Goal: Task Accomplishment & Management: Complete application form

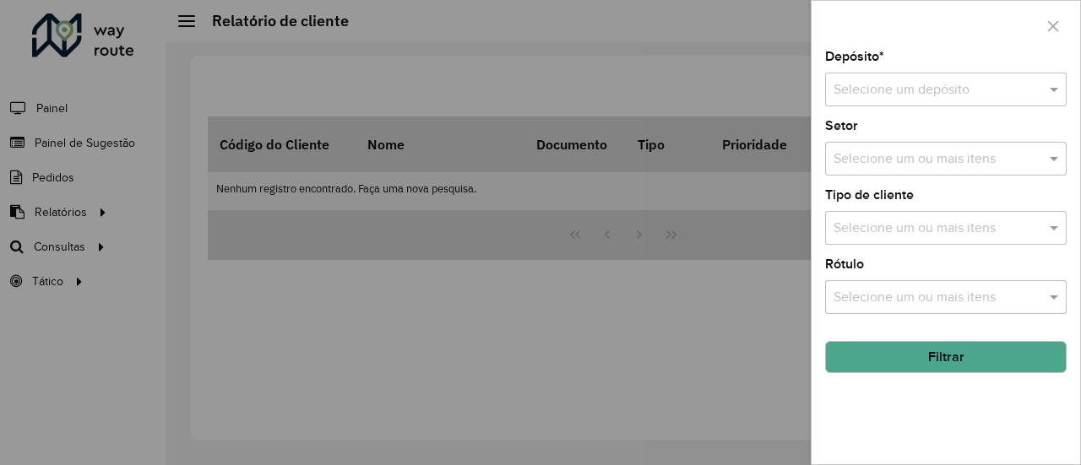
click at [79, 149] on div at bounding box center [540, 232] width 1081 height 465
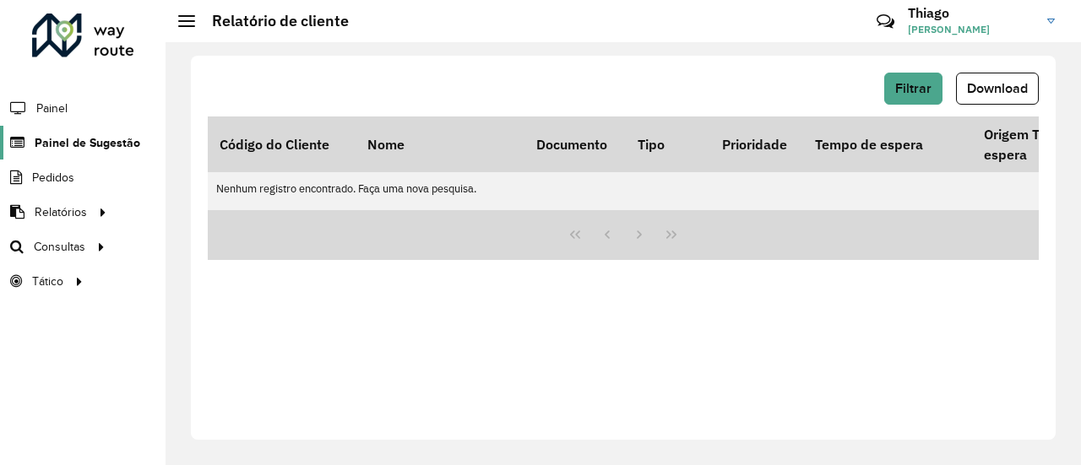
click at [84, 144] on span "Painel de Sugestão" at bounding box center [88, 143] width 106 height 18
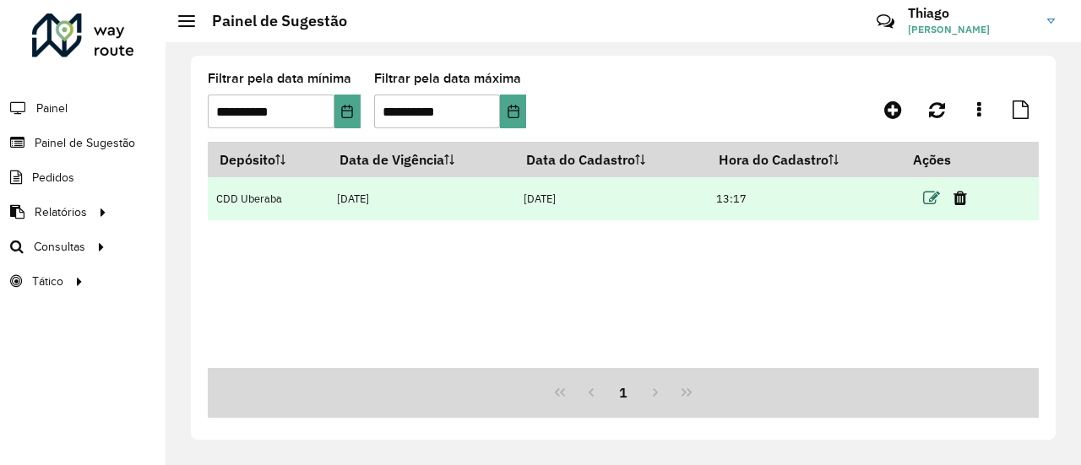
click at [937, 198] on icon at bounding box center [931, 198] width 17 height 17
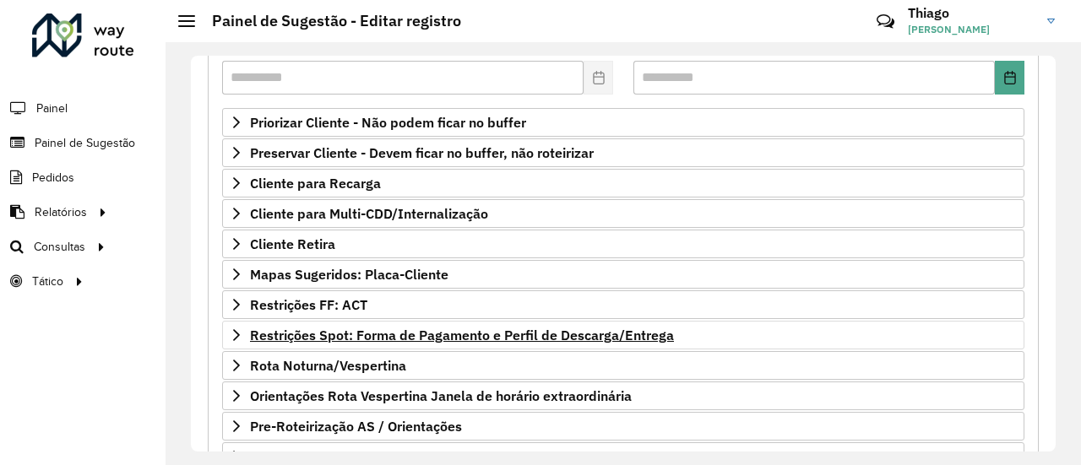
scroll to position [253, 0]
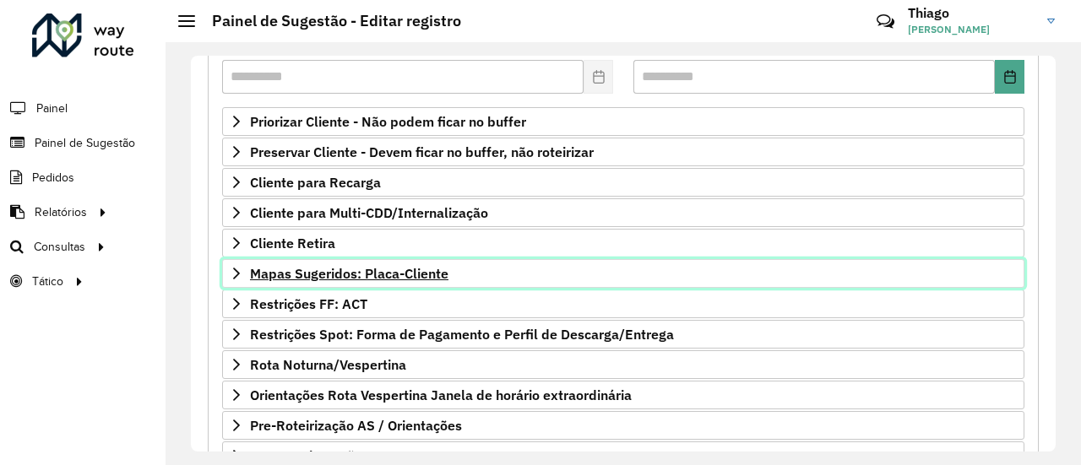
click at [355, 267] on span "Mapas Sugeridos: Placa-Cliente" at bounding box center [349, 274] width 198 height 14
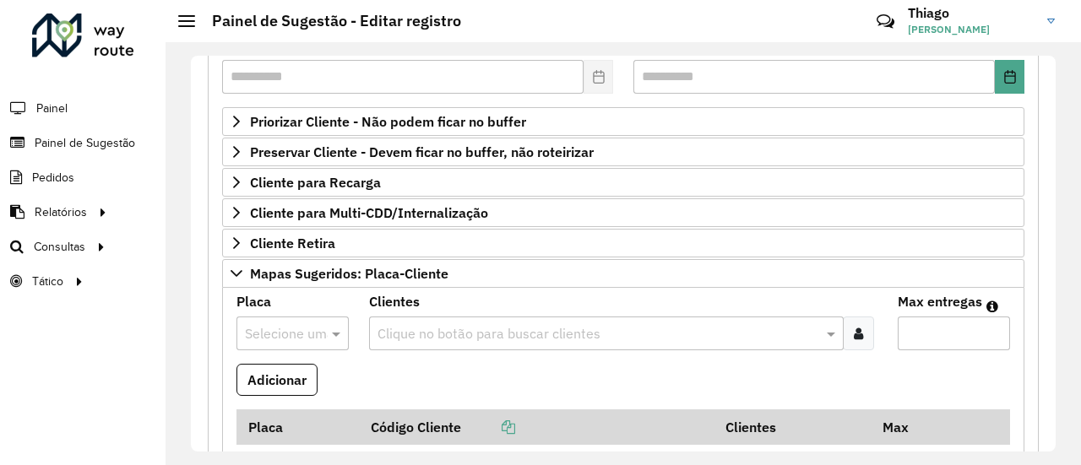
click at [274, 327] on input "text" at bounding box center [276, 334] width 62 height 20
type input "***"
click at [278, 277] on div "BTT3I32" at bounding box center [291, 287] width 110 height 29
click at [854, 327] on icon at bounding box center [858, 334] width 9 height 14
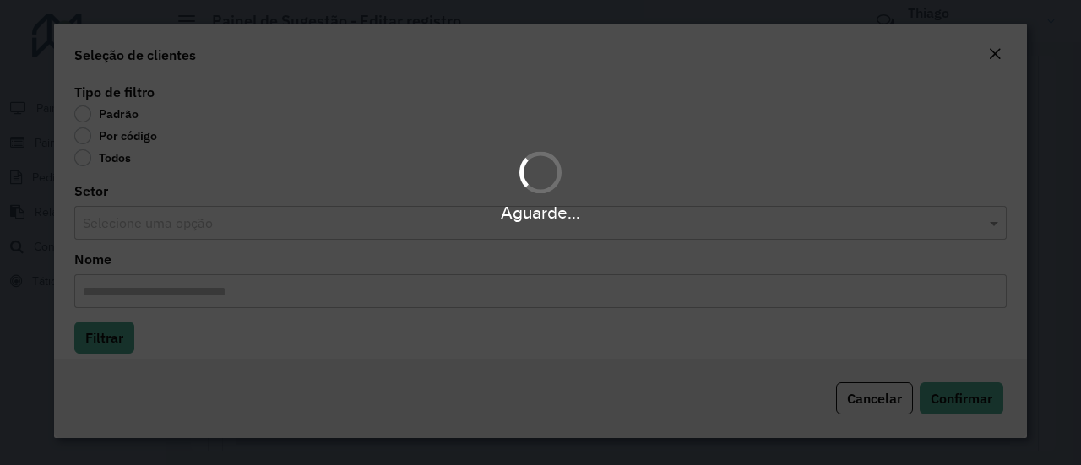
click at [84, 139] on div "Aguarde..." at bounding box center [540, 232] width 1081 height 465
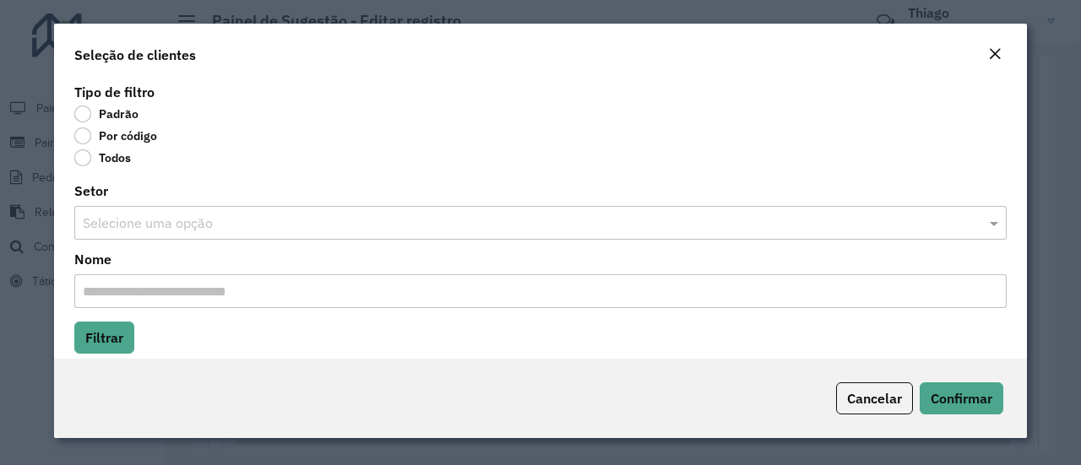
click at [84, 139] on label "Por código" at bounding box center [115, 135] width 83 height 17
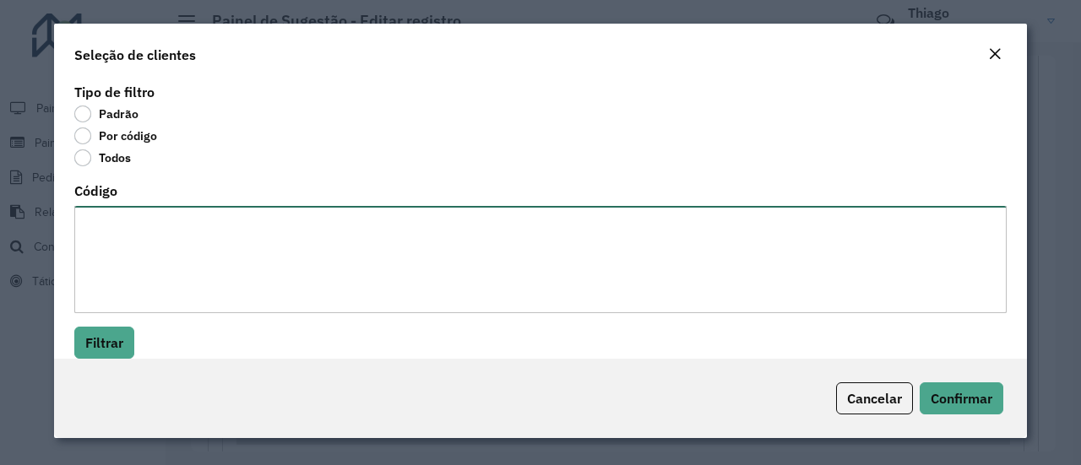
click at [128, 223] on textarea "Código" at bounding box center [540, 259] width 932 height 107
paste textarea "*******"
drag, startPoint x: 136, startPoint y: 224, endPoint x: 27, endPoint y: 224, distance: 108.9
click at [27, 224] on modal-container "Seleção de clientes Tipo de filtro Padrão Por código Todos Código ******* Filtr…" at bounding box center [540, 232] width 1081 height 465
paste textarea "***** ***** ***** ***** ***** ***"
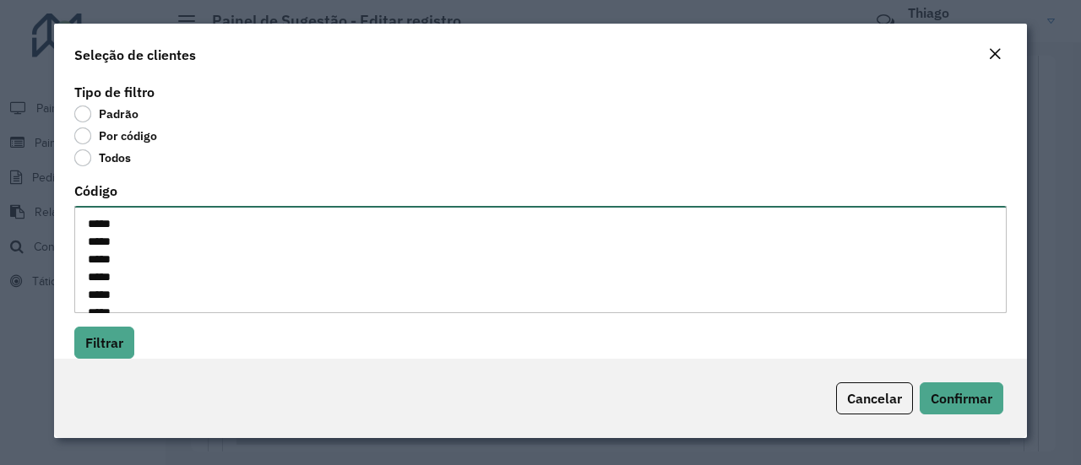
scroll to position [42, 0]
type textarea "***** ***** ***** ***** ***** ***** *****"
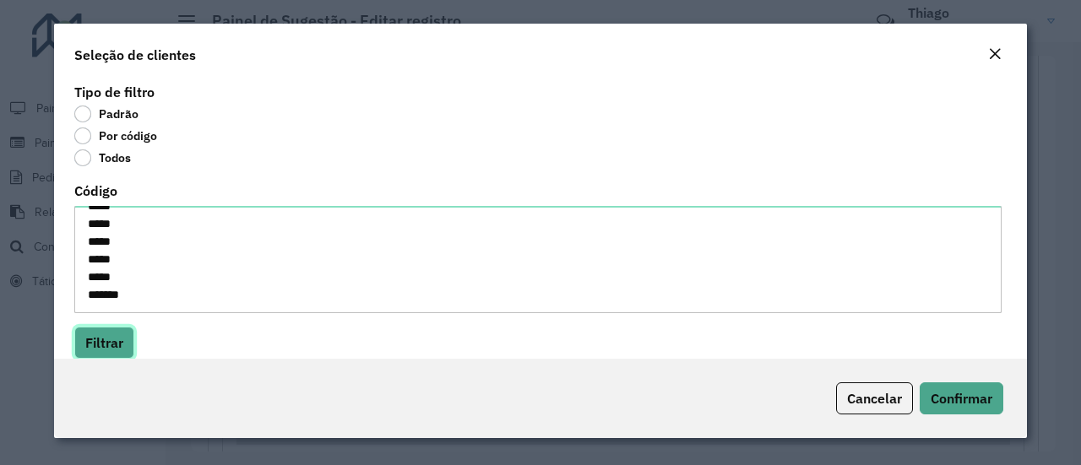
click at [111, 348] on button "Filtrar" at bounding box center [104, 343] width 60 height 32
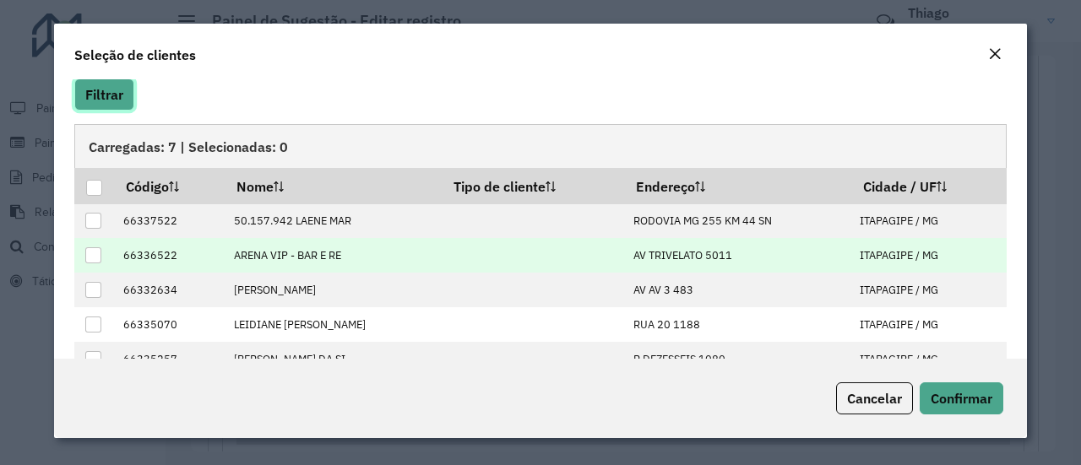
scroll to position [253, 0]
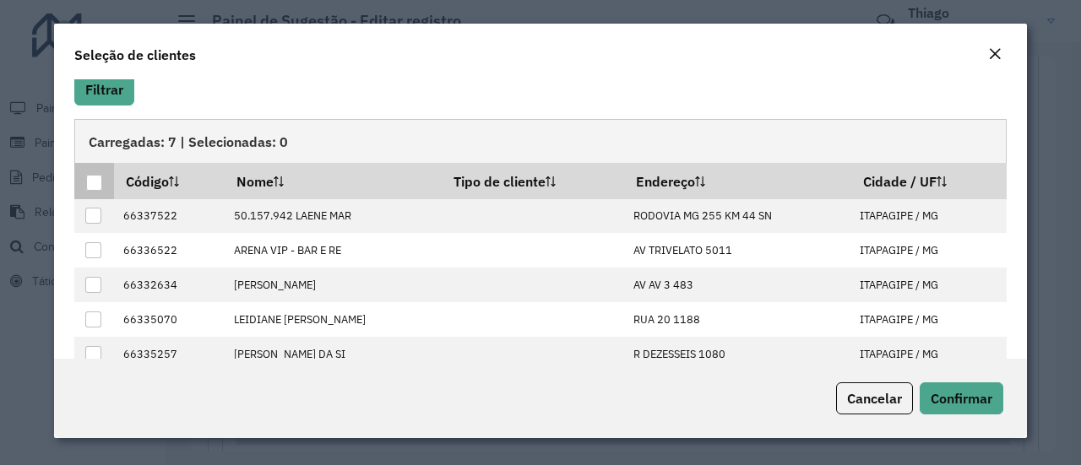
click at [95, 183] on div at bounding box center [94, 183] width 16 height 16
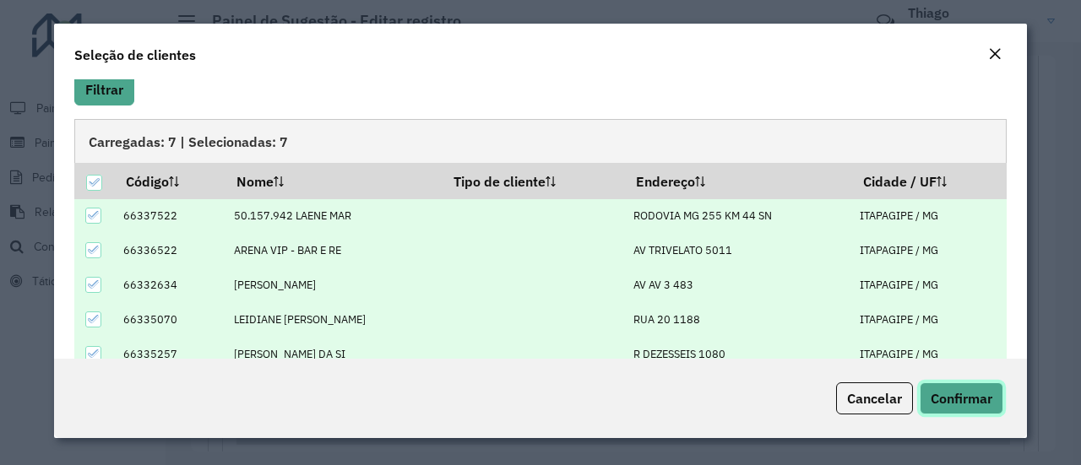
click at [946, 395] on span "Confirmar" at bounding box center [961, 398] width 62 height 17
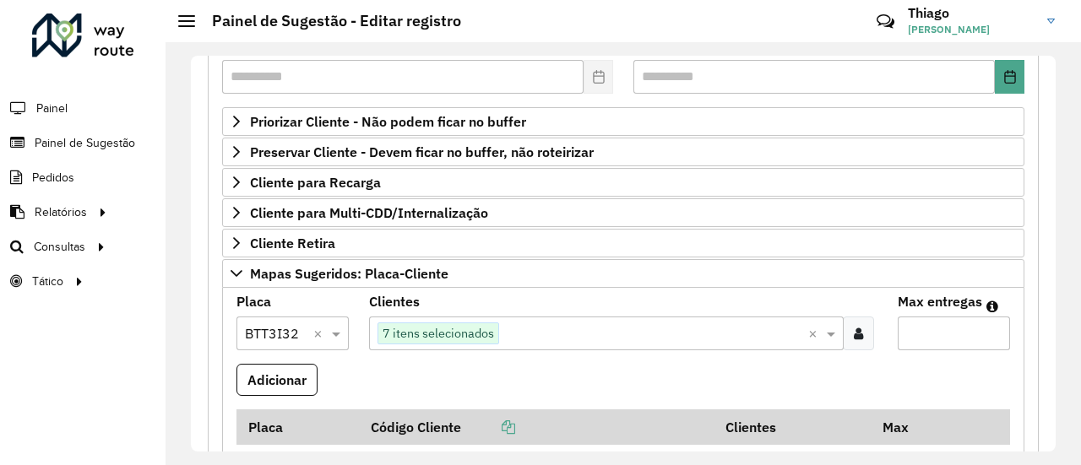
click at [934, 328] on input "Max entregas" at bounding box center [954, 334] width 112 height 34
type input "*"
click at [276, 368] on button "Adicionar" at bounding box center [276, 380] width 81 height 32
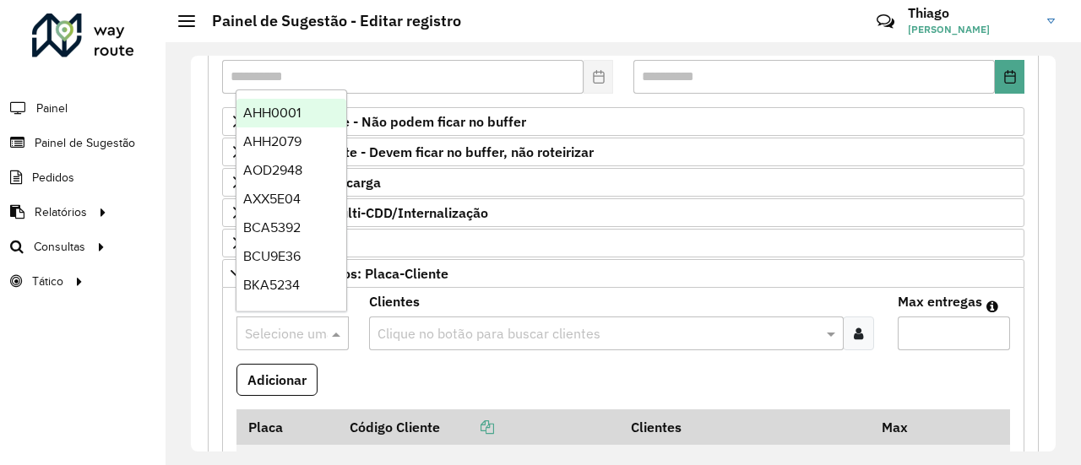
click at [287, 325] on input "text" at bounding box center [276, 334] width 62 height 20
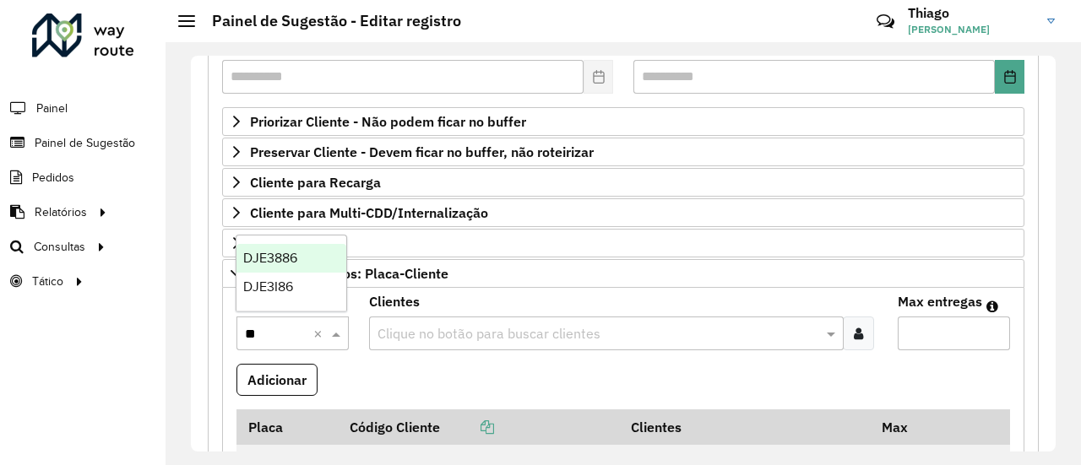
type input "***"
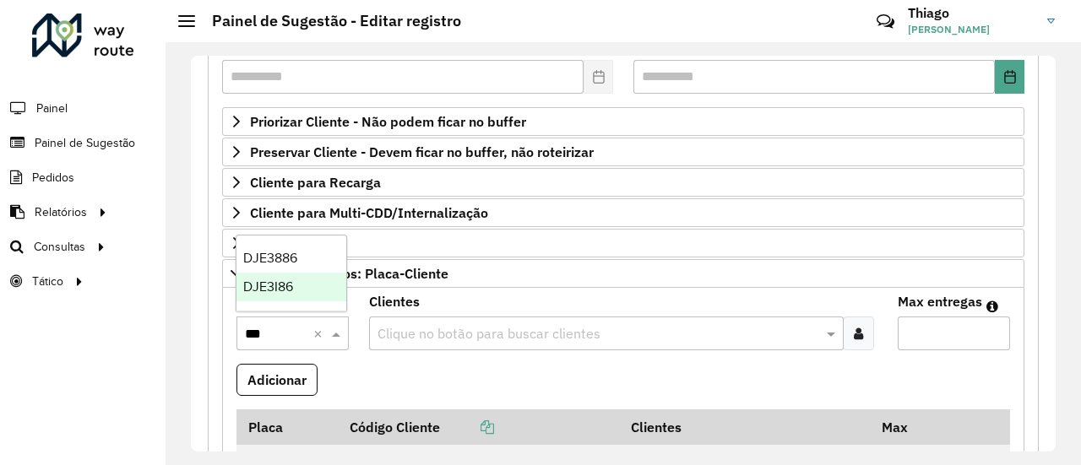
click at [287, 291] on span "DJE3I86" at bounding box center [268, 286] width 50 height 14
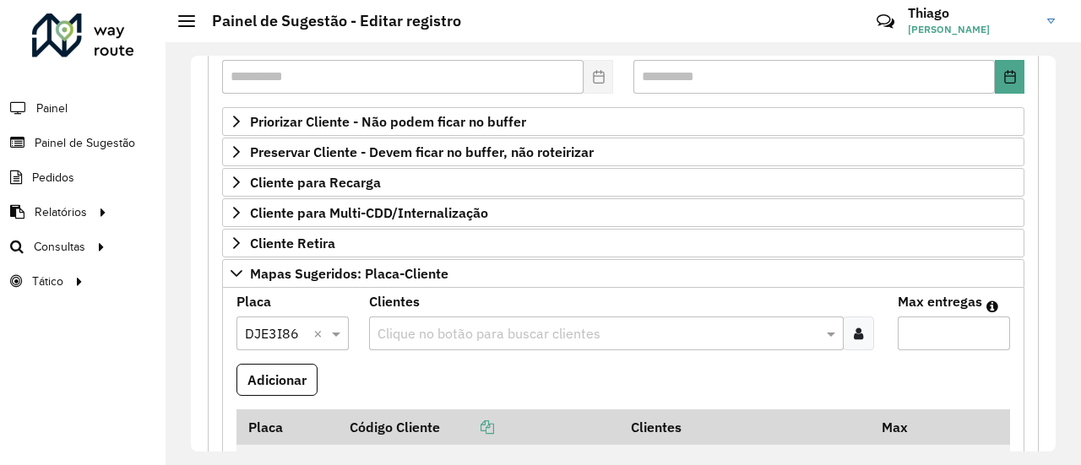
click at [854, 327] on icon at bounding box center [858, 334] width 9 height 14
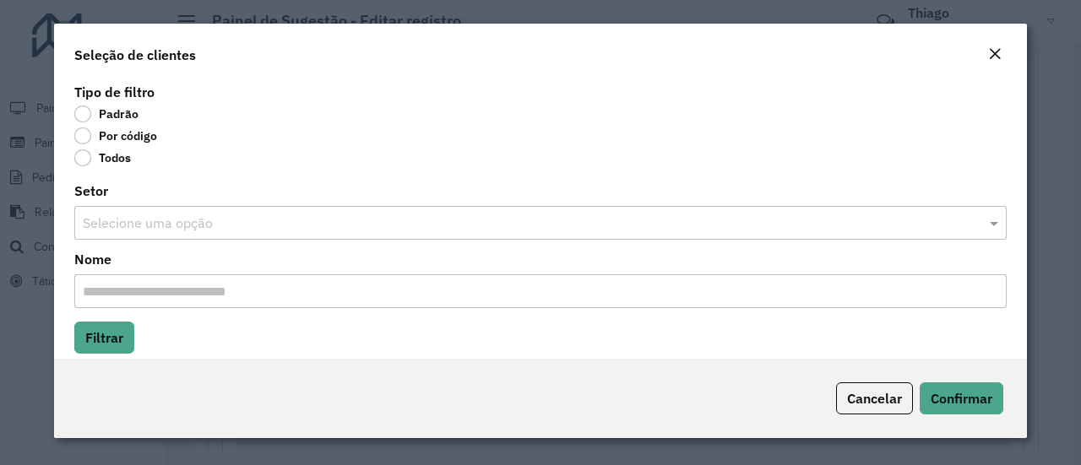
click at [90, 126] on div "Padrão" at bounding box center [540, 117] width 932 height 20
click at [88, 133] on label "Por código" at bounding box center [115, 135] width 83 height 17
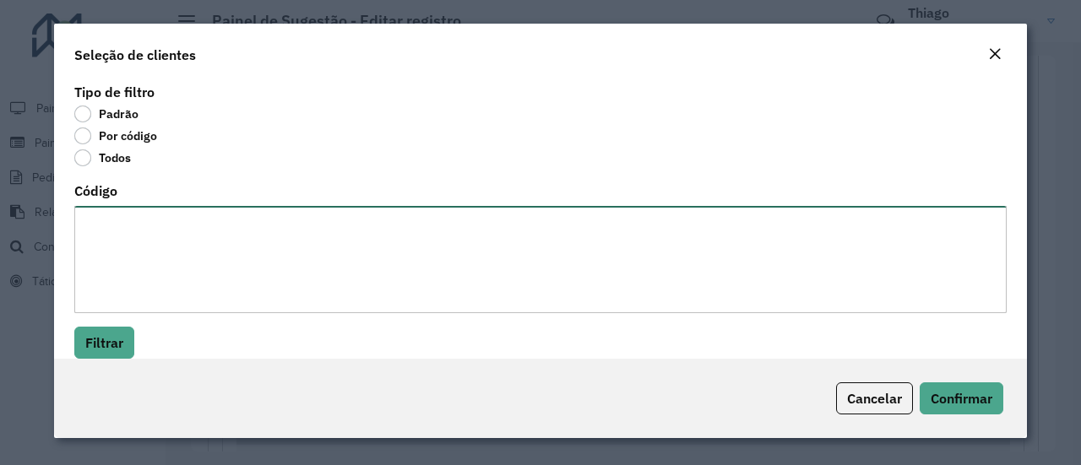
click at [117, 225] on textarea "Código" at bounding box center [540, 259] width 932 height 107
paste textarea "***** ***** *****"
type textarea "***** ***** *****"
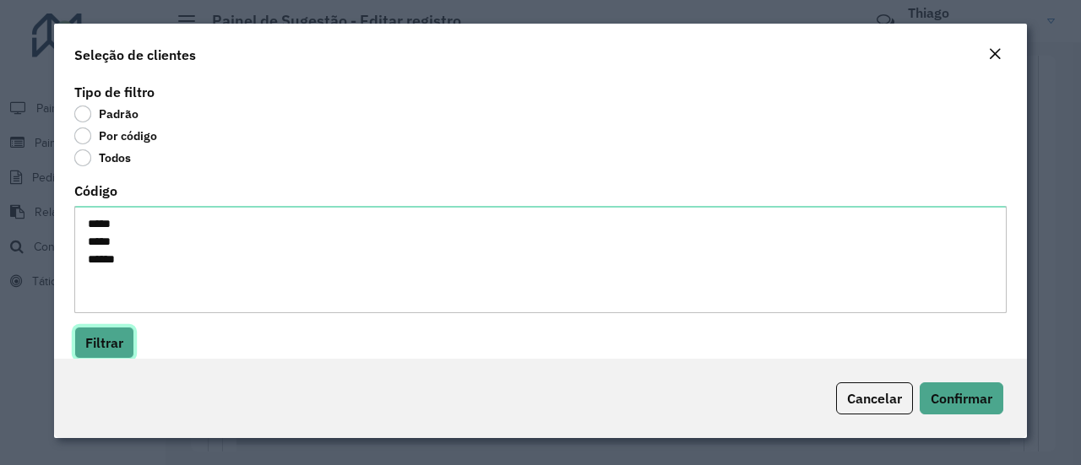
click at [104, 345] on button "Filtrar" at bounding box center [104, 343] width 60 height 32
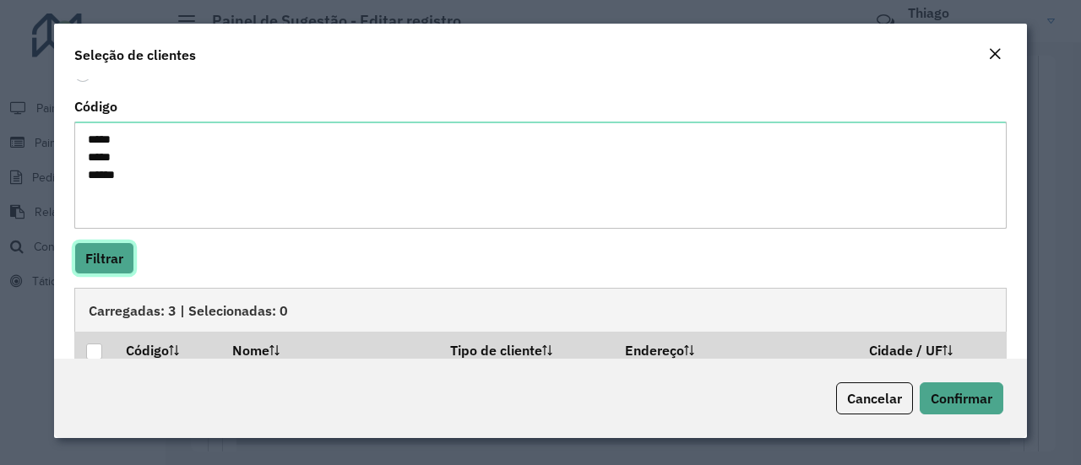
click at [99, 254] on button "Filtrar" at bounding box center [104, 258] width 60 height 32
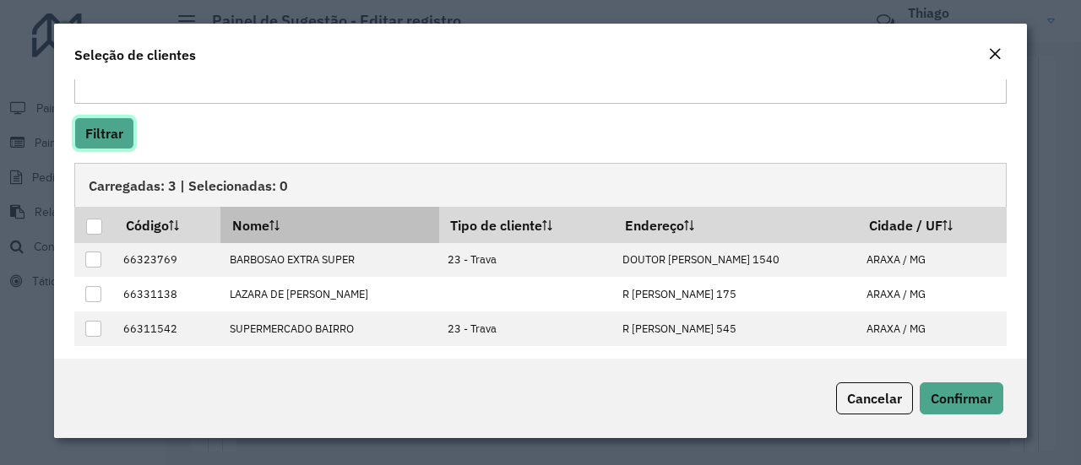
scroll to position [215, 0]
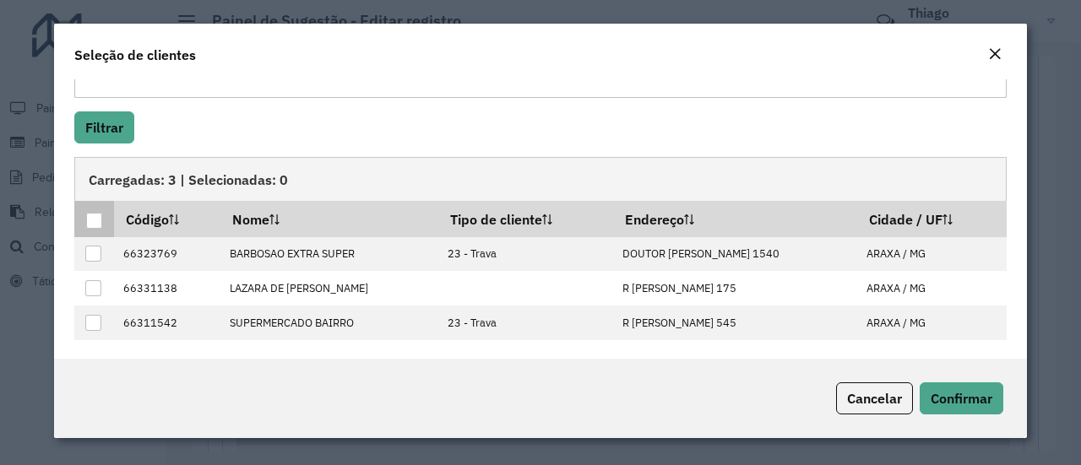
click at [90, 214] on div at bounding box center [94, 221] width 16 height 16
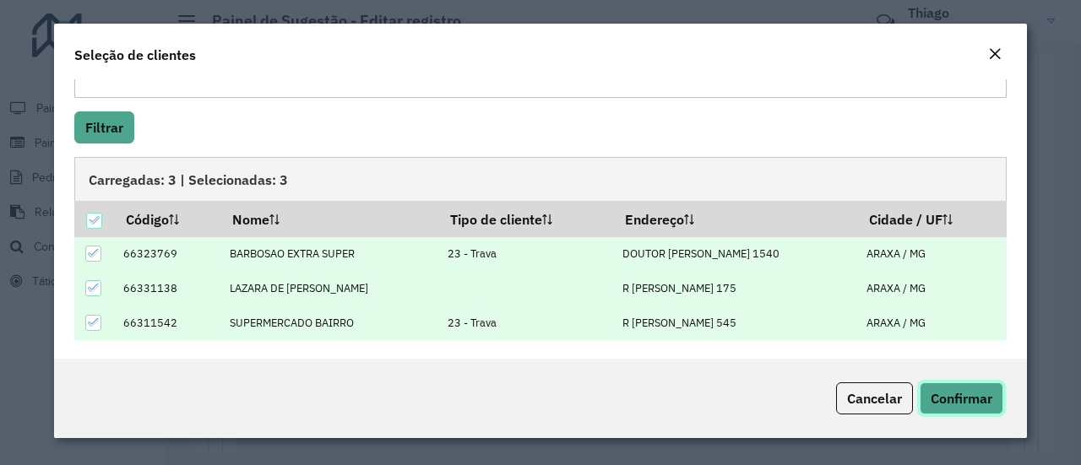
click at [966, 395] on span "Confirmar" at bounding box center [961, 398] width 62 height 17
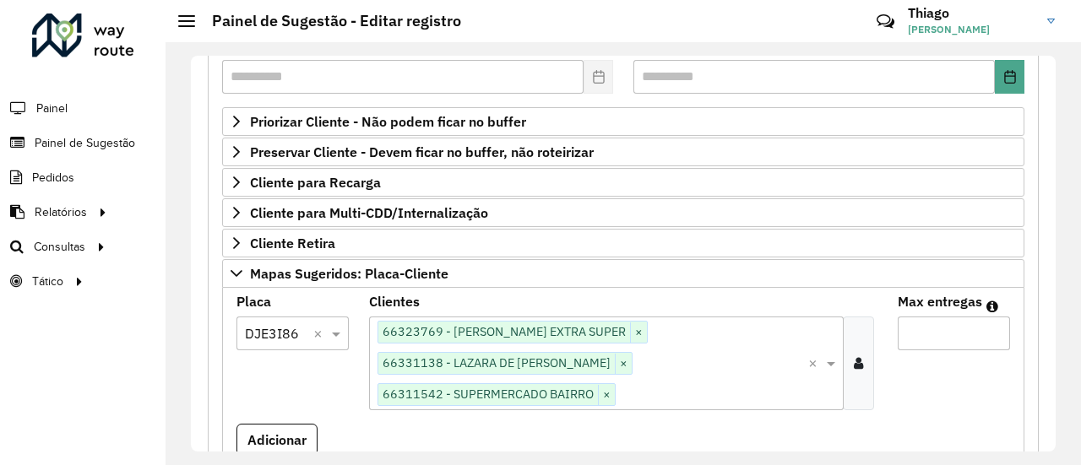
click at [937, 325] on input "Max entregas" at bounding box center [954, 334] width 112 height 34
type input "*"
click at [263, 424] on button "Adicionar" at bounding box center [276, 440] width 81 height 32
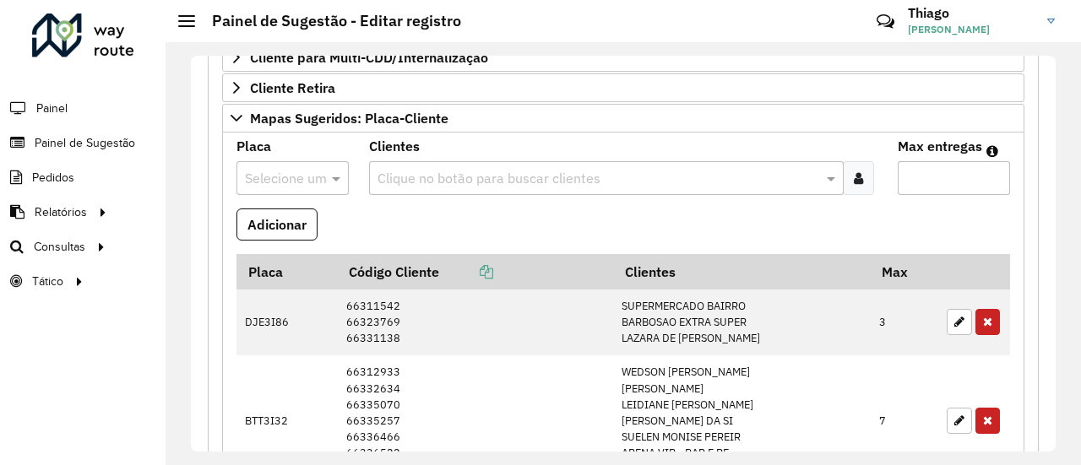
scroll to position [422, 0]
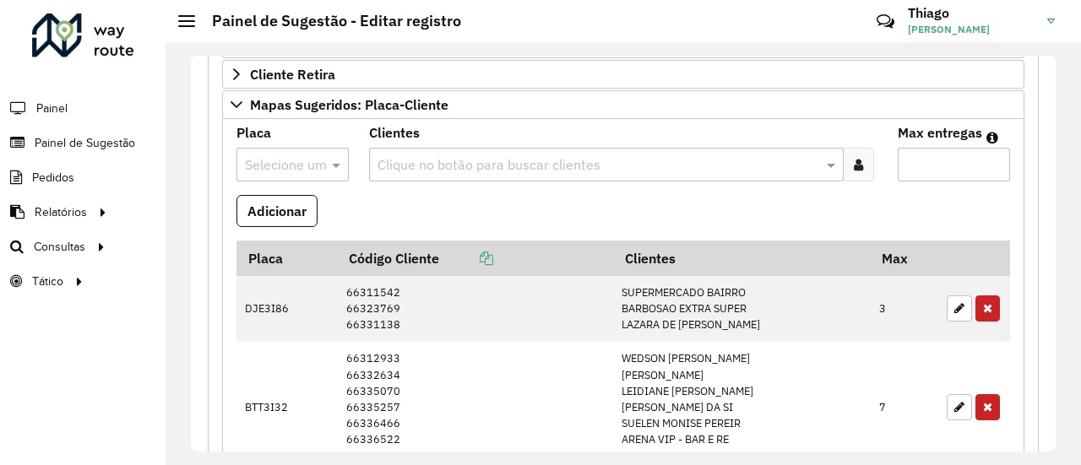
click at [294, 155] on input "text" at bounding box center [276, 165] width 62 height 20
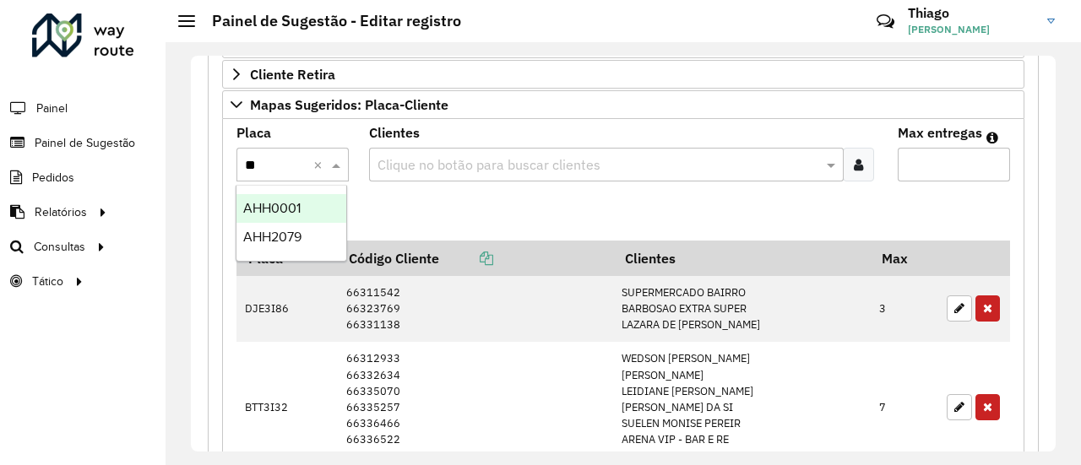
type input "***"
click at [282, 232] on span "AHH2079" at bounding box center [272, 237] width 58 height 14
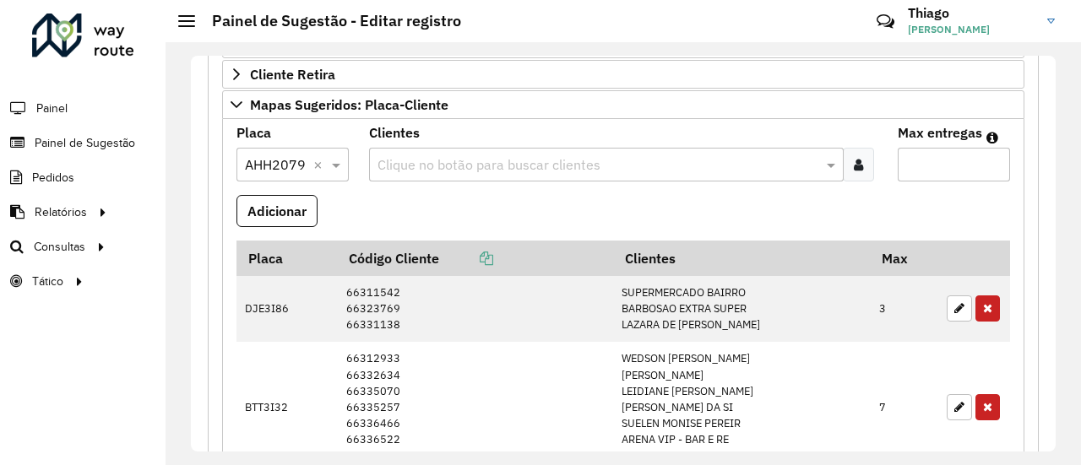
click at [856, 159] on icon at bounding box center [858, 165] width 9 height 14
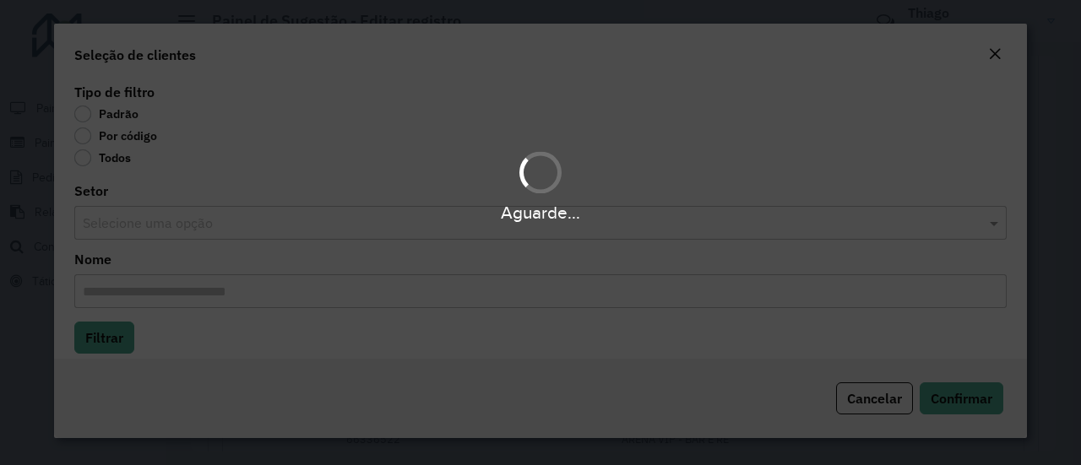
click at [89, 134] on div "Aguarde..." at bounding box center [540, 232] width 1081 height 465
click at [88, 134] on div "Aguarde..." at bounding box center [540, 232] width 1081 height 465
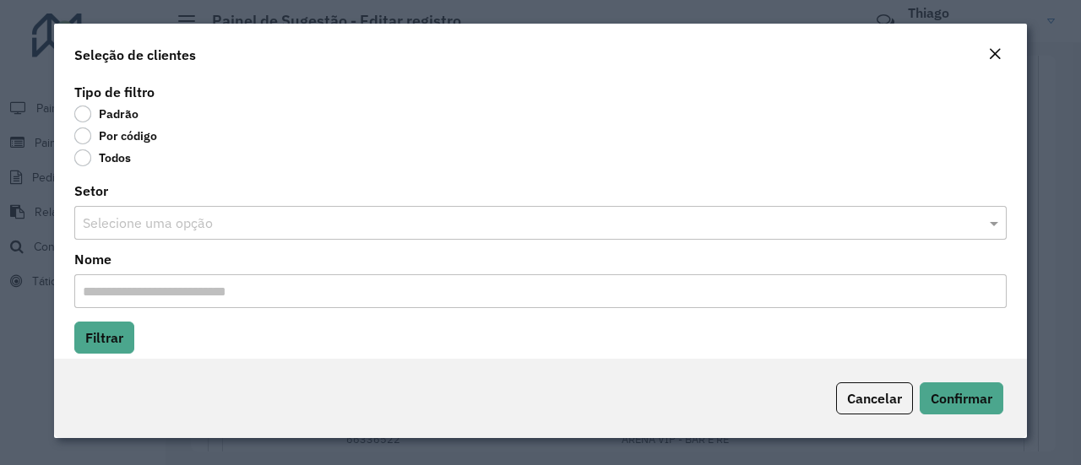
click at [86, 134] on label "Por código" at bounding box center [115, 135] width 83 height 17
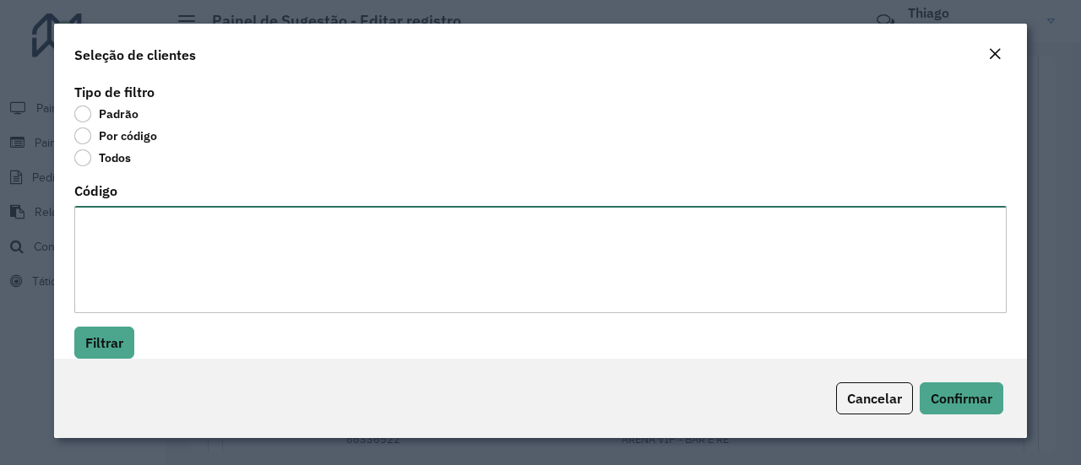
click at [116, 231] on textarea "Código" at bounding box center [540, 259] width 932 height 107
paste textarea "***** *****"
type textarea "***** *****"
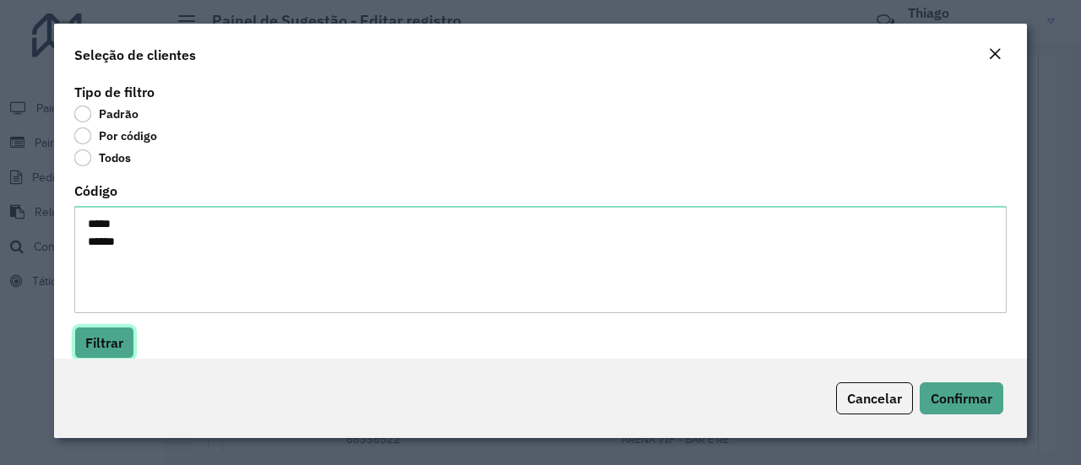
click at [106, 350] on button "Filtrar" at bounding box center [104, 343] width 60 height 32
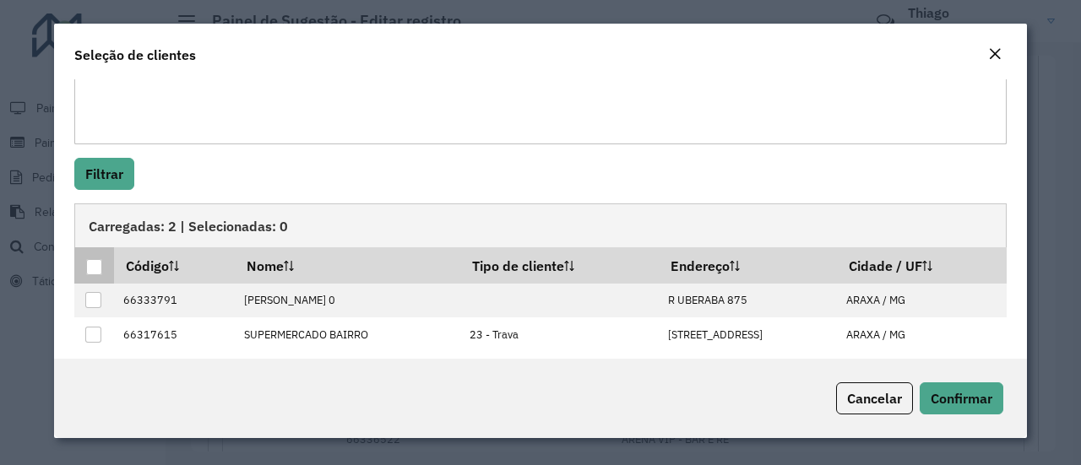
click at [86, 264] on div at bounding box center [94, 267] width 16 height 16
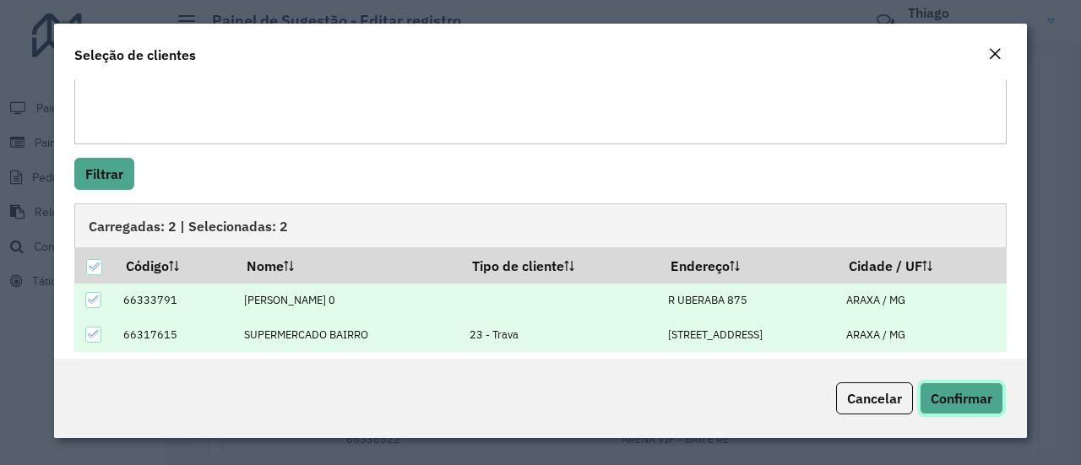
click at [958, 397] on span "Confirmar" at bounding box center [961, 398] width 62 height 17
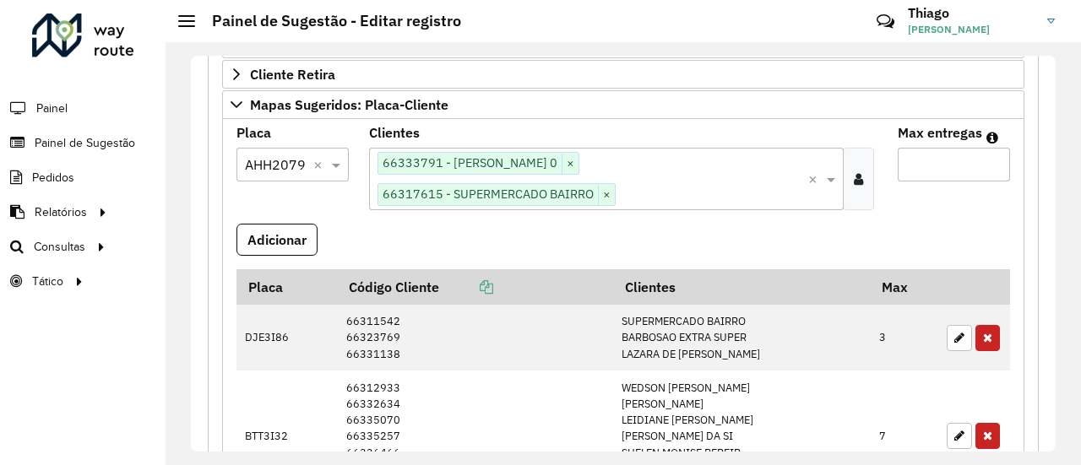
click at [918, 161] on input "Max entregas" at bounding box center [954, 165] width 112 height 34
type input "*"
click at [279, 234] on button "Adicionar" at bounding box center [276, 240] width 81 height 32
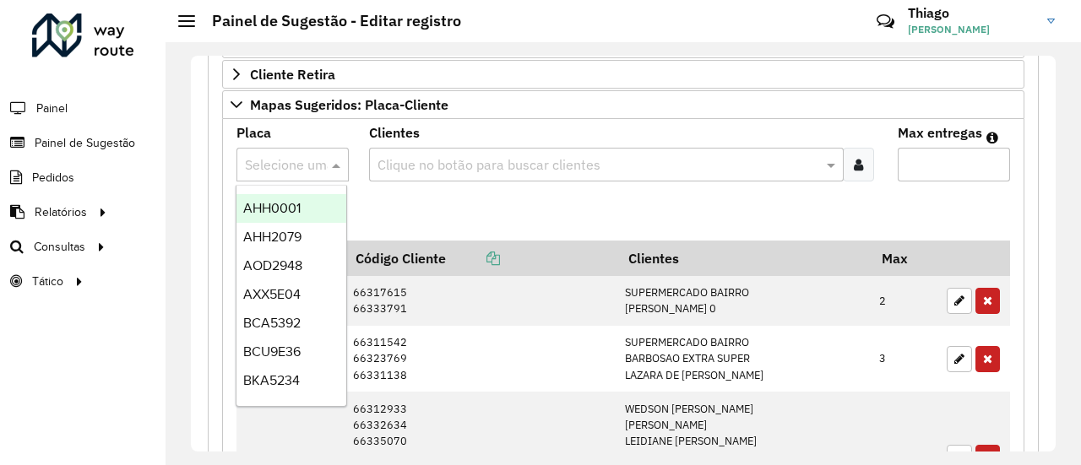
click at [292, 159] on input "text" at bounding box center [276, 165] width 62 height 20
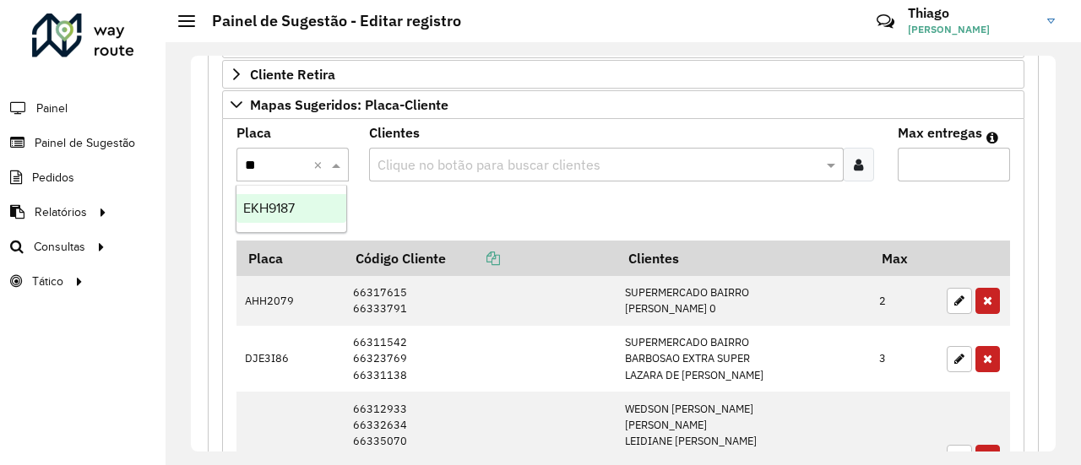
type input "***"
click at [290, 196] on div "EKH9187" at bounding box center [291, 208] width 110 height 29
click at [852, 148] on div at bounding box center [858, 165] width 31 height 34
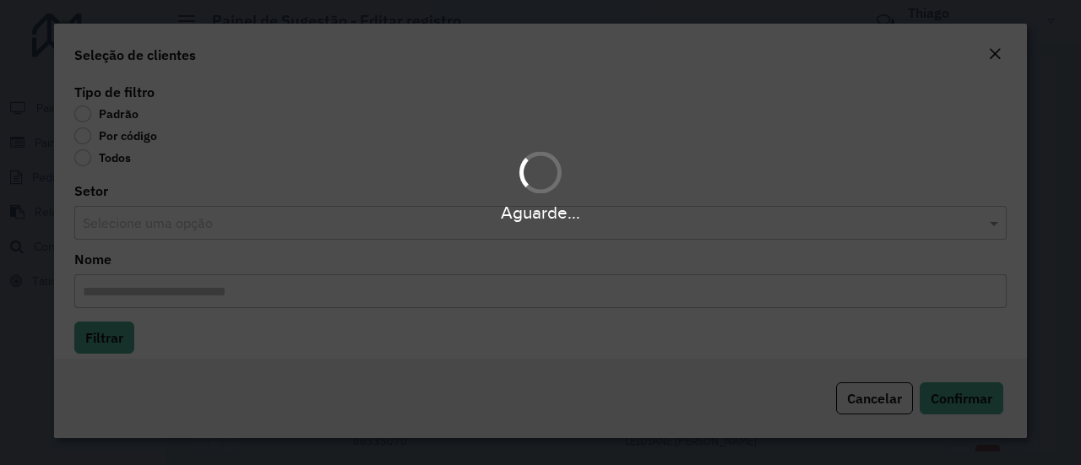
click at [71, 136] on div "Aguarde..." at bounding box center [540, 232] width 1081 height 465
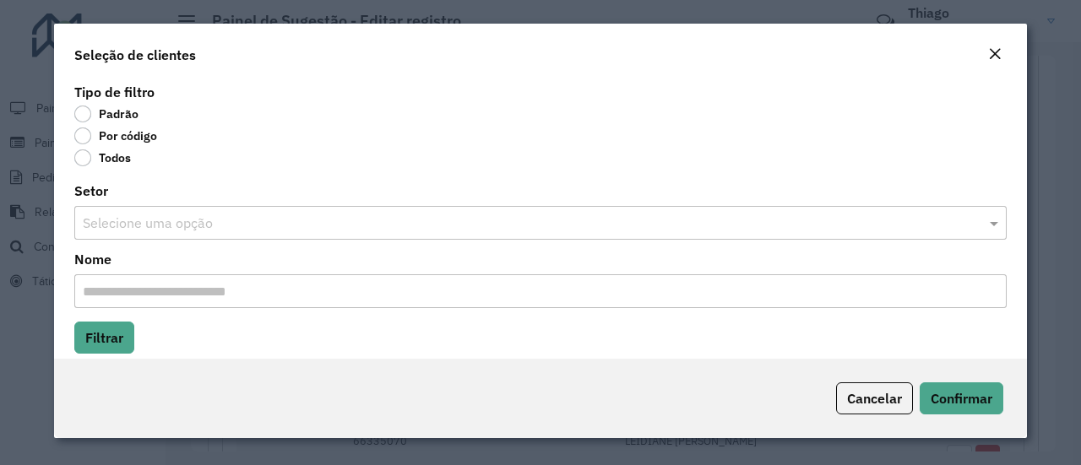
click at [81, 138] on label "Por código" at bounding box center [115, 135] width 83 height 17
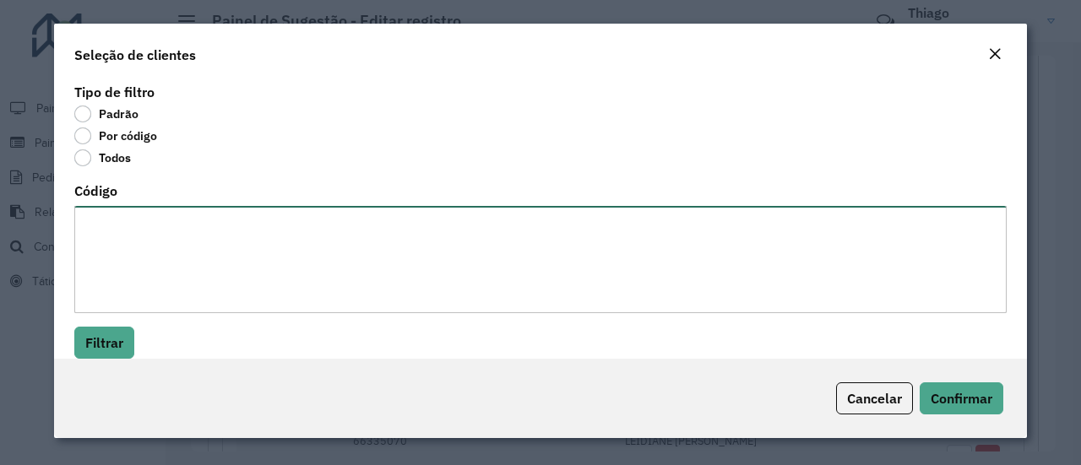
click at [127, 215] on textarea "Código" at bounding box center [540, 259] width 932 height 107
paste textarea "***** ***** *****"
type textarea "***** ***** *****"
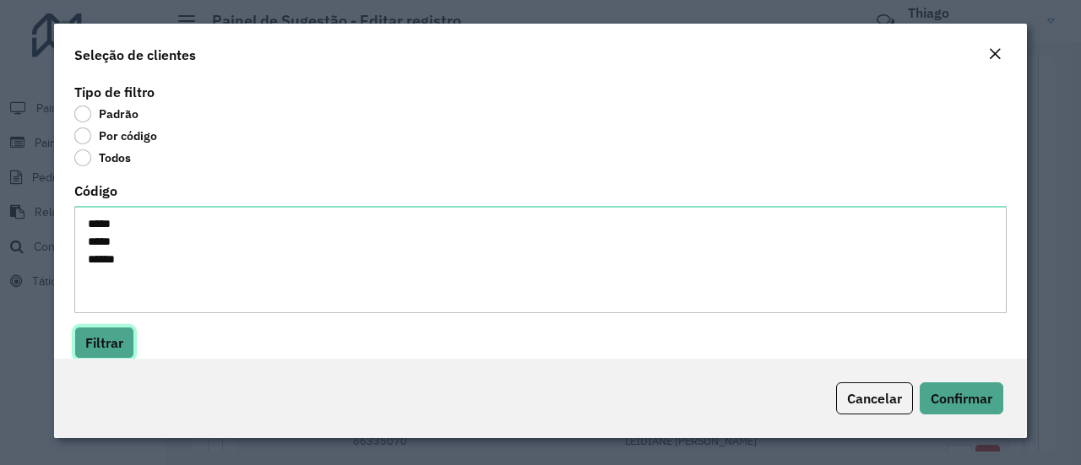
click at [101, 344] on button "Filtrar" at bounding box center [104, 343] width 60 height 32
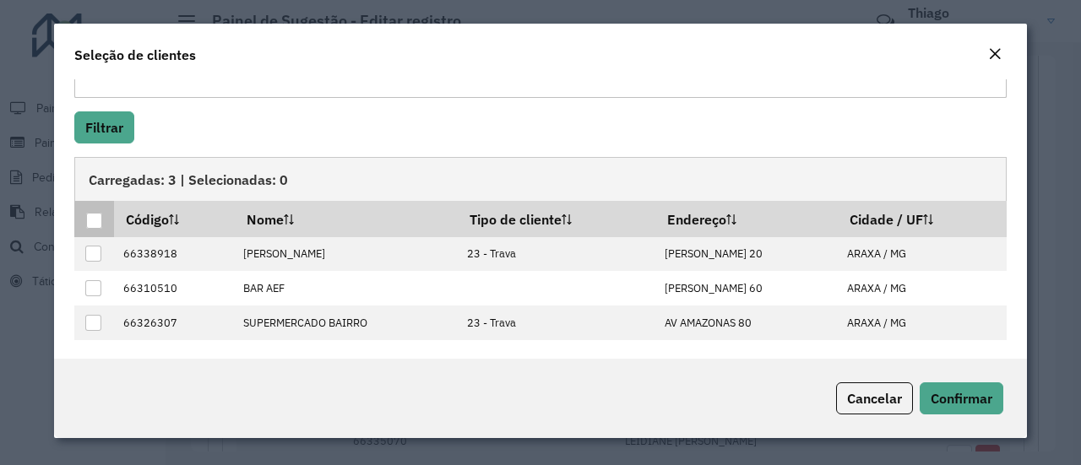
click at [93, 219] on div at bounding box center [94, 221] width 16 height 16
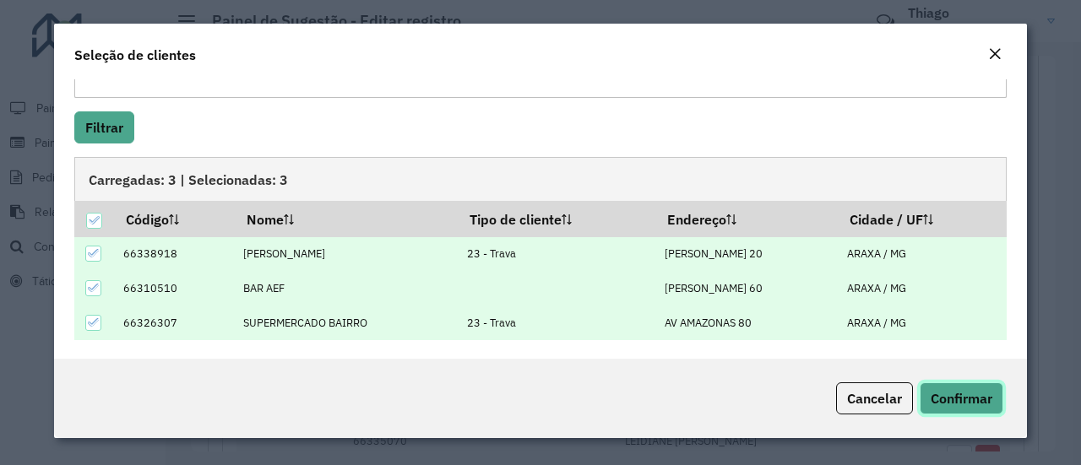
click at [966, 383] on button "Confirmar" at bounding box center [961, 398] width 84 height 32
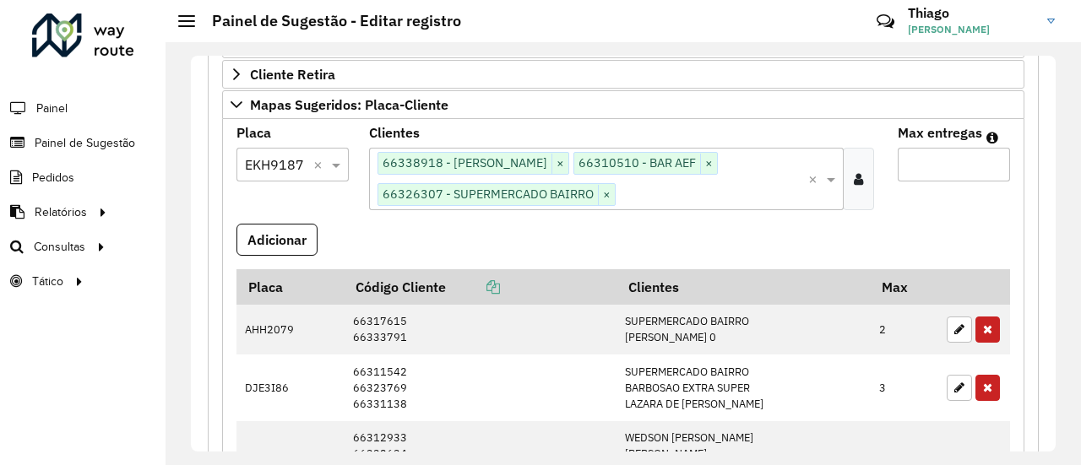
click at [922, 156] on input "Max entregas" at bounding box center [954, 165] width 112 height 34
type input "*"
click at [253, 234] on button "Adicionar" at bounding box center [276, 240] width 81 height 32
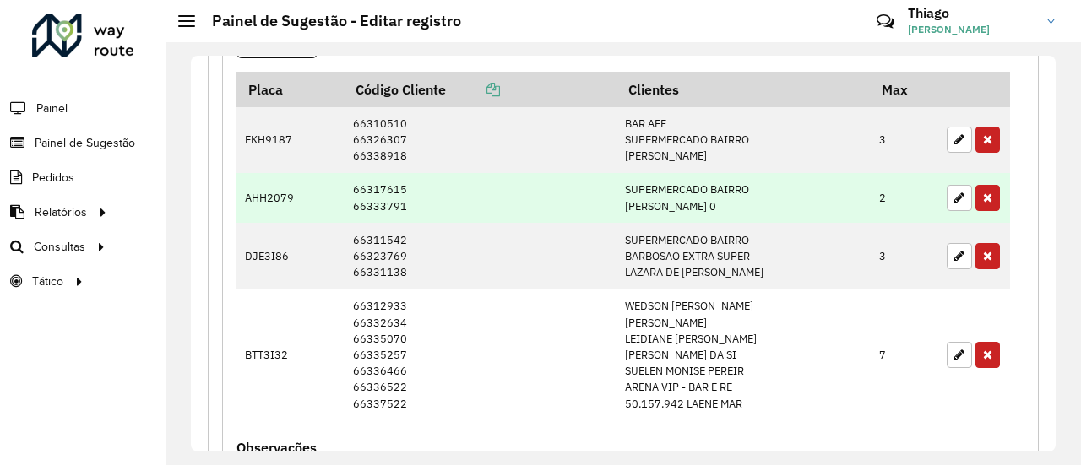
scroll to position [422, 0]
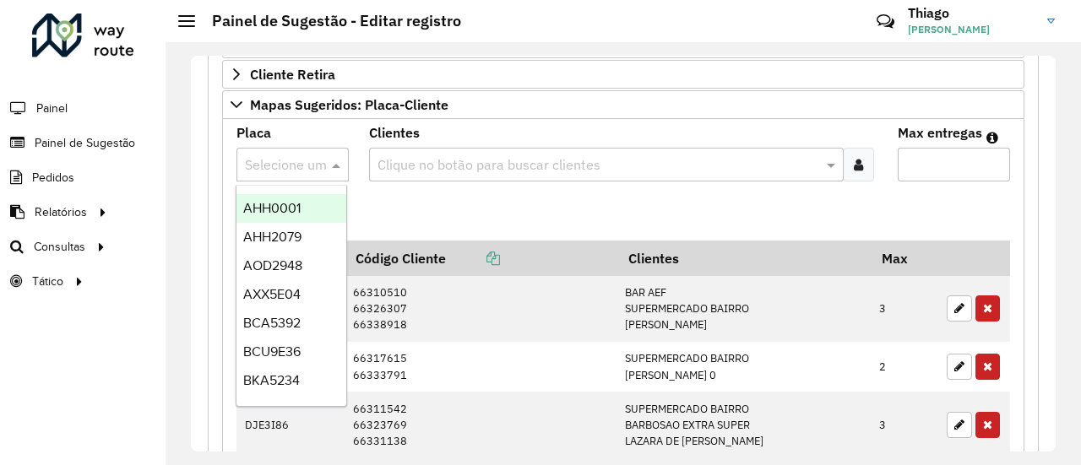
click at [278, 160] on input "text" at bounding box center [276, 165] width 62 height 20
type input "**"
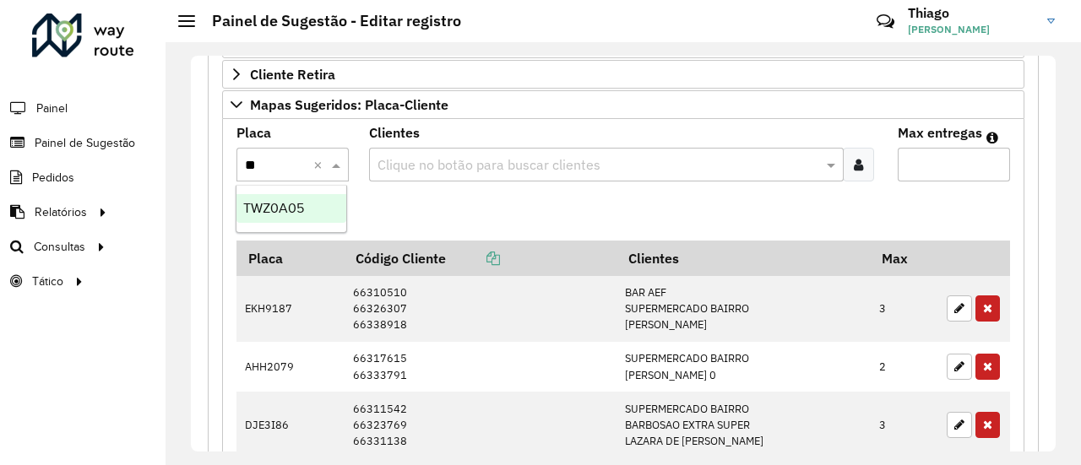
click at [288, 198] on div "TWZ0A05" at bounding box center [291, 208] width 110 height 29
click at [854, 161] on icon at bounding box center [858, 165] width 9 height 14
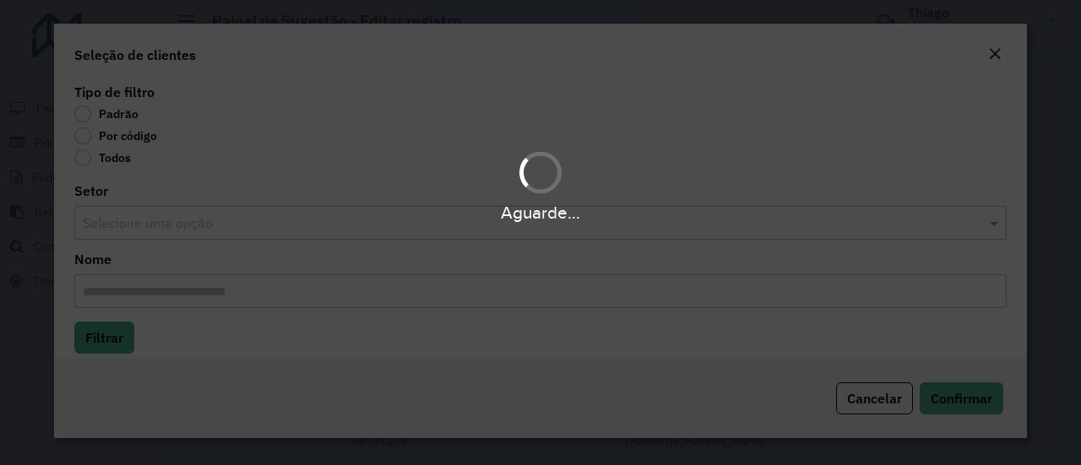
click at [84, 137] on div "Aguarde..." at bounding box center [540, 232] width 1081 height 465
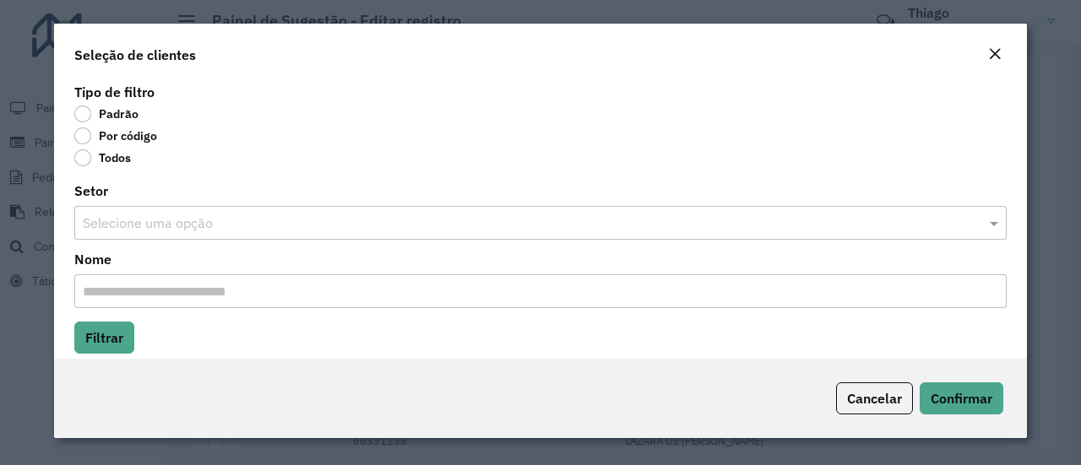
click at [84, 137] on label "Por código" at bounding box center [115, 135] width 83 height 17
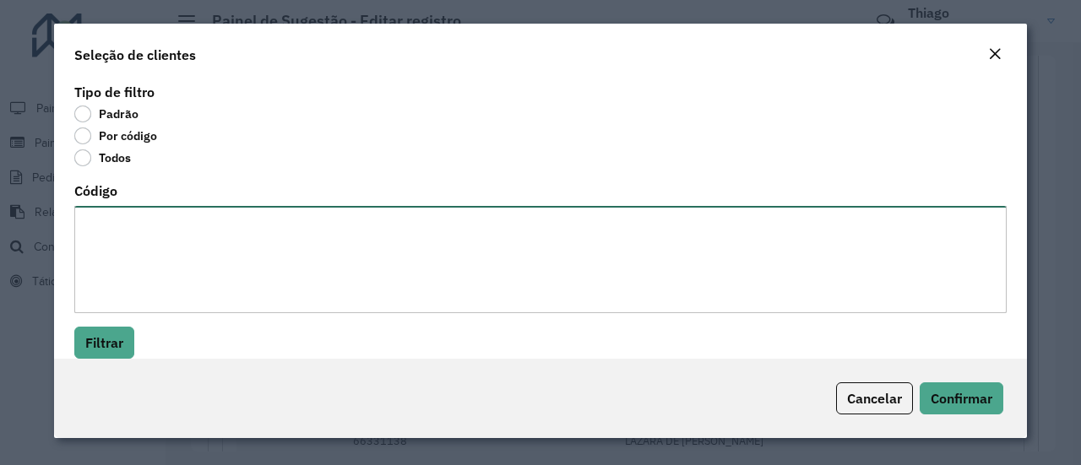
click at [100, 222] on textarea "Código" at bounding box center [540, 259] width 932 height 107
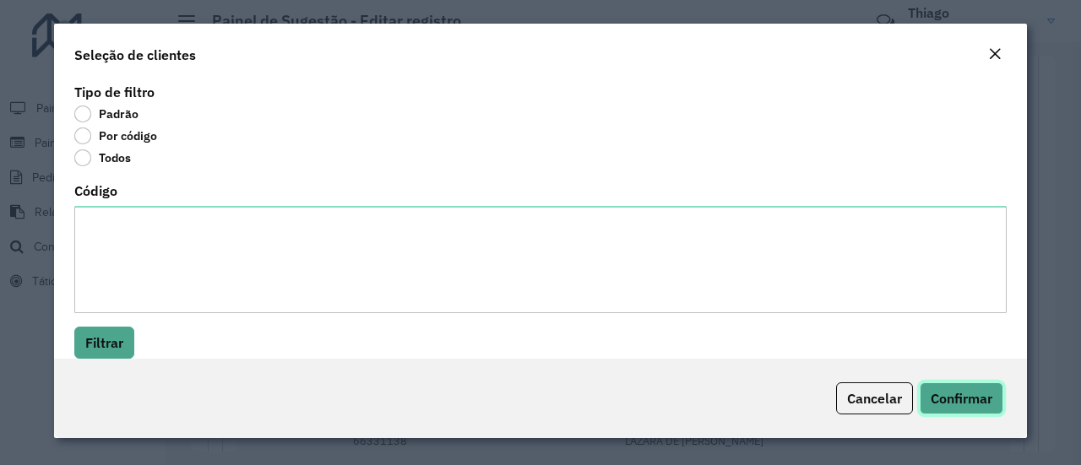
drag, startPoint x: 965, startPoint y: 401, endPoint x: 613, endPoint y: 291, distance: 368.8
click at [964, 401] on span "Confirmar" at bounding box center [961, 398] width 62 height 17
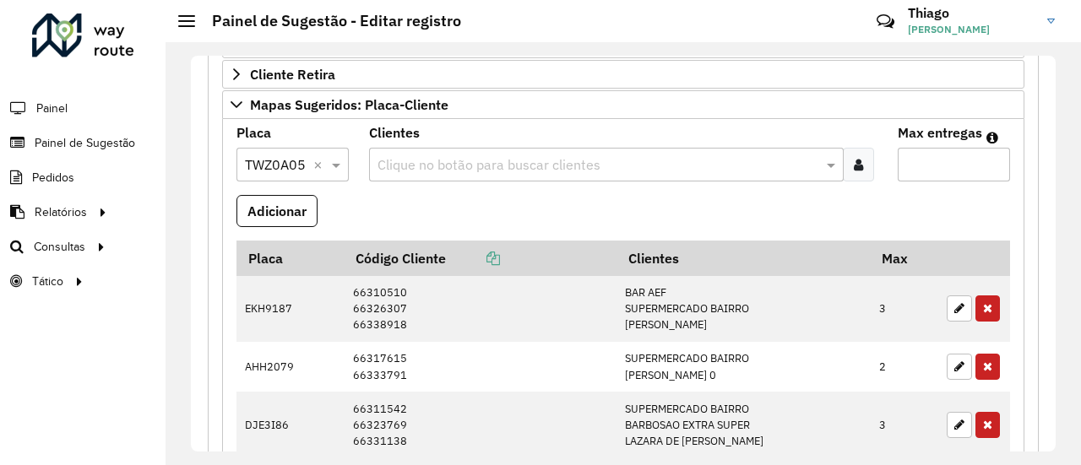
click at [860, 156] on div at bounding box center [858, 165] width 31 height 34
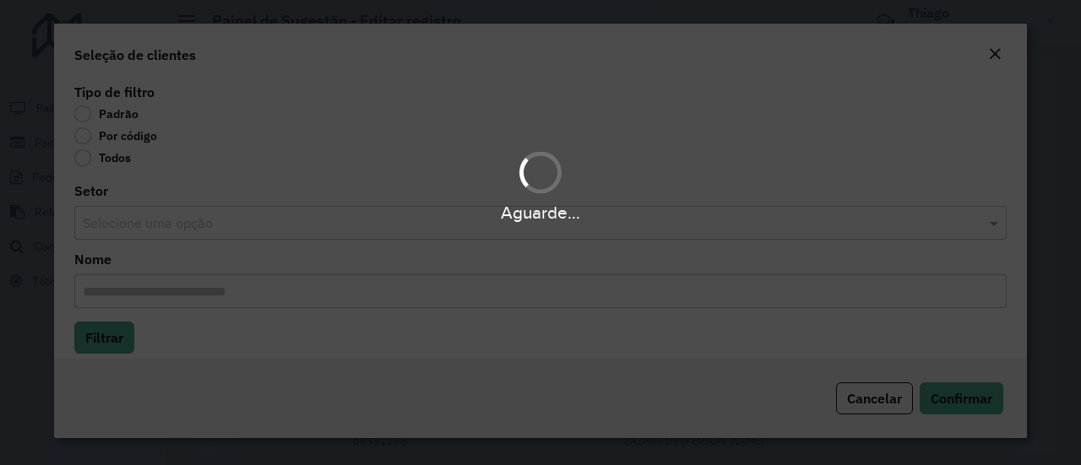
click at [92, 137] on div "Aguarde..." at bounding box center [540, 232] width 1081 height 465
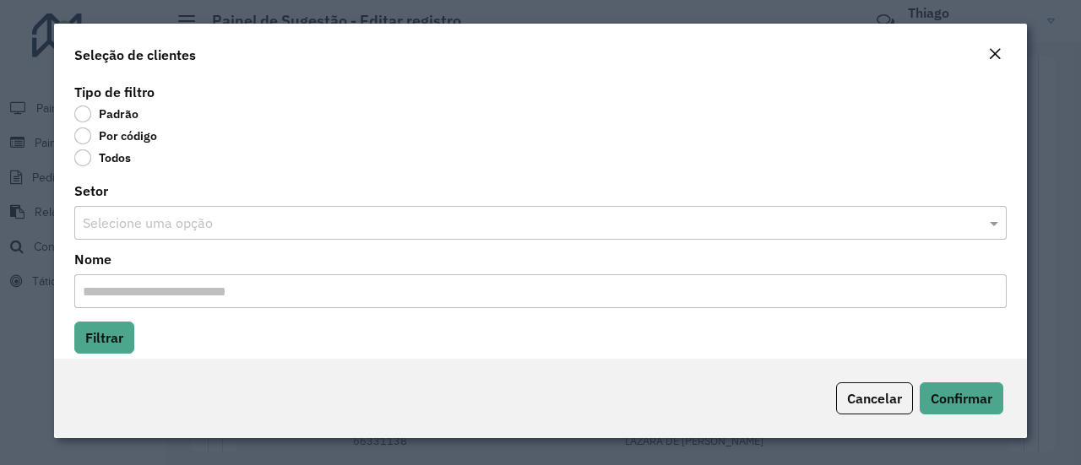
click at [88, 136] on label "Por código" at bounding box center [115, 135] width 83 height 17
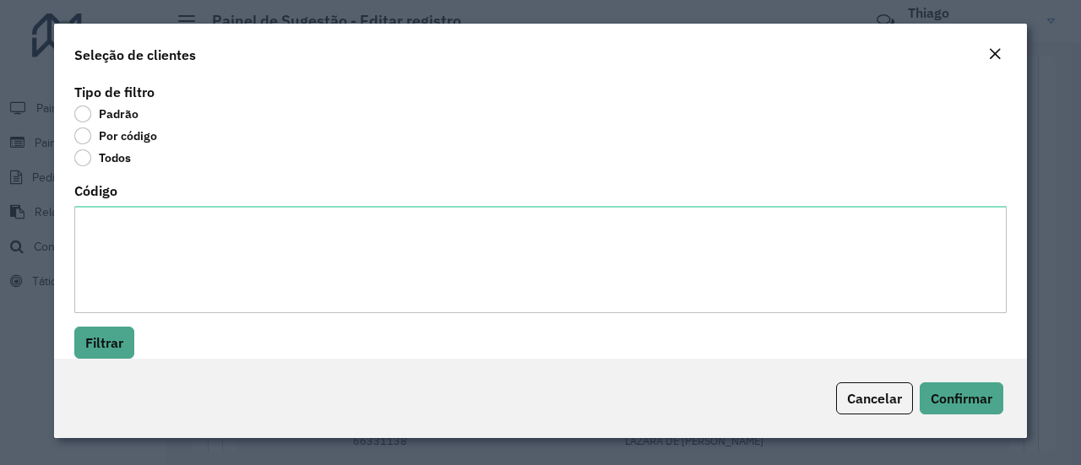
drag, startPoint x: 117, startPoint y: 205, endPoint x: 105, endPoint y: 212, distance: 14.4
click at [117, 205] on div "Código" at bounding box center [540, 249] width 932 height 128
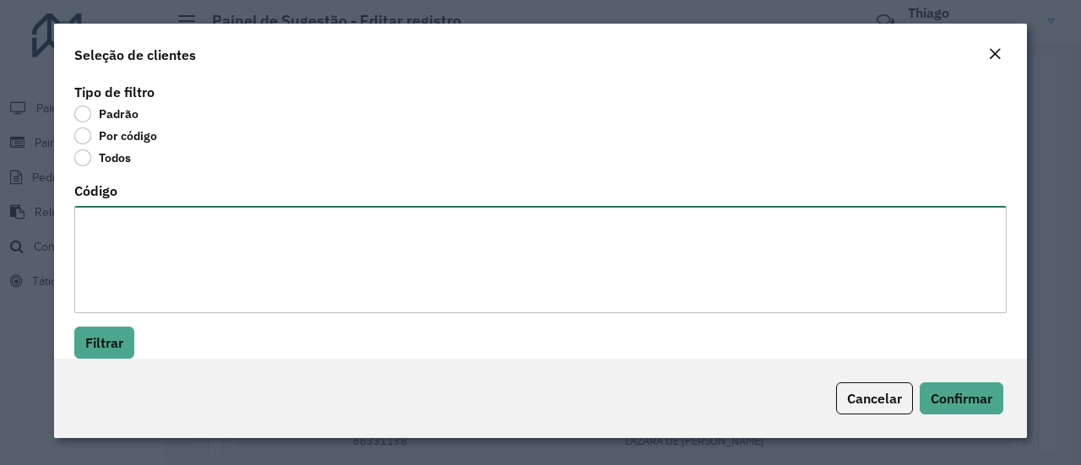
click at [105, 221] on textarea "Código" at bounding box center [540, 259] width 932 height 107
paste textarea "***** ***** *****"
type textarea "***** ***** *****"
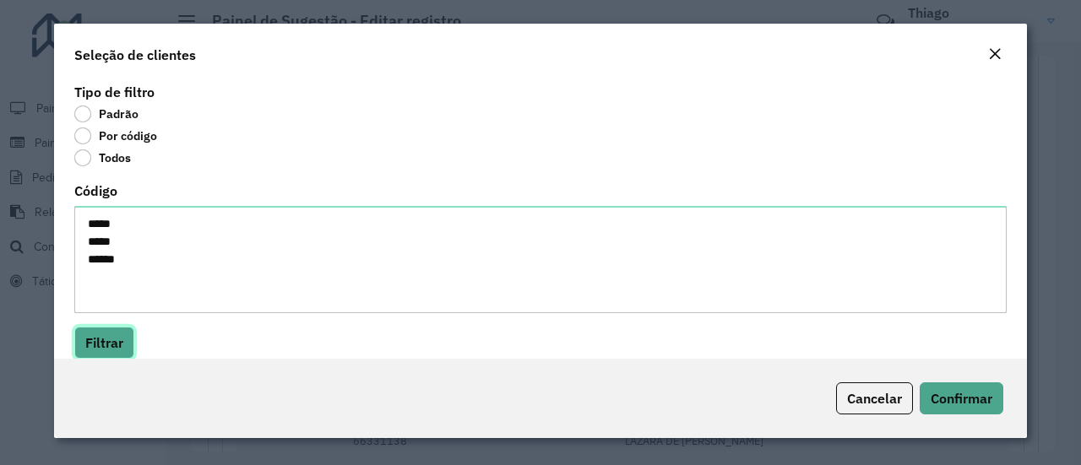
click at [103, 337] on button "Filtrar" at bounding box center [104, 343] width 60 height 32
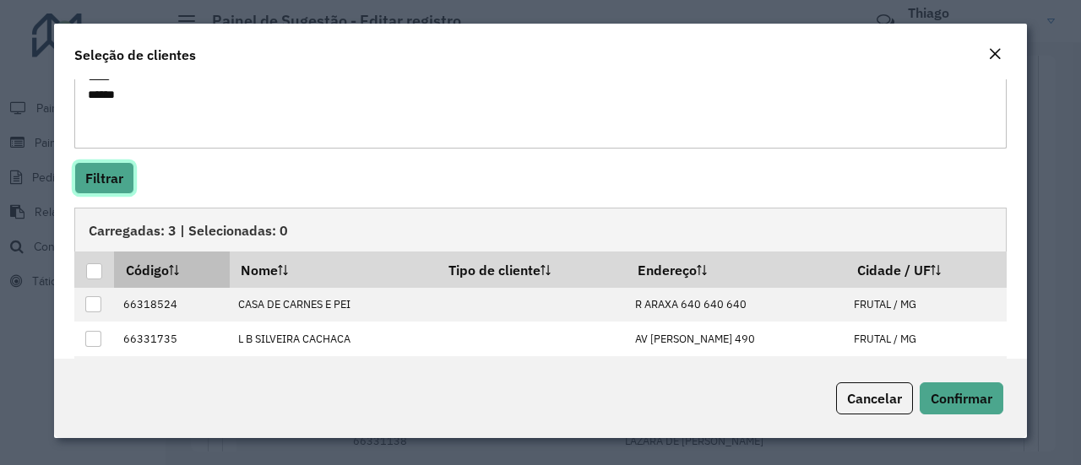
scroll to position [169, 0]
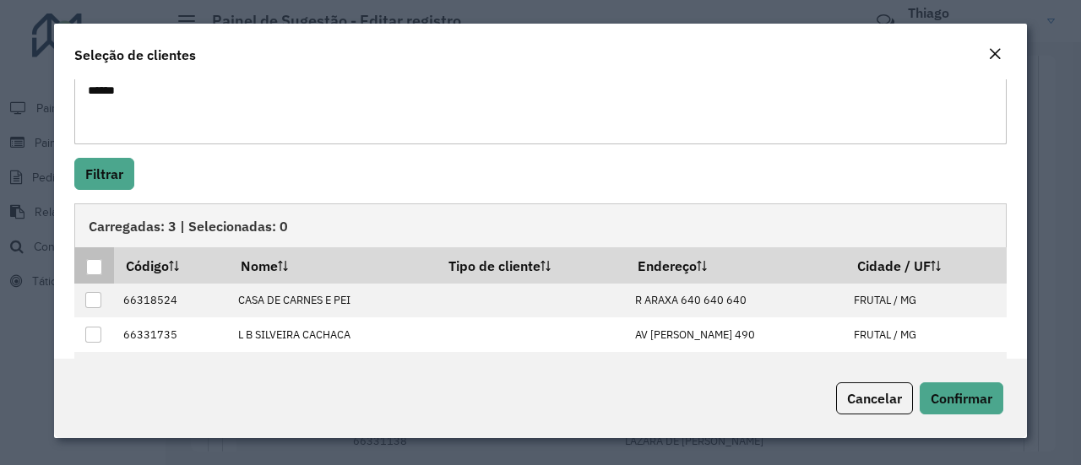
click at [96, 264] on div at bounding box center [94, 267] width 16 height 16
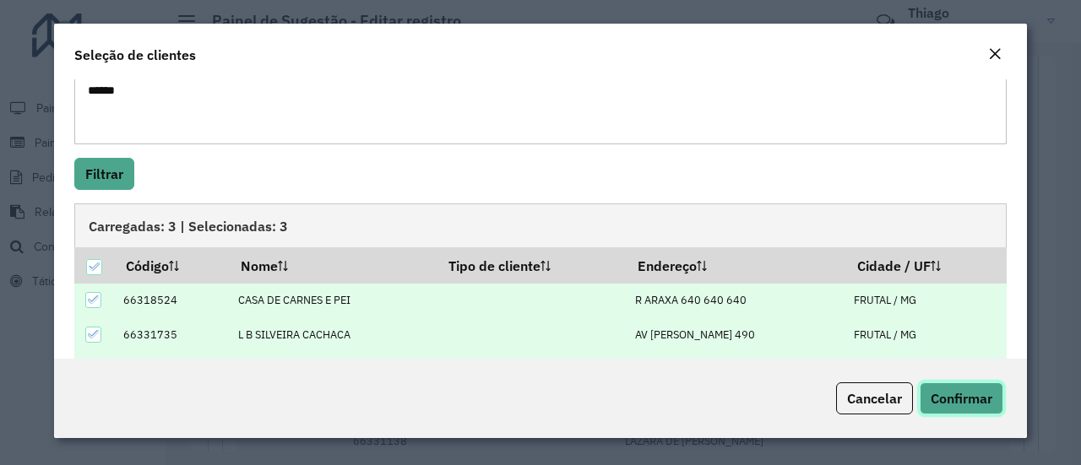
click at [960, 406] on span "Confirmar" at bounding box center [961, 398] width 62 height 17
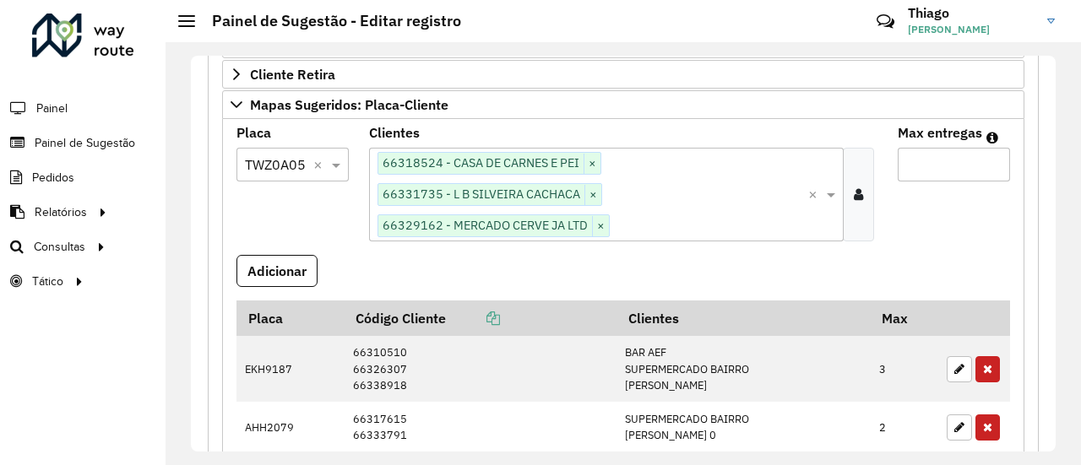
click at [929, 155] on input "Max entregas" at bounding box center [954, 165] width 112 height 34
type input "*"
click at [277, 261] on button "Adicionar" at bounding box center [276, 271] width 81 height 32
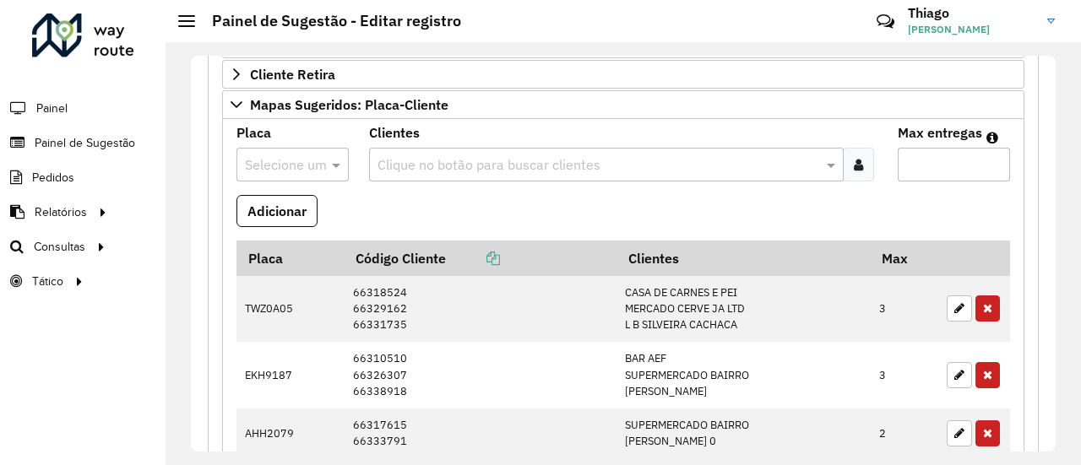
click at [265, 160] on input "text" at bounding box center [276, 165] width 62 height 20
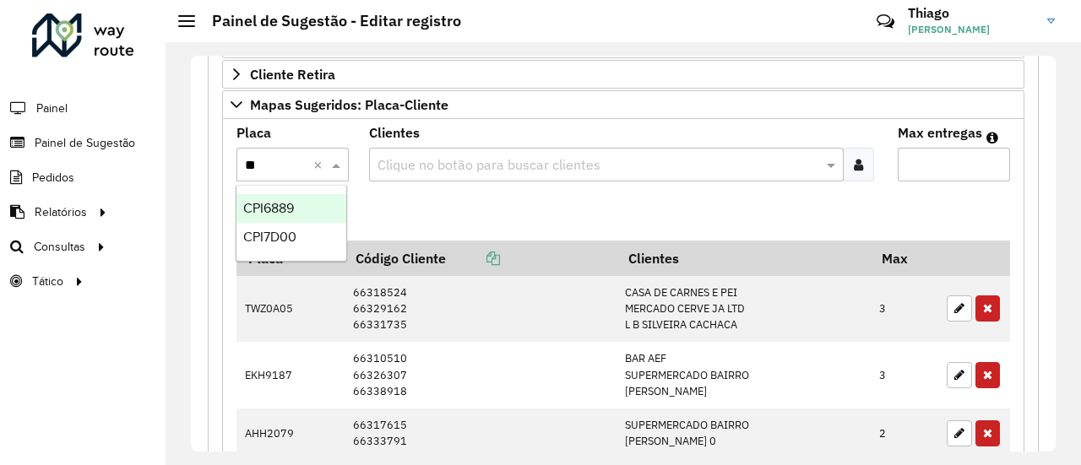
type input "***"
drag, startPoint x: 294, startPoint y: 236, endPoint x: 339, endPoint y: 224, distance: 47.1
click at [296, 236] on div "CPI7D00" at bounding box center [291, 237] width 110 height 29
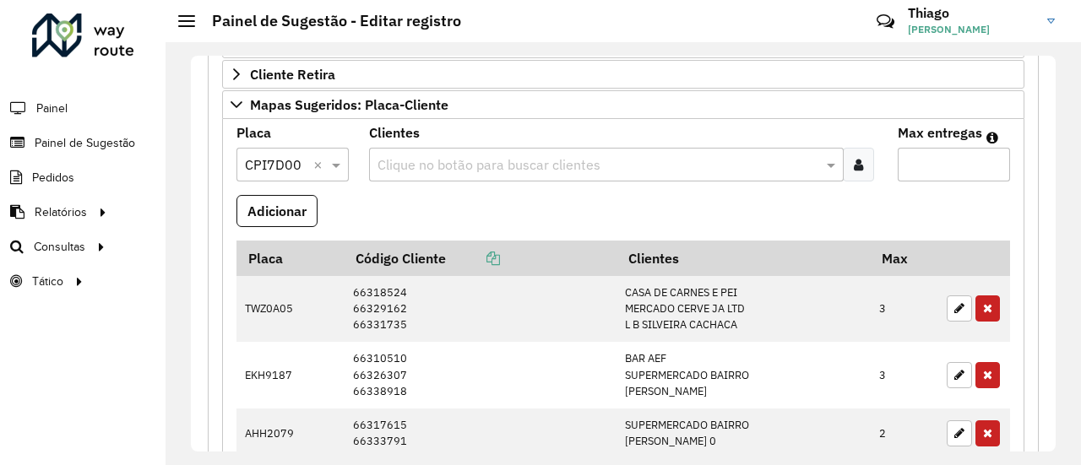
click at [854, 161] on icon at bounding box center [858, 165] width 9 height 14
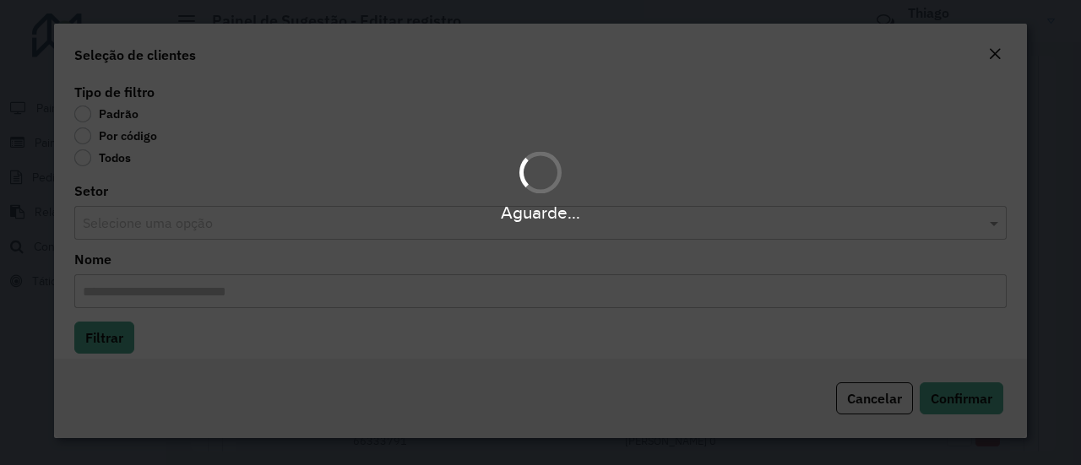
click at [88, 138] on div "Aguarde..." at bounding box center [540, 232] width 1081 height 465
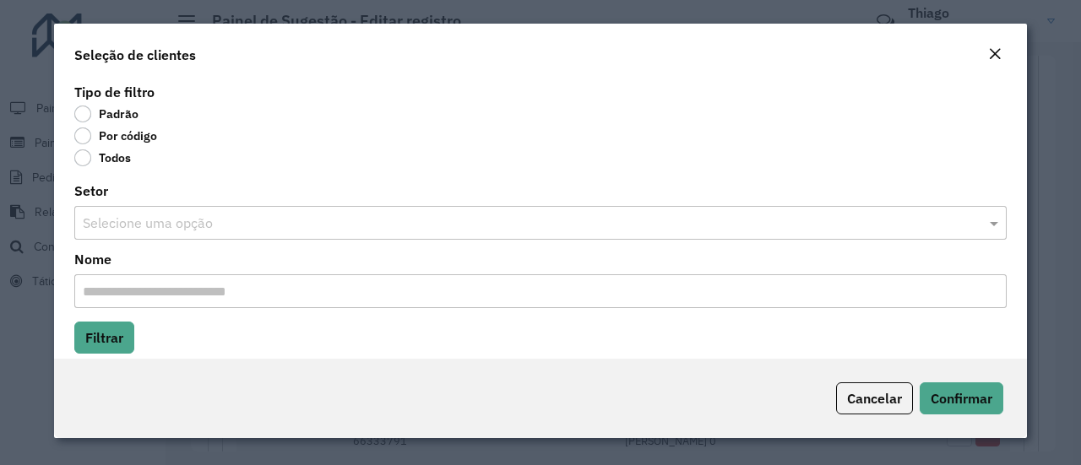
click at [88, 138] on label "Por código" at bounding box center [115, 135] width 83 height 17
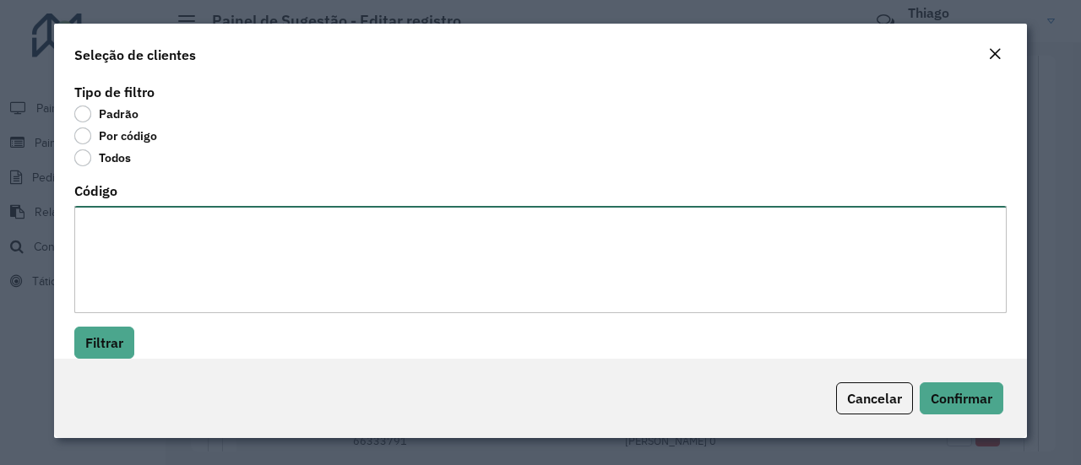
click at [116, 222] on textarea "Código" at bounding box center [540, 259] width 932 height 107
paste textarea "***** ***** ***** ***** ***** ***** ***** ***** ***** ***** ***** ***** ***** *…"
type textarea "***** ***** ***** ***** ***** ***** ***** ***** ***** ***** ***** ***** ***** *…"
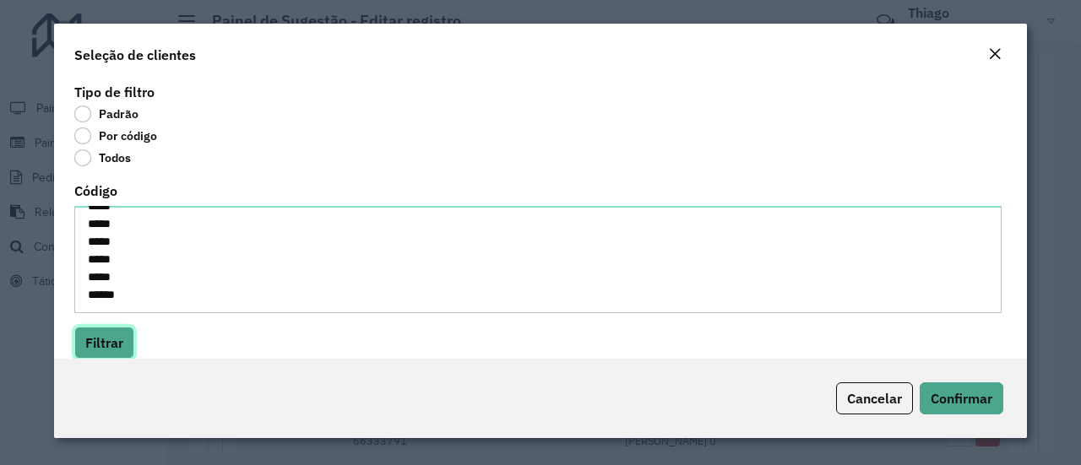
drag, startPoint x: 92, startPoint y: 335, endPoint x: 230, endPoint y: 312, distance: 139.5
click at [94, 336] on button "Filtrar" at bounding box center [104, 343] width 60 height 32
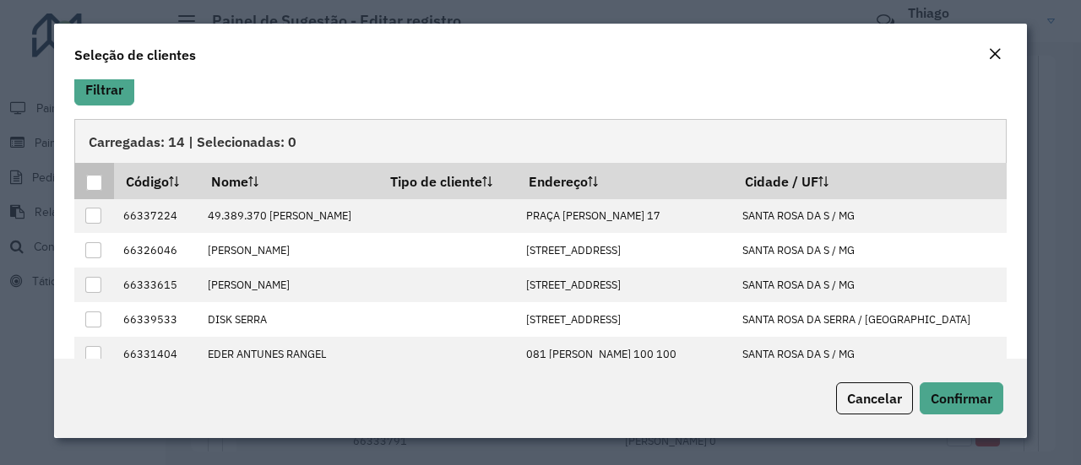
click at [95, 181] on div at bounding box center [94, 183] width 16 height 16
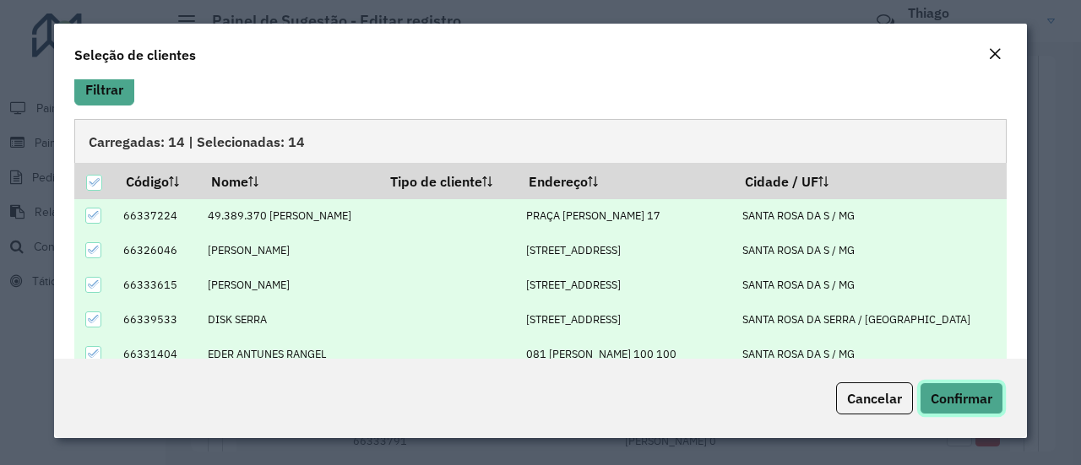
click at [976, 399] on span "Confirmar" at bounding box center [961, 398] width 62 height 17
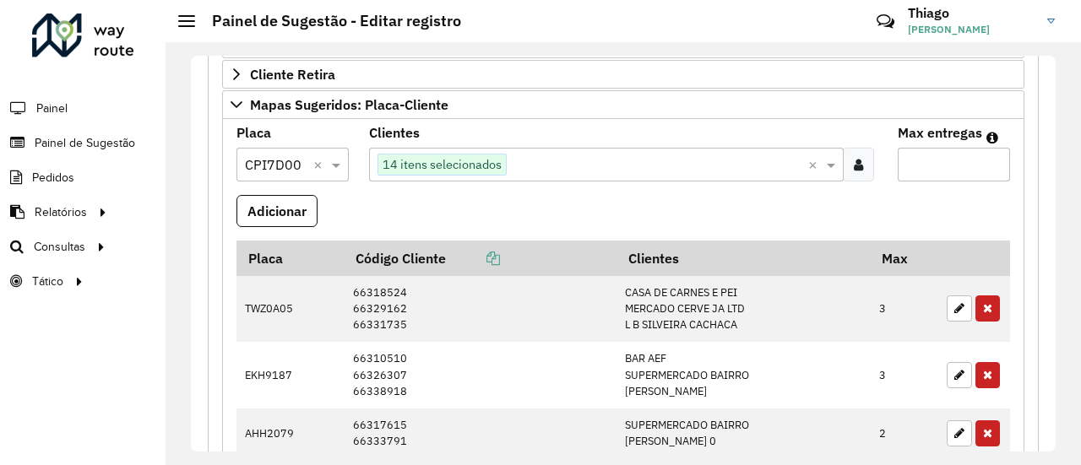
click at [906, 156] on input "Max entregas" at bounding box center [954, 165] width 112 height 34
type input "**"
click at [270, 200] on button "Adicionar" at bounding box center [276, 211] width 81 height 32
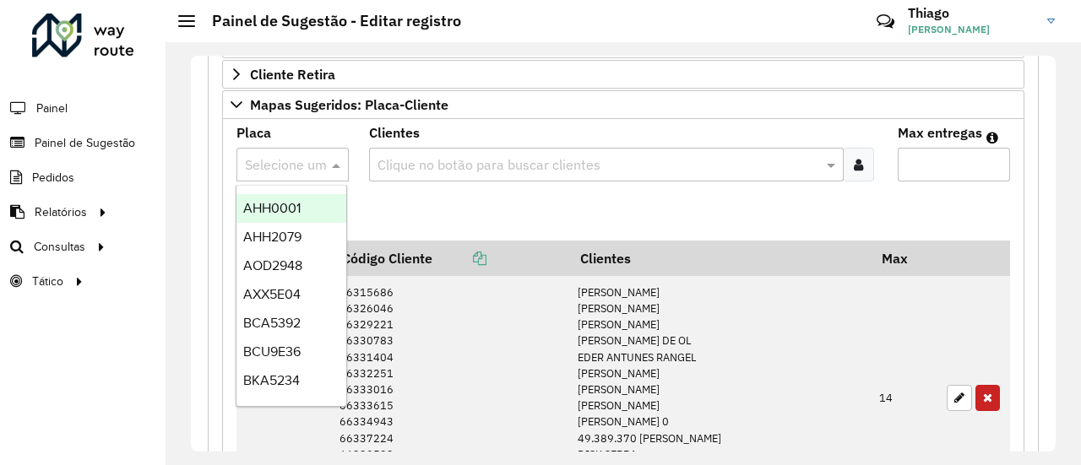
click at [284, 155] on input "text" at bounding box center [276, 165] width 62 height 20
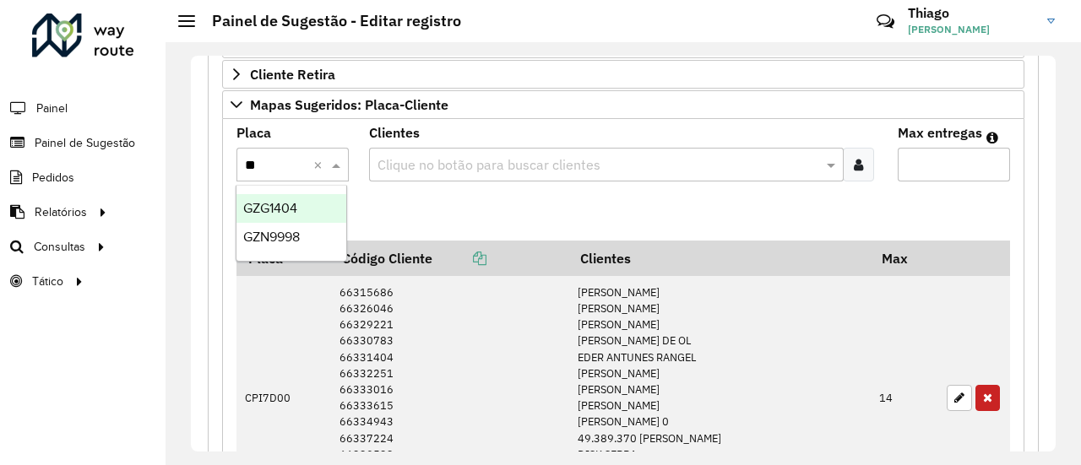
type input "***"
click at [289, 208] on span "GZG1404" at bounding box center [270, 208] width 54 height 14
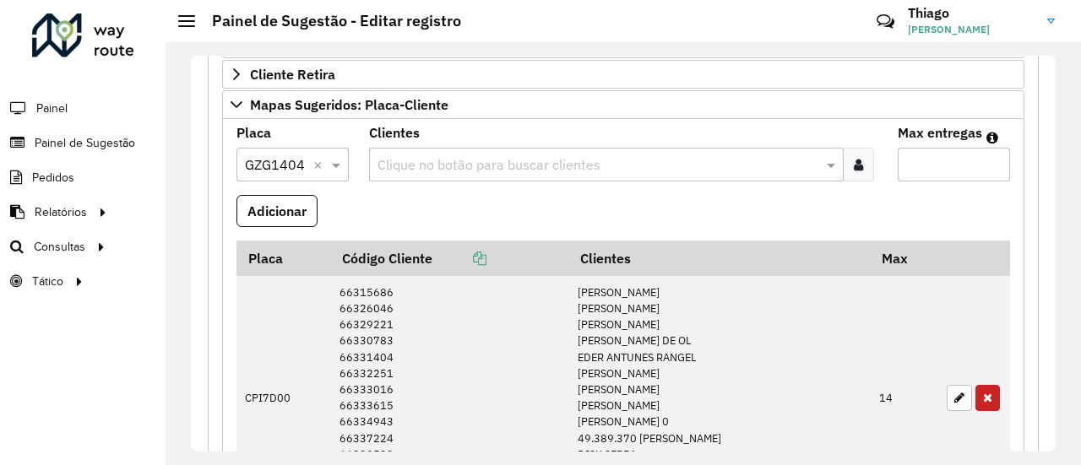
click at [861, 153] on div at bounding box center [858, 165] width 31 height 34
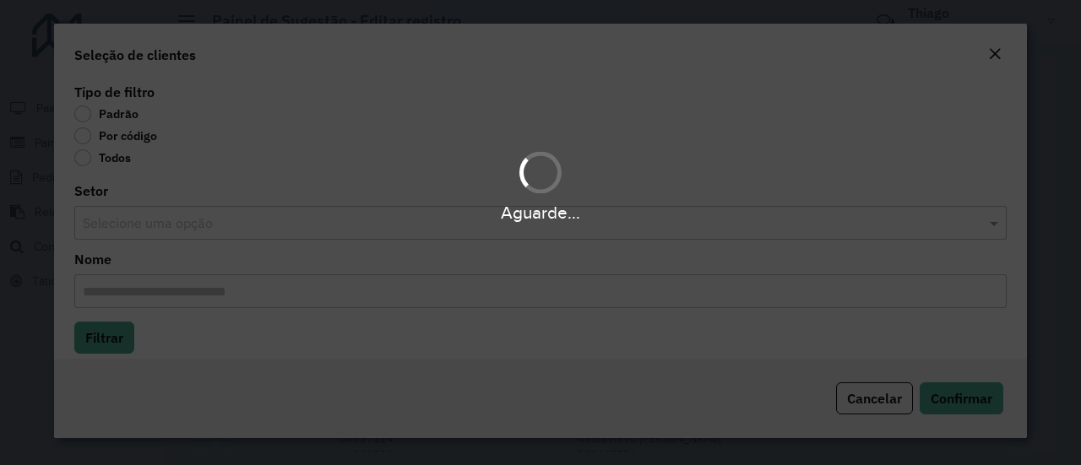
click at [81, 138] on div "Aguarde..." at bounding box center [540, 232] width 1081 height 465
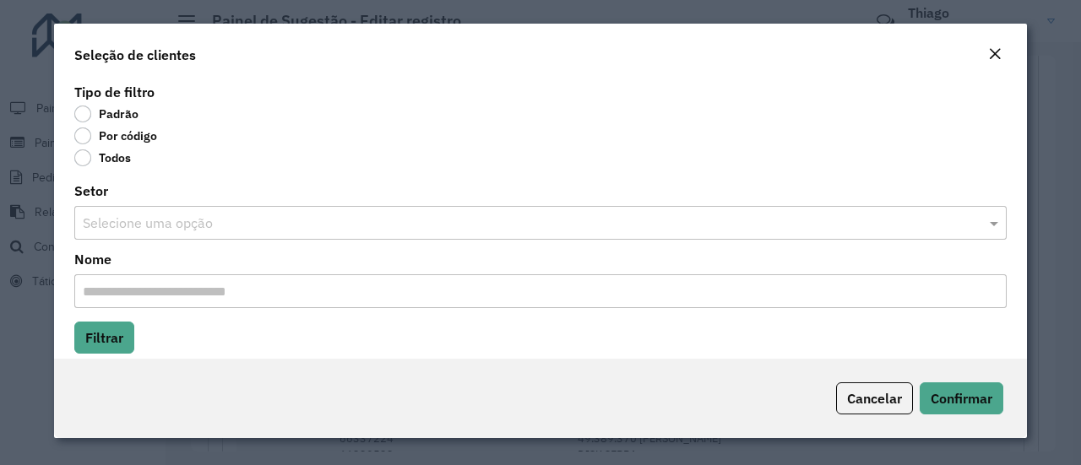
click at [86, 133] on label "Por código" at bounding box center [115, 135] width 83 height 17
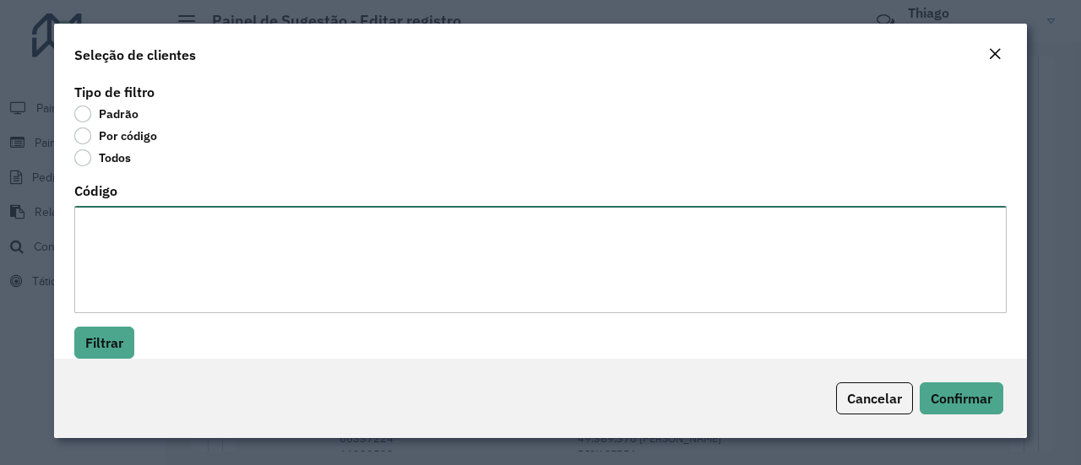
click at [106, 223] on textarea "Código" at bounding box center [540, 259] width 932 height 107
paste textarea "***** *****"
type textarea "***** *****"
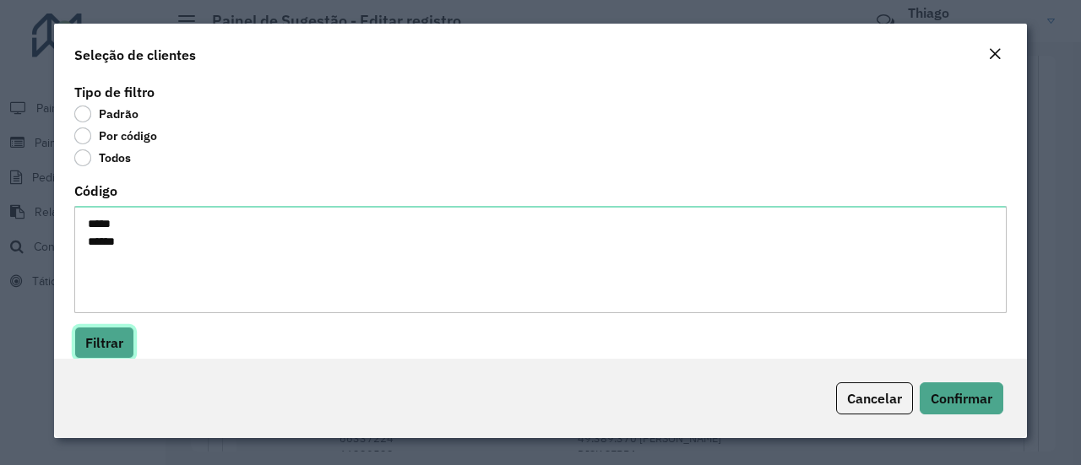
click at [109, 334] on button "Filtrar" at bounding box center [104, 343] width 60 height 32
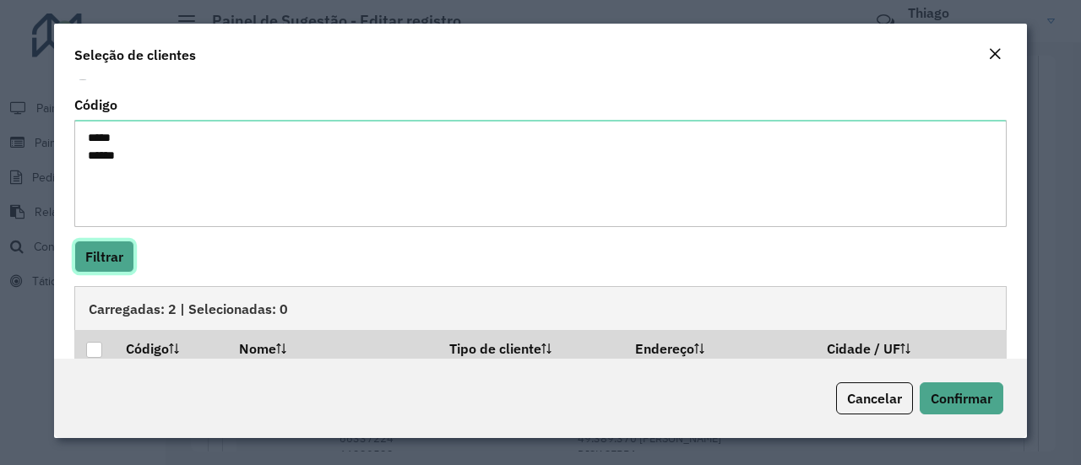
scroll to position [181, 0]
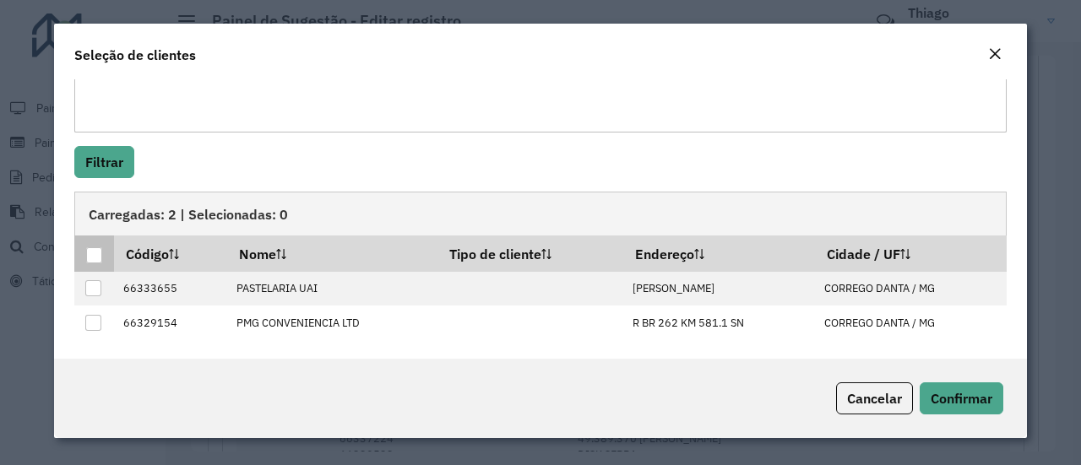
click at [97, 254] on div at bounding box center [94, 255] width 16 height 16
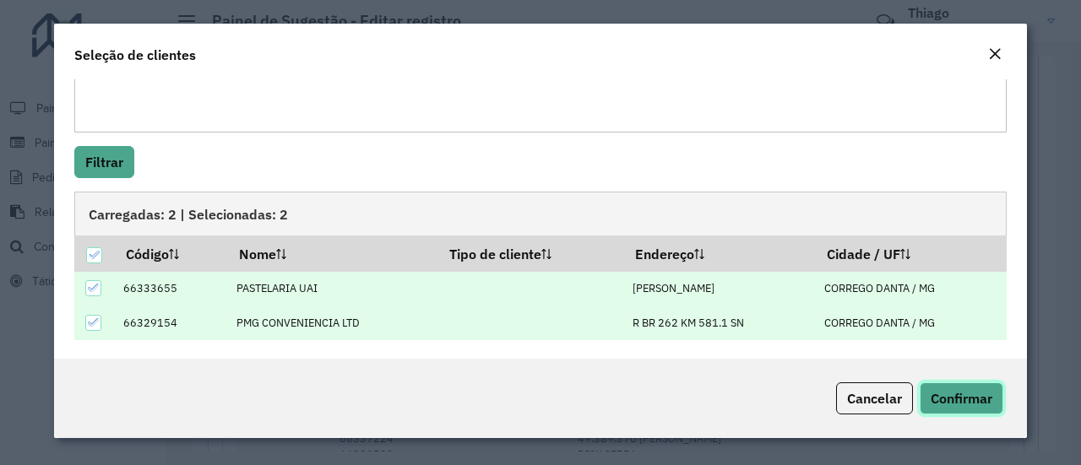
click at [954, 393] on span "Confirmar" at bounding box center [961, 398] width 62 height 17
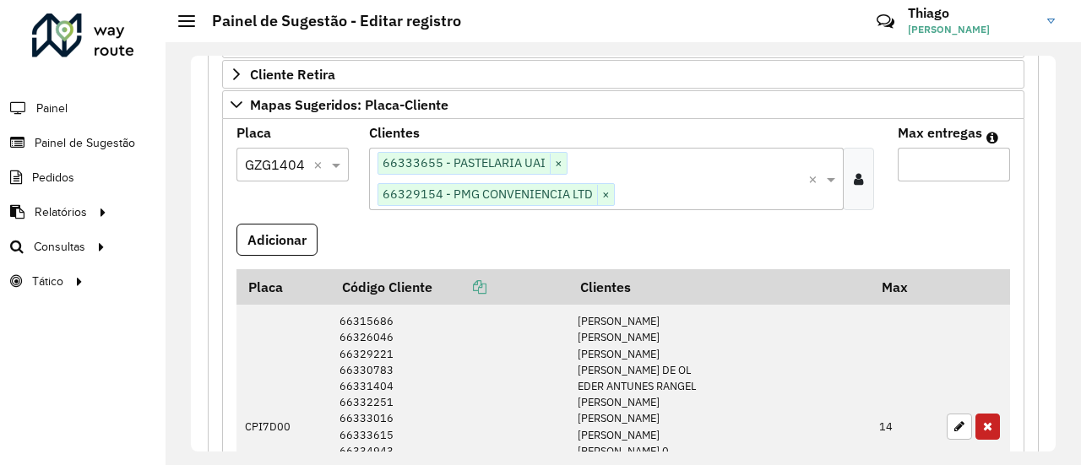
click at [924, 157] on input "Max entregas" at bounding box center [954, 165] width 112 height 34
type input "*"
click at [260, 224] on button "Adicionar" at bounding box center [276, 240] width 81 height 32
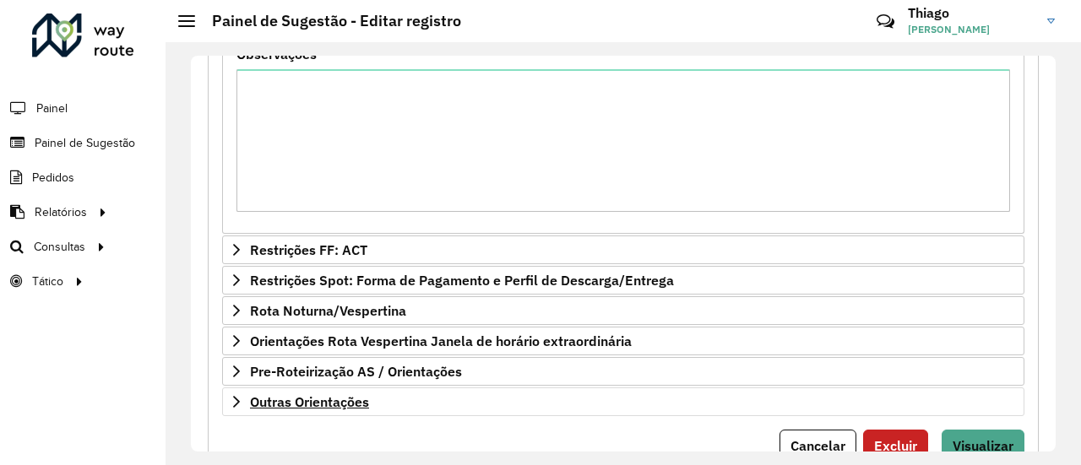
scroll to position [1402, 0]
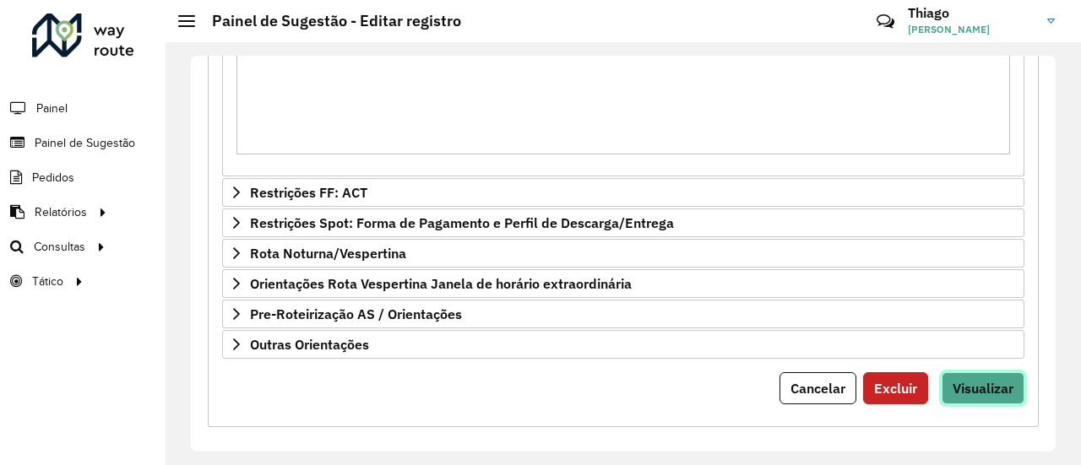
click at [1002, 380] on span "Visualizar" at bounding box center [982, 388] width 61 height 17
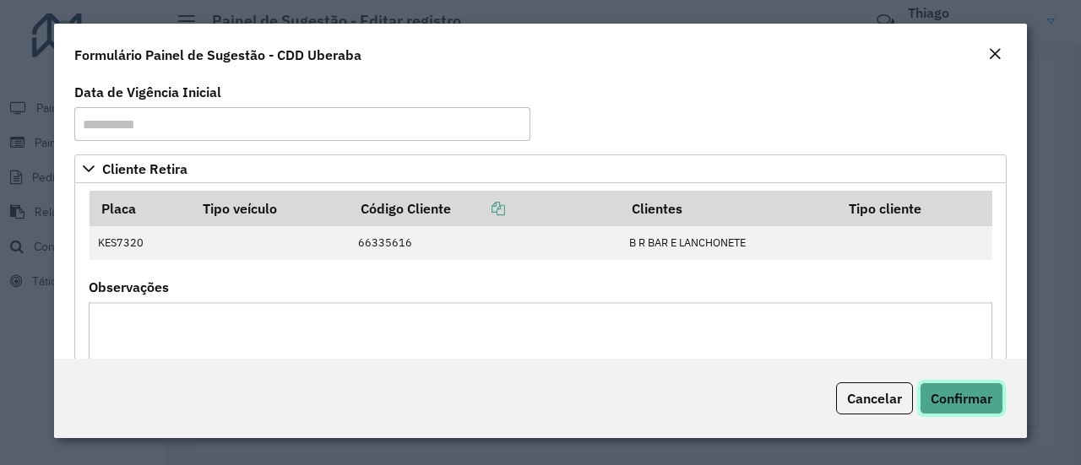
click at [976, 399] on span "Confirmar" at bounding box center [961, 398] width 62 height 17
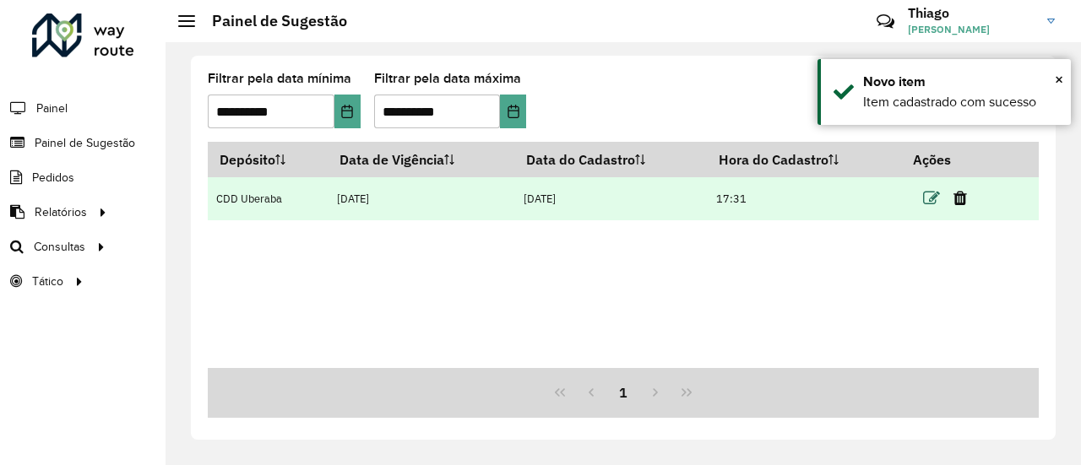
click at [930, 200] on icon at bounding box center [931, 198] width 17 height 17
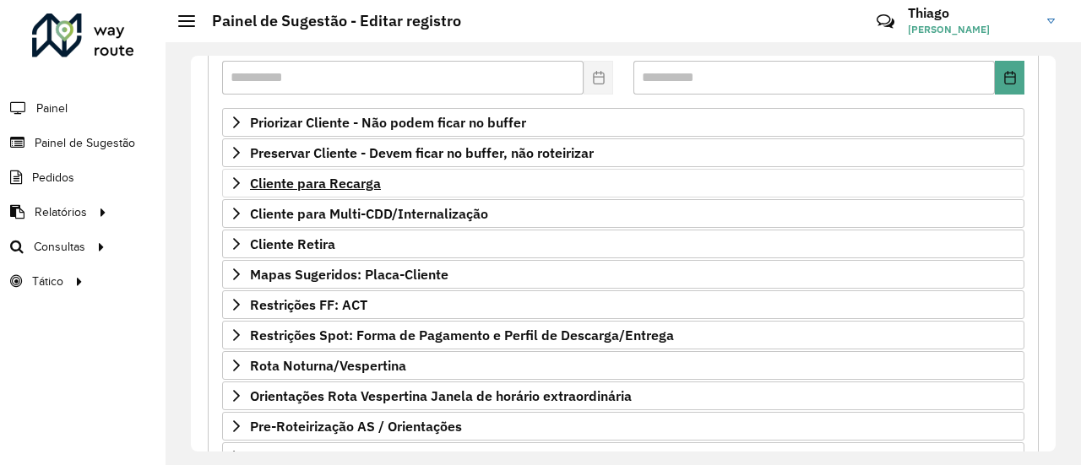
scroll to position [253, 0]
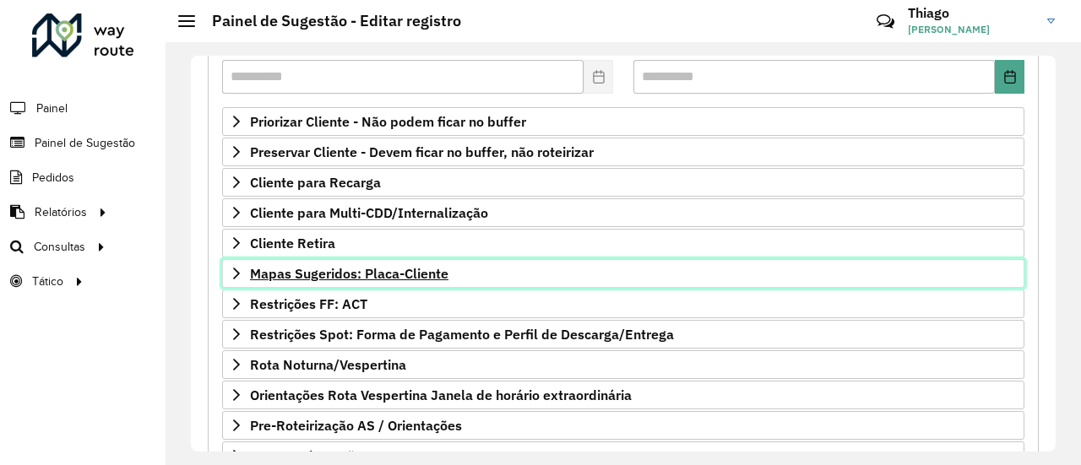
click at [315, 267] on span "Mapas Sugeridos: Placa-Cliente" at bounding box center [349, 274] width 198 height 14
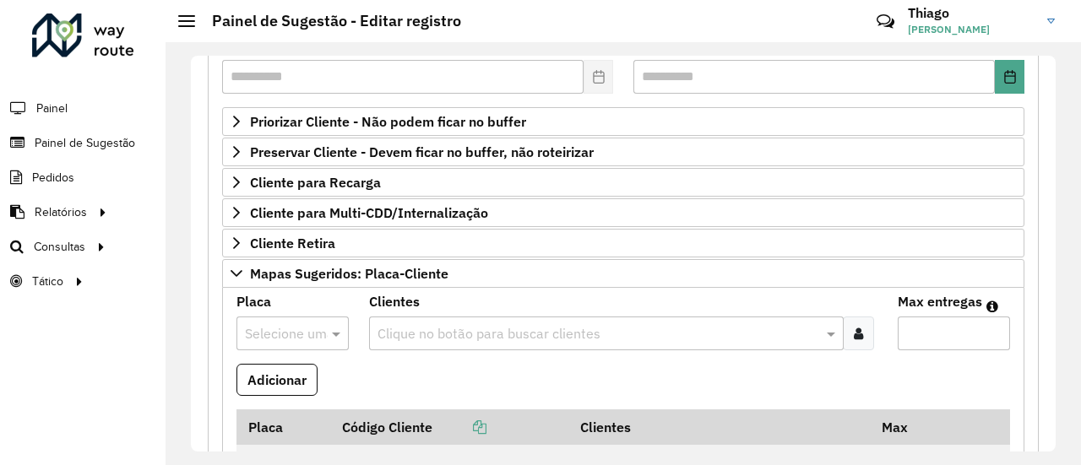
click at [276, 325] on input "text" at bounding box center [276, 334] width 62 height 20
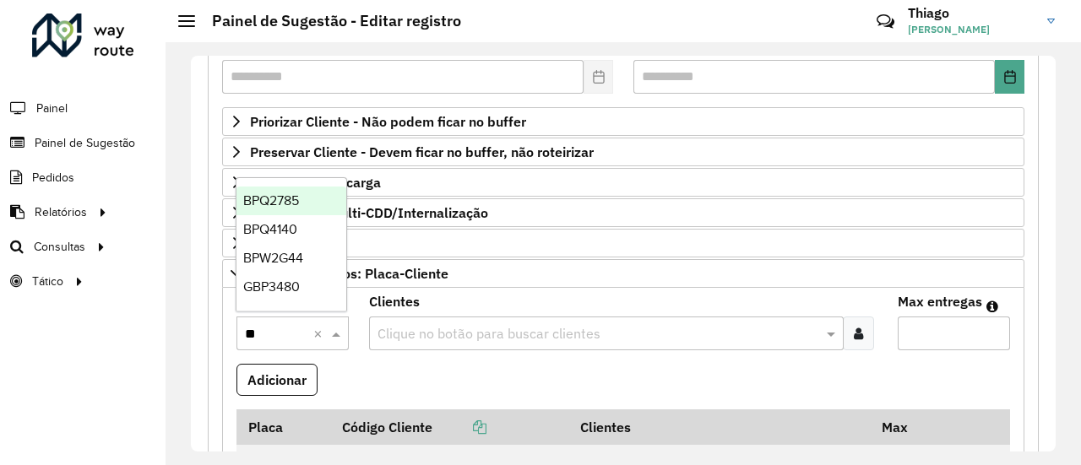
type input "***"
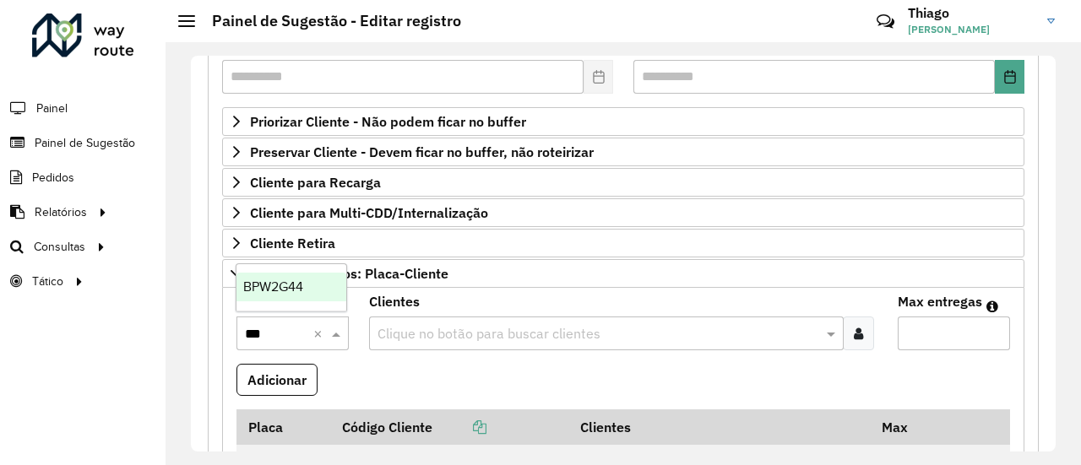
click at [274, 290] on span "BPW2G44" at bounding box center [273, 286] width 60 height 14
click at [857, 327] on icon at bounding box center [858, 334] width 9 height 14
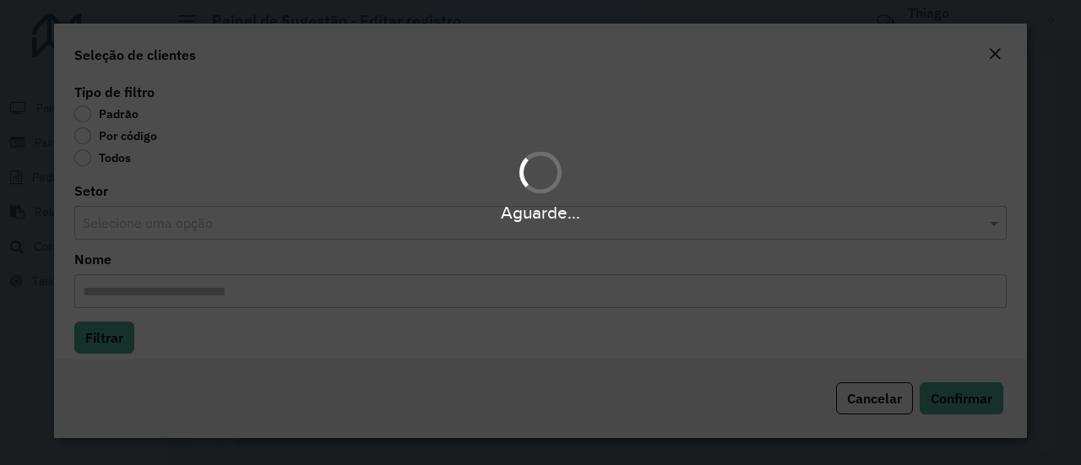
click at [76, 139] on div "Aguarde..." at bounding box center [540, 232] width 1081 height 465
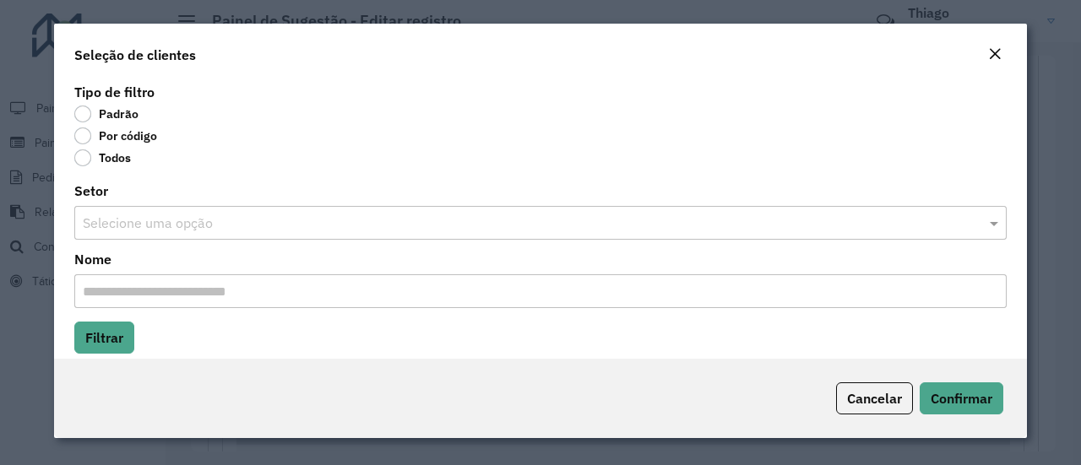
click at [79, 138] on label "Por código" at bounding box center [115, 135] width 83 height 17
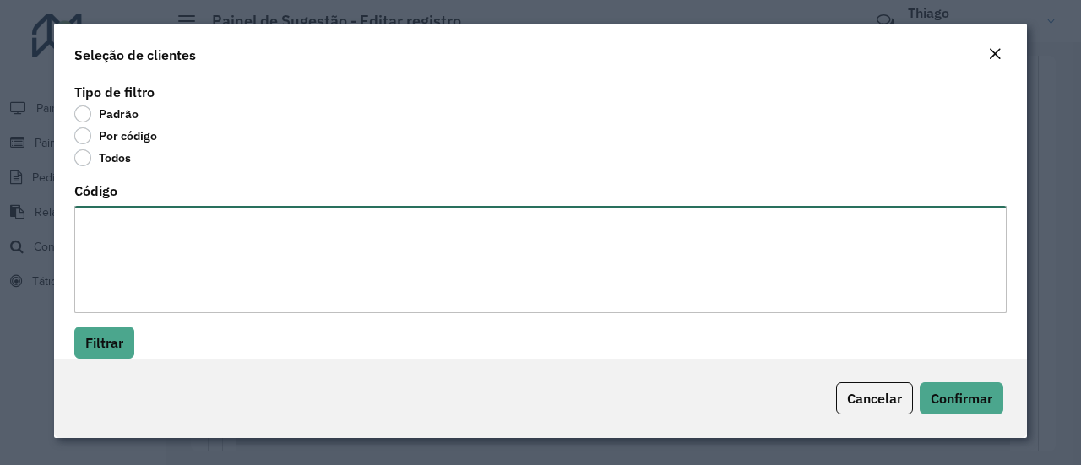
click at [130, 227] on textarea "Código" at bounding box center [540, 259] width 932 height 107
paste textarea "*****"
type textarea "*****"
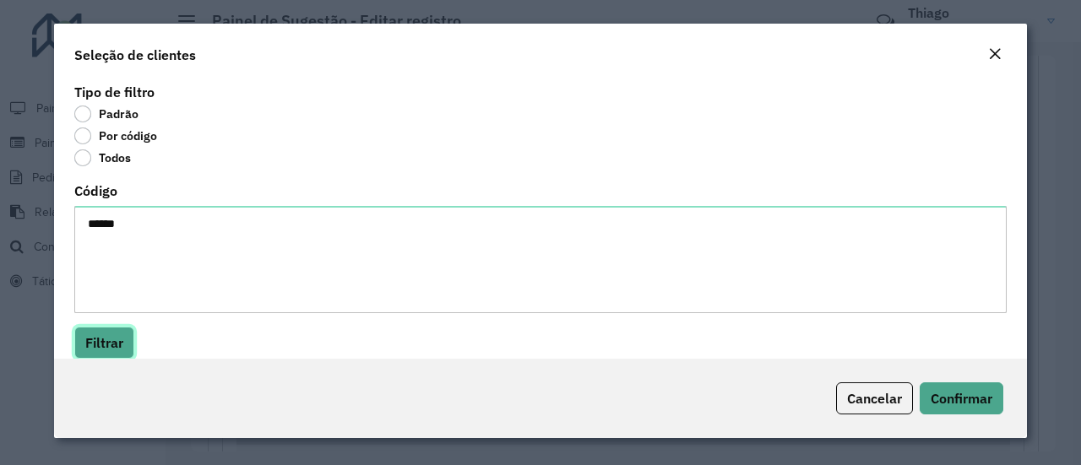
click at [108, 352] on button "Filtrar" at bounding box center [104, 343] width 60 height 32
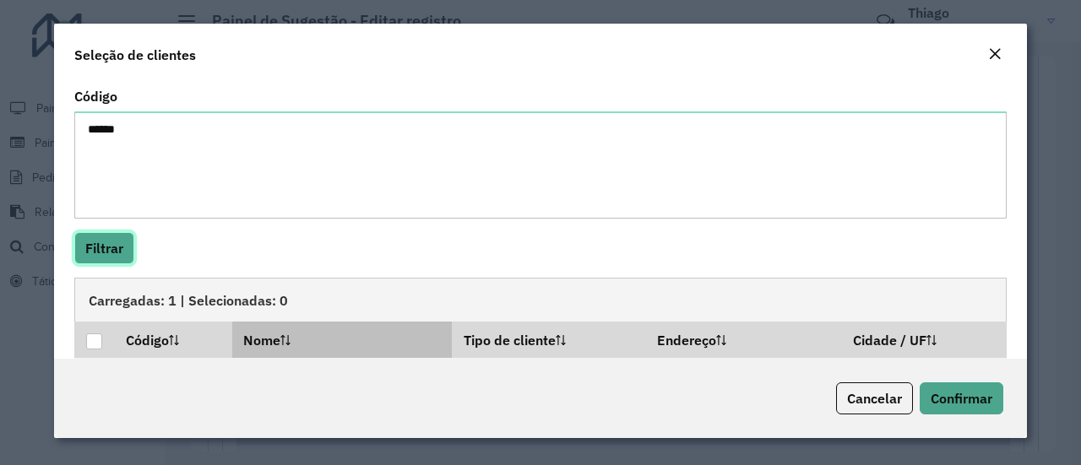
scroll to position [147, 0]
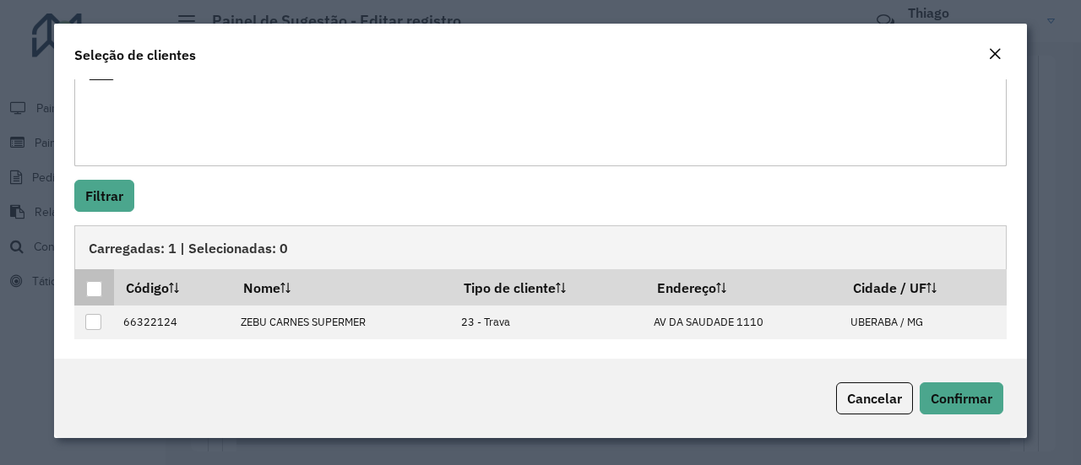
click at [99, 282] on div at bounding box center [94, 289] width 16 height 16
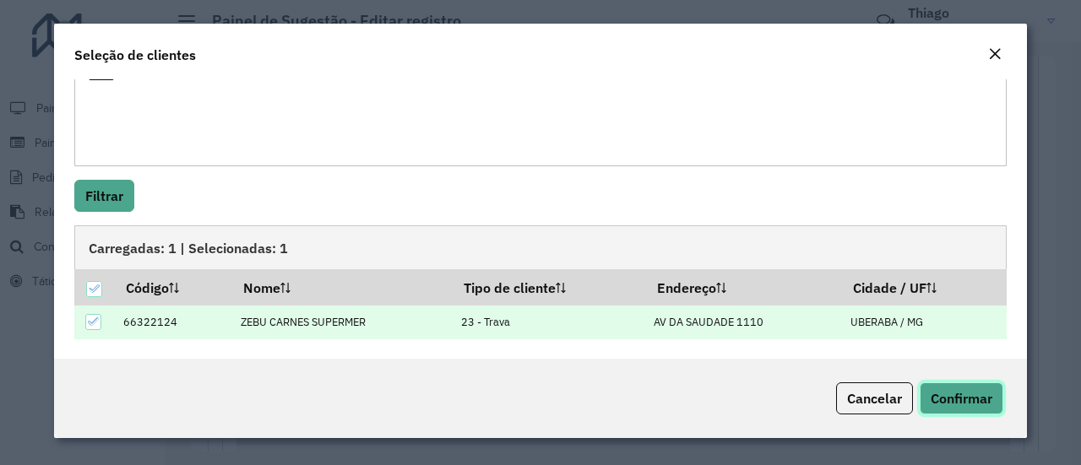
click at [974, 390] on span "Confirmar" at bounding box center [961, 398] width 62 height 17
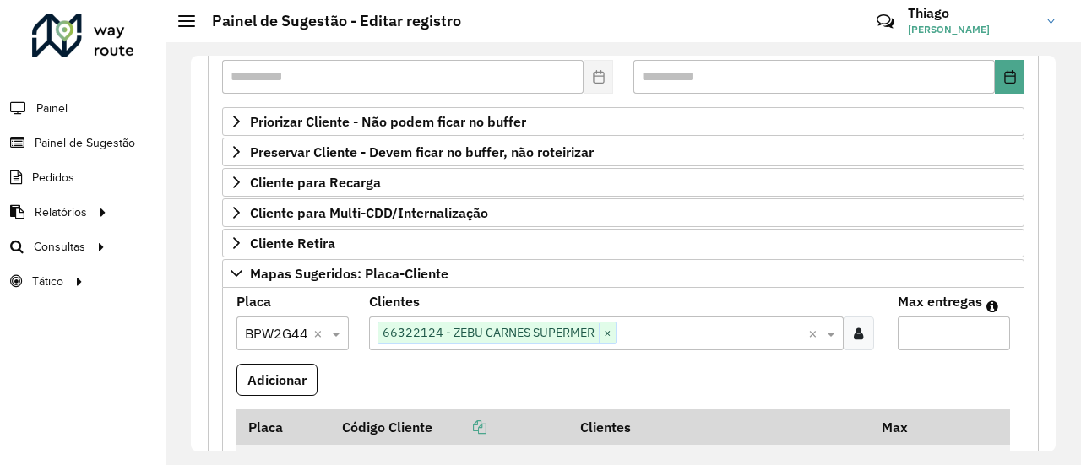
click at [937, 323] on input "Max entregas" at bounding box center [954, 334] width 112 height 34
type input "*"
click at [280, 371] on button "Adicionar" at bounding box center [276, 380] width 81 height 32
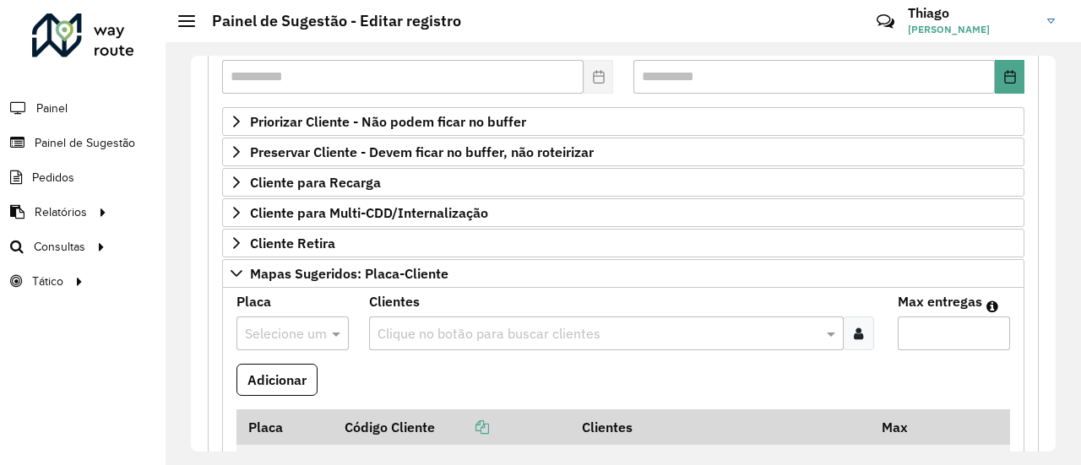
click at [285, 326] on input "text" at bounding box center [276, 334] width 62 height 20
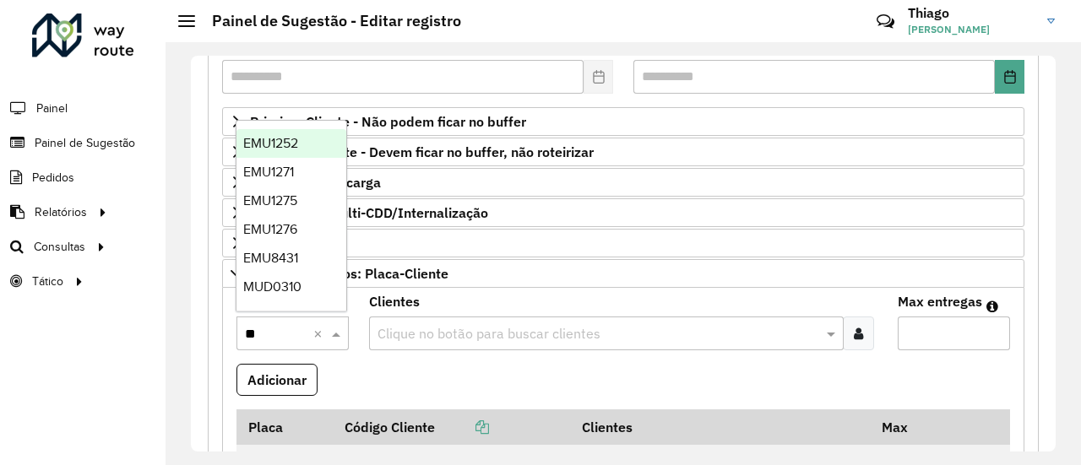
type input "***"
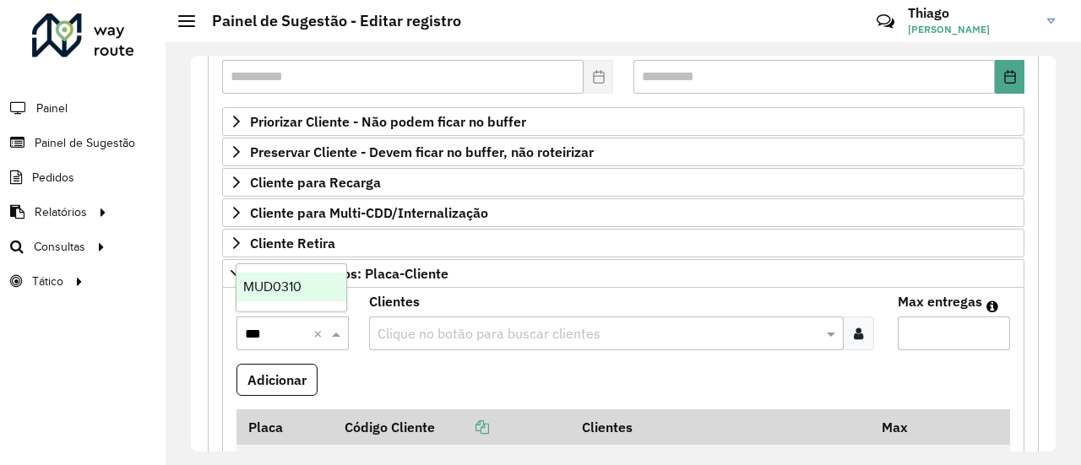
click at [275, 286] on span "MUD0310" at bounding box center [272, 286] width 58 height 14
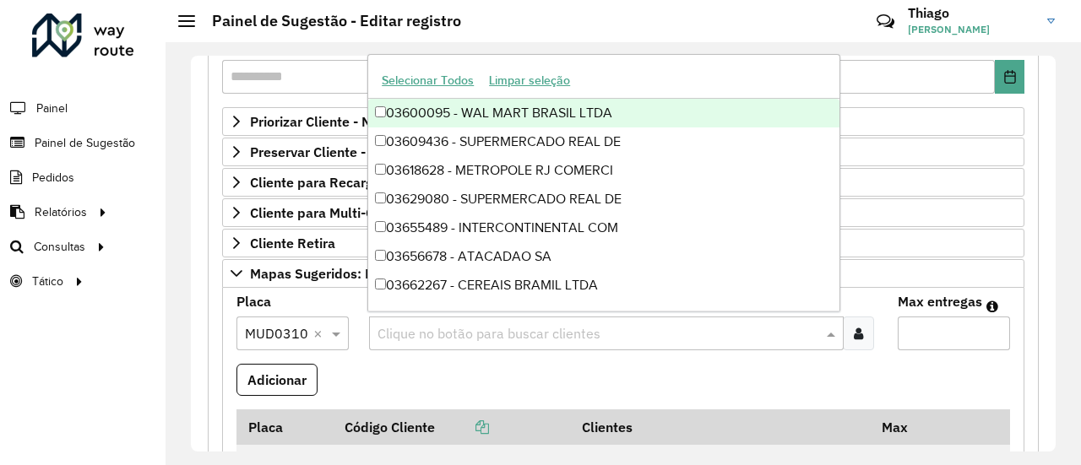
click at [512, 324] on input "text" at bounding box center [598, 334] width 450 height 20
paste input "*****"
type input "*****"
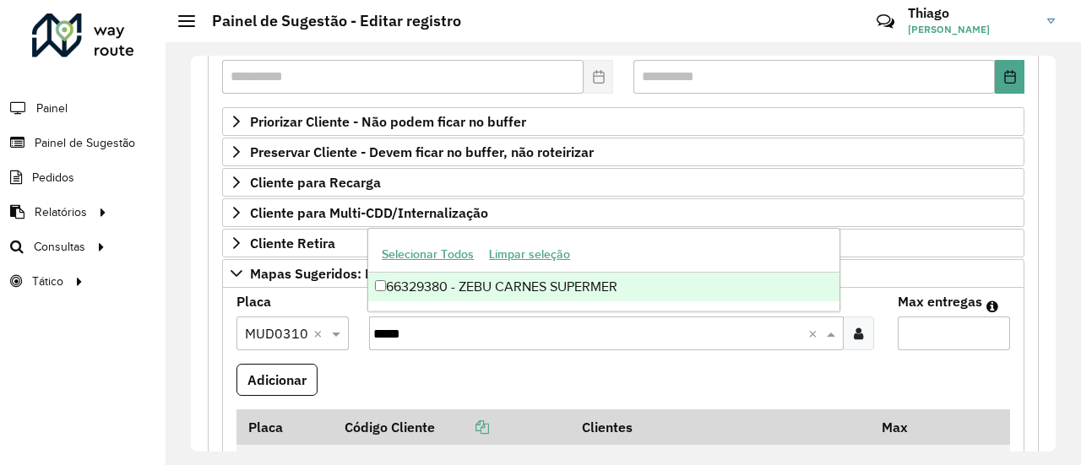
click at [515, 290] on div "66329380 - ZEBU CARNES SUPERMER" at bounding box center [603, 287] width 471 height 29
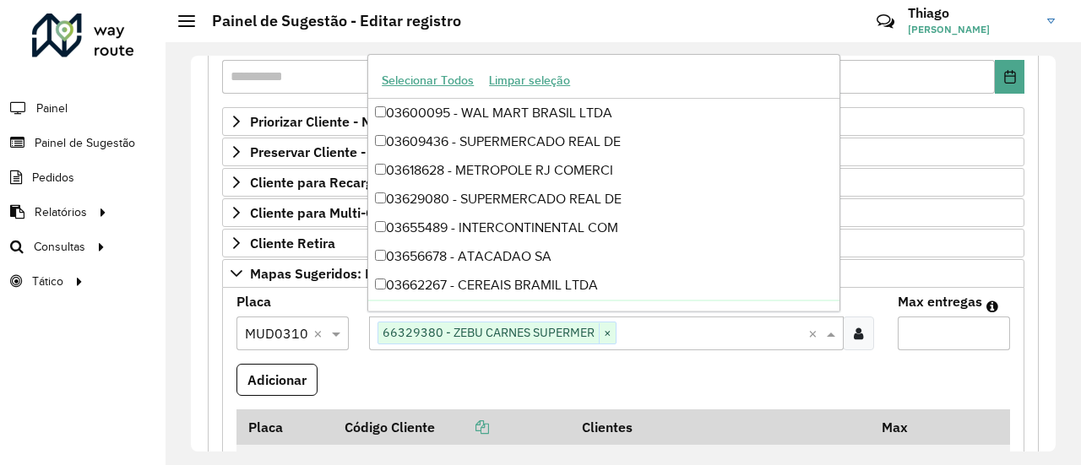
click at [925, 325] on input "Max entregas" at bounding box center [954, 334] width 112 height 34
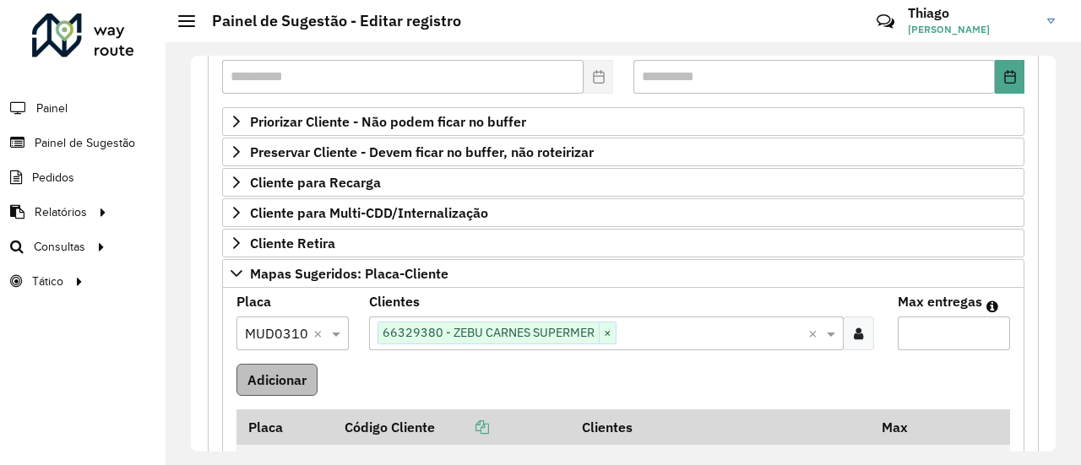
type input "*"
click at [275, 365] on button "Adicionar" at bounding box center [276, 380] width 81 height 32
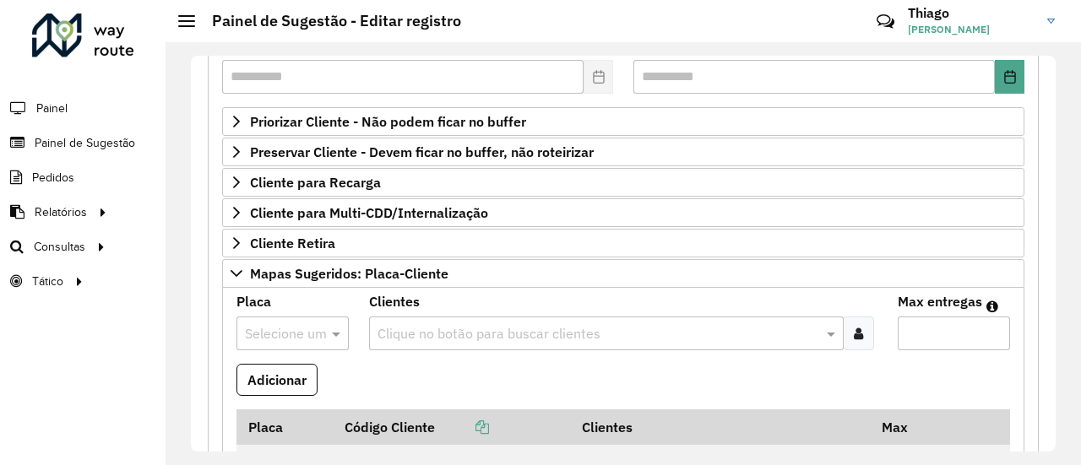
scroll to position [422, 0]
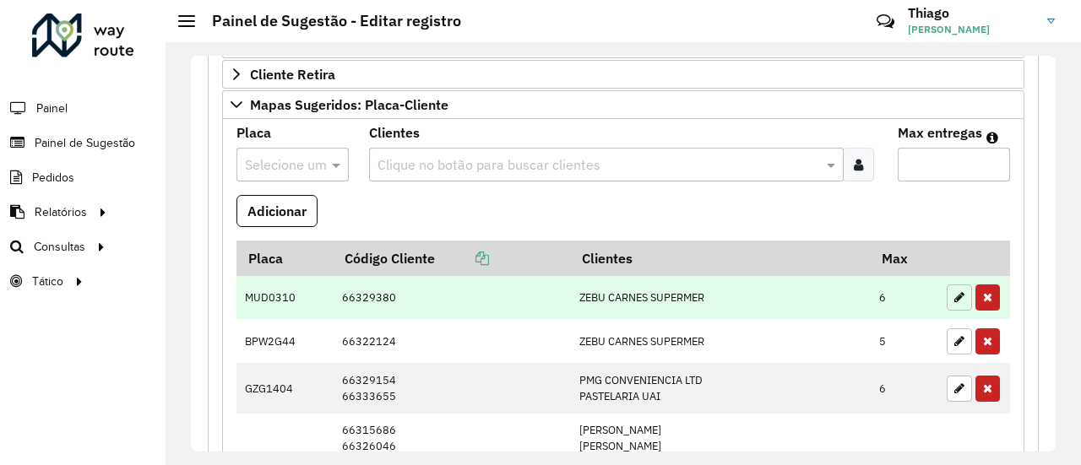
click at [948, 295] on button "button" at bounding box center [959, 298] width 25 height 26
type input "*"
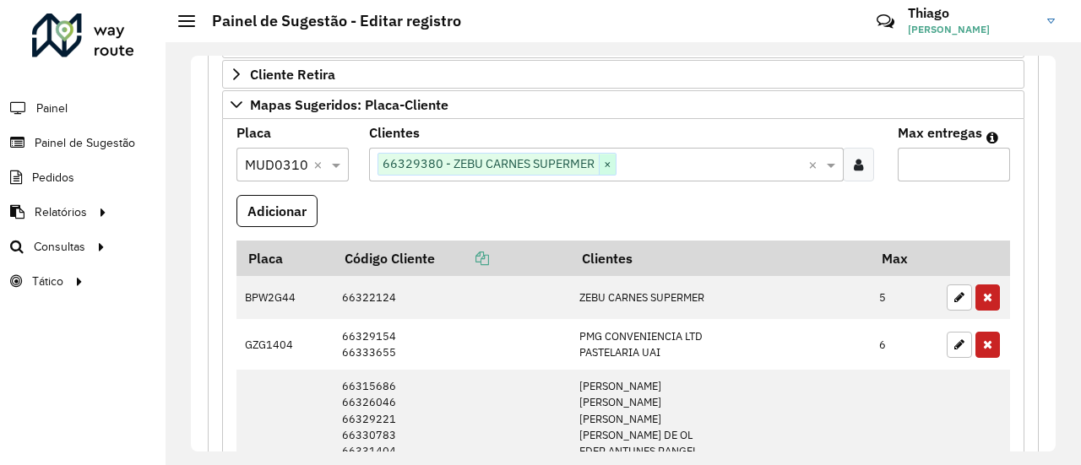
click at [610, 157] on span "×" at bounding box center [607, 165] width 17 height 20
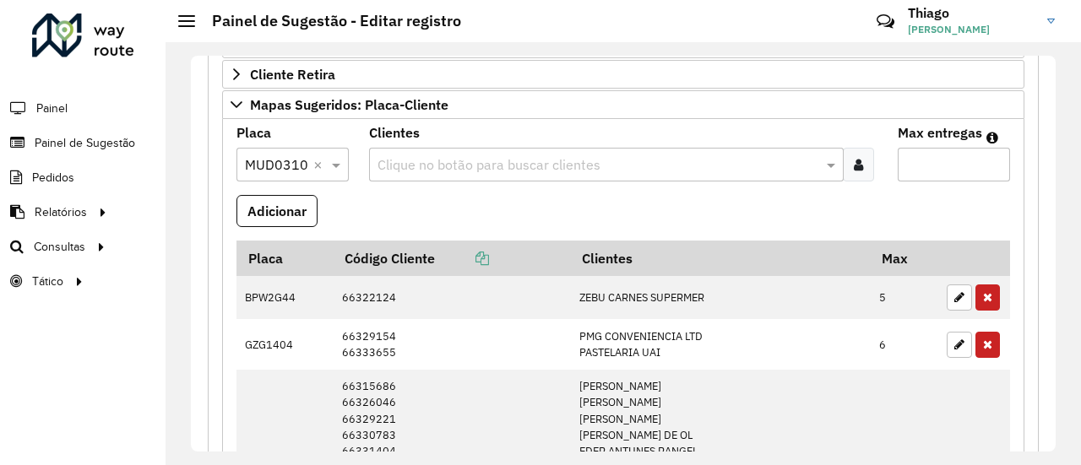
click at [867, 154] on div at bounding box center [858, 165] width 31 height 34
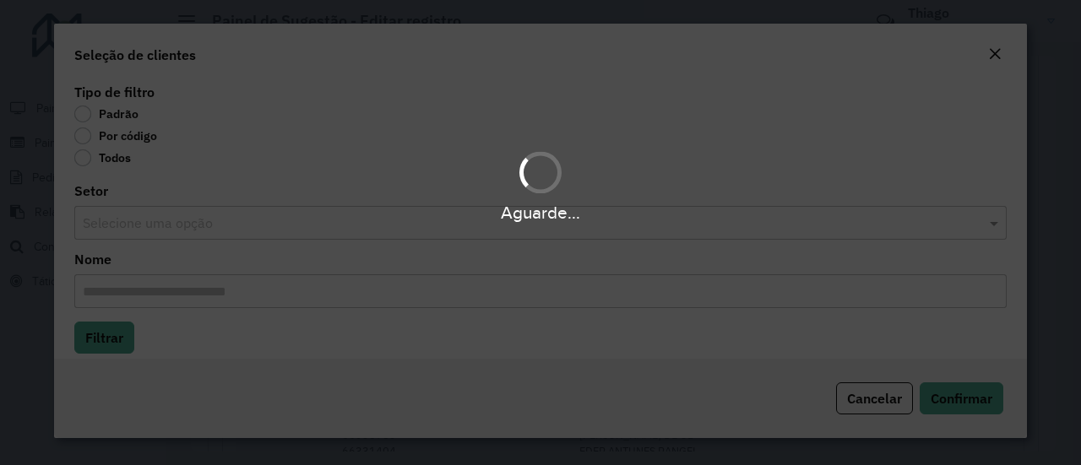
drag, startPoint x: 102, startPoint y: 133, endPoint x: 84, endPoint y: 133, distance: 18.6
click at [100, 133] on div "Aguarde..." at bounding box center [540, 232] width 1081 height 465
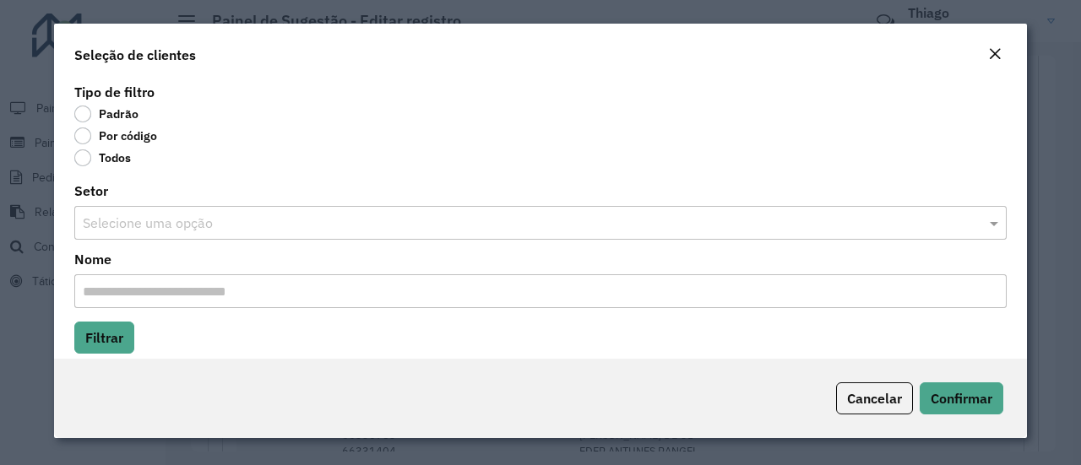
click at [84, 133] on label "Por código" at bounding box center [115, 135] width 83 height 17
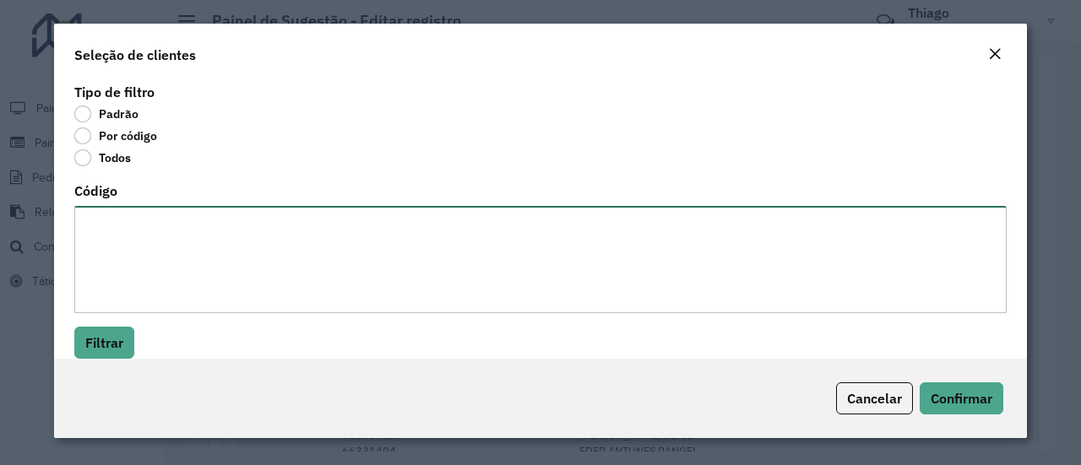
click at [113, 219] on textarea "Código" at bounding box center [540, 259] width 932 height 107
type textarea "*"
paste textarea "***** ***** *****"
type textarea "***** ***** *****"
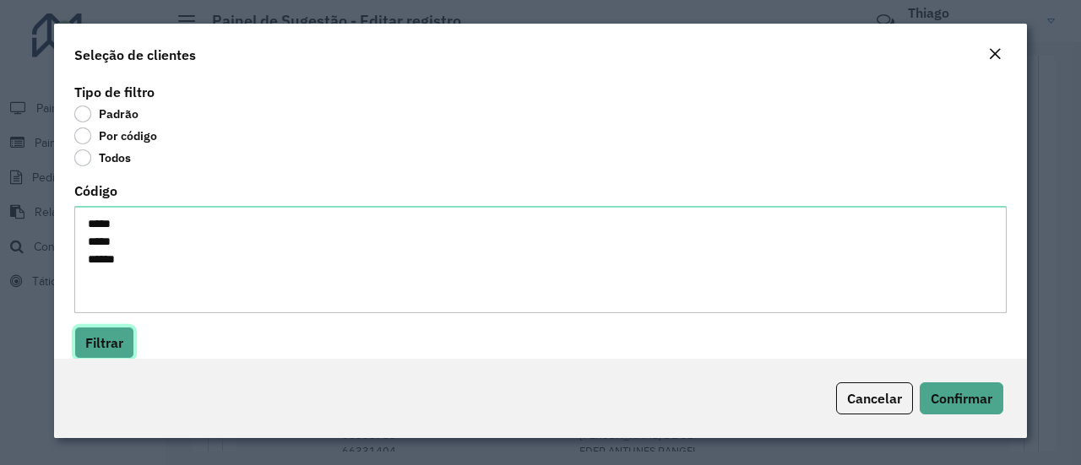
click at [107, 330] on button "Filtrar" at bounding box center [104, 343] width 60 height 32
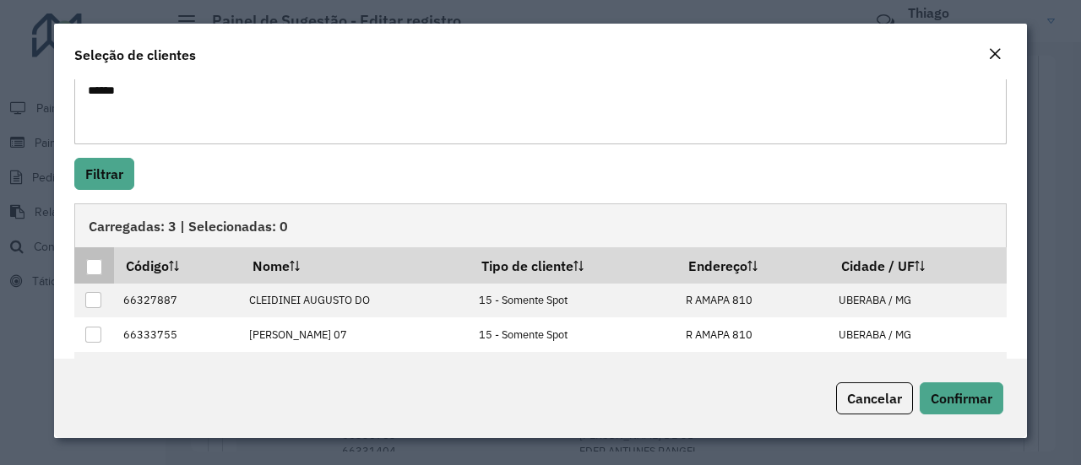
click at [90, 268] on div at bounding box center [94, 267] width 16 height 16
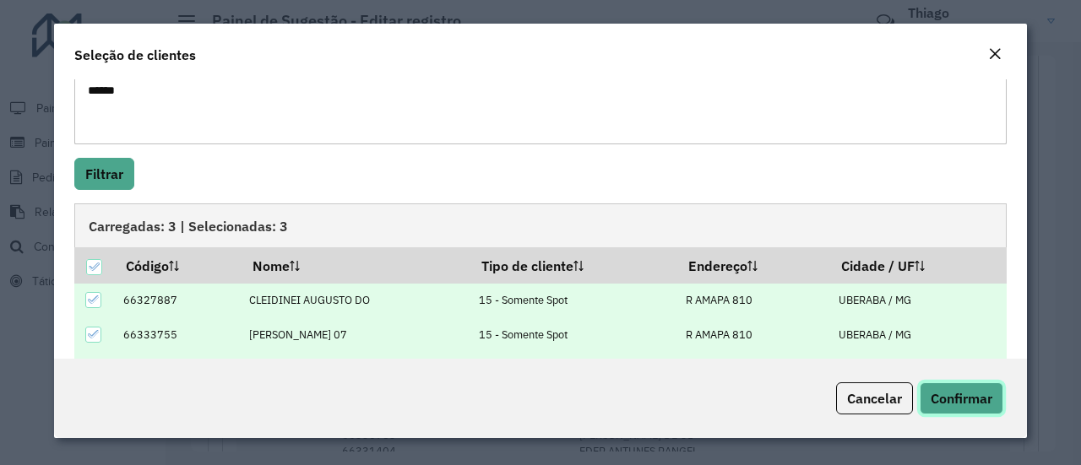
click at [968, 401] on span "Confirmar" at bounding box center [961, 398] width 62 height 17
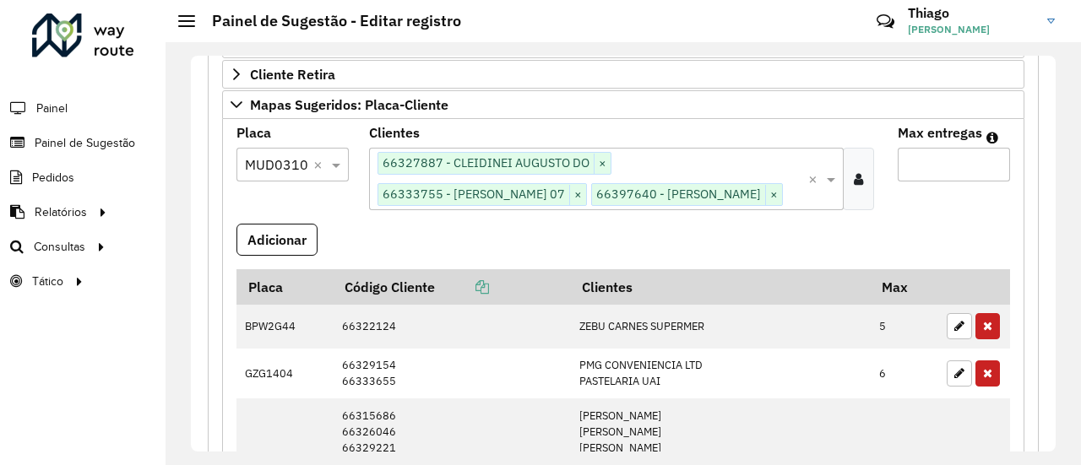
drag, startPoint x: 925, startPoint y: 159, endPoint x: 875, endPoint y: 159, distance: 50.7
type input "**"
click at [263, 256] on button "Adicionar" at bounding box center [276, 240] width 81 height 32
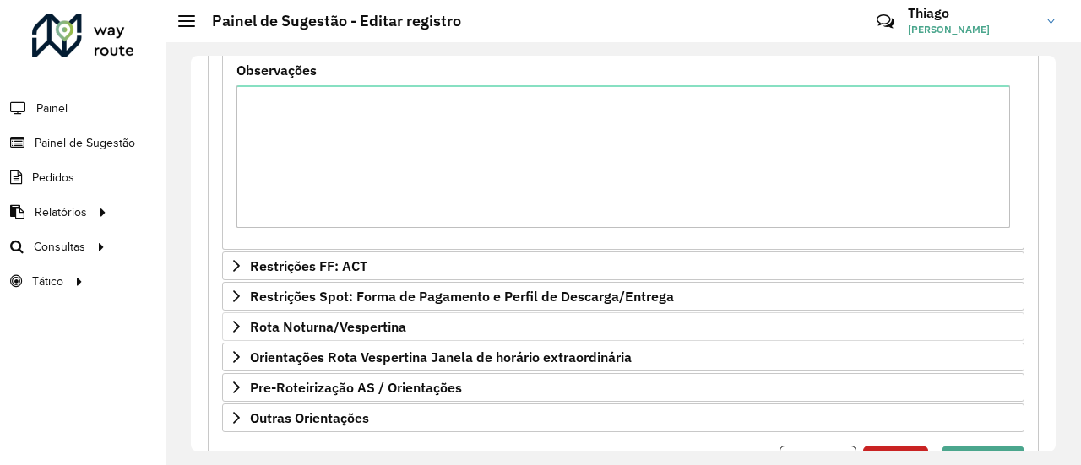
scroll to position [1511, 0]
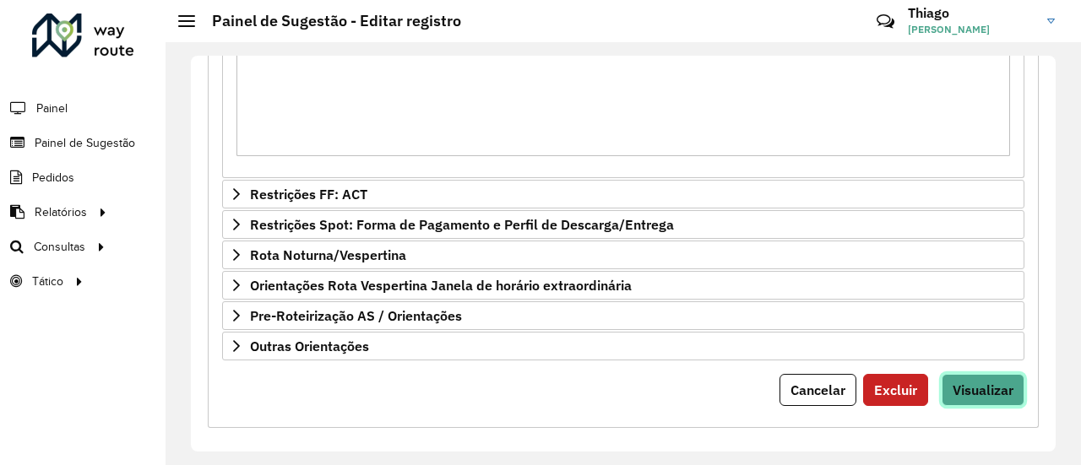
click at [997, 382] on span "Visualizar" at bounding box center [982, 390] width 61 height 17
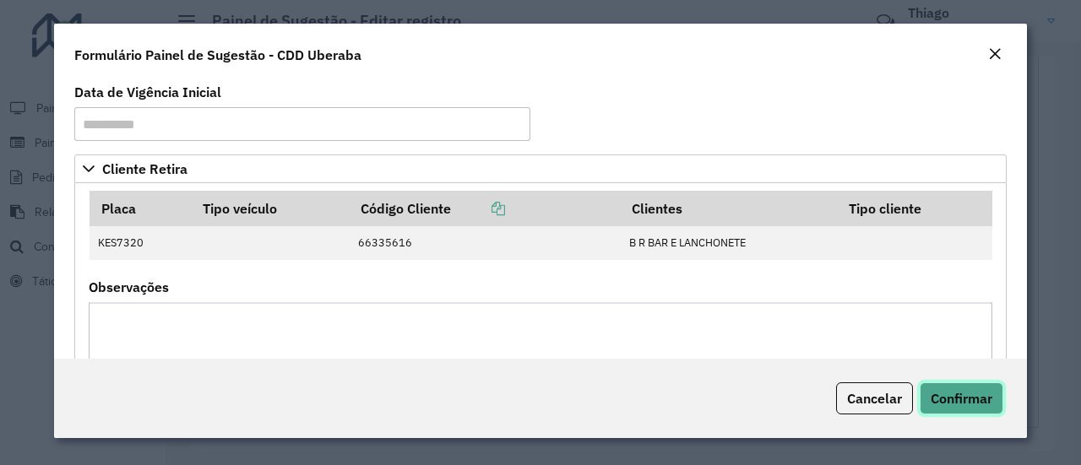
click at [963, 401] on span "Confirmar" at bounding box center [961, 398] width 62 height 17
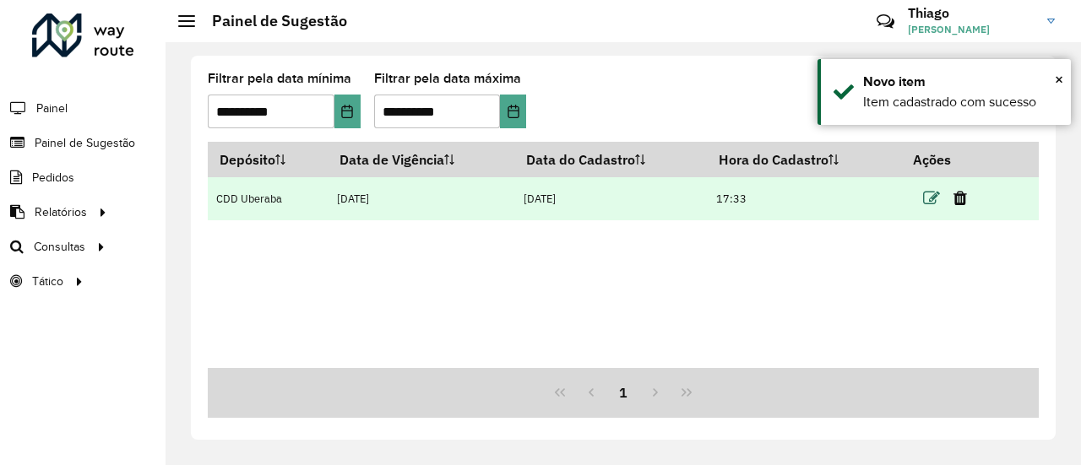
click at [930, 198] on icon at bounding box center [931, 198] width 17 height 17
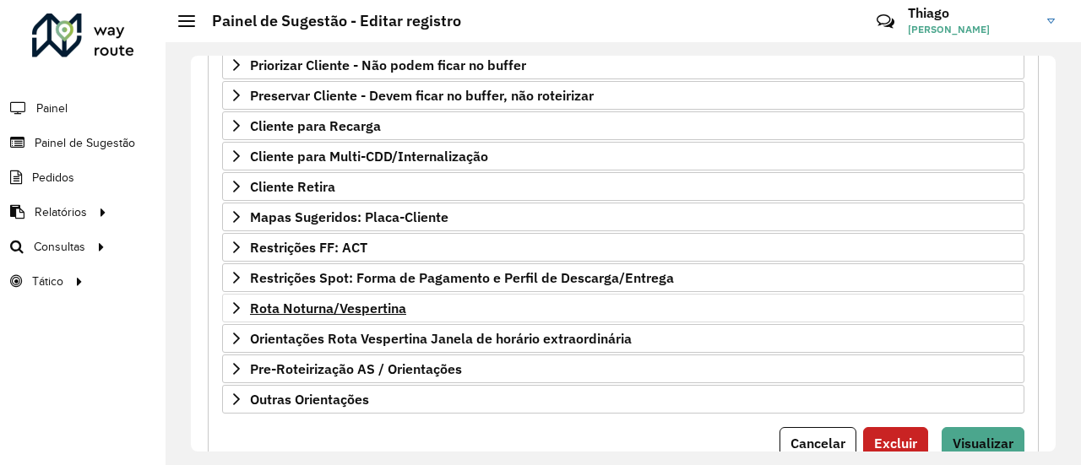
scroll to position [338, 0]
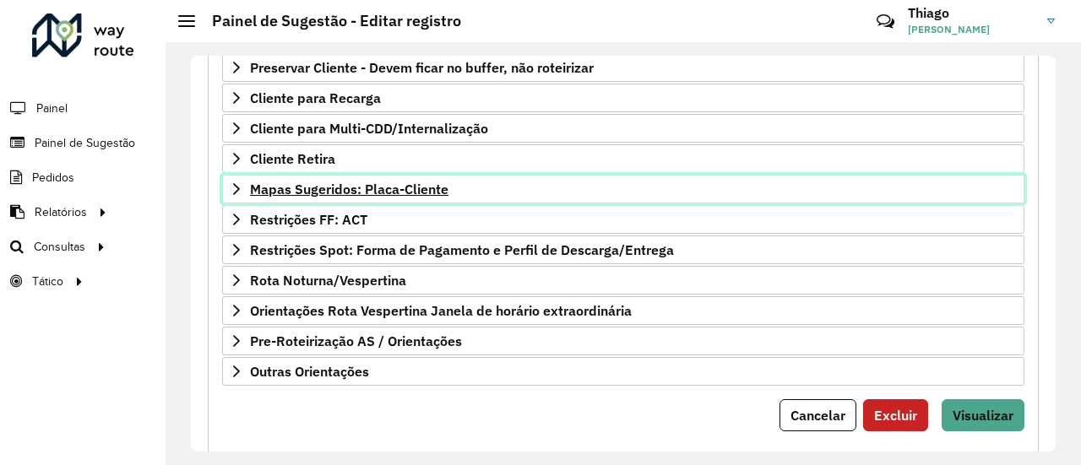
click at [340, 182] on span "Mapas Sugeridos: Placa-Cliente" at bounding box center [349, 189] width 198 height 14
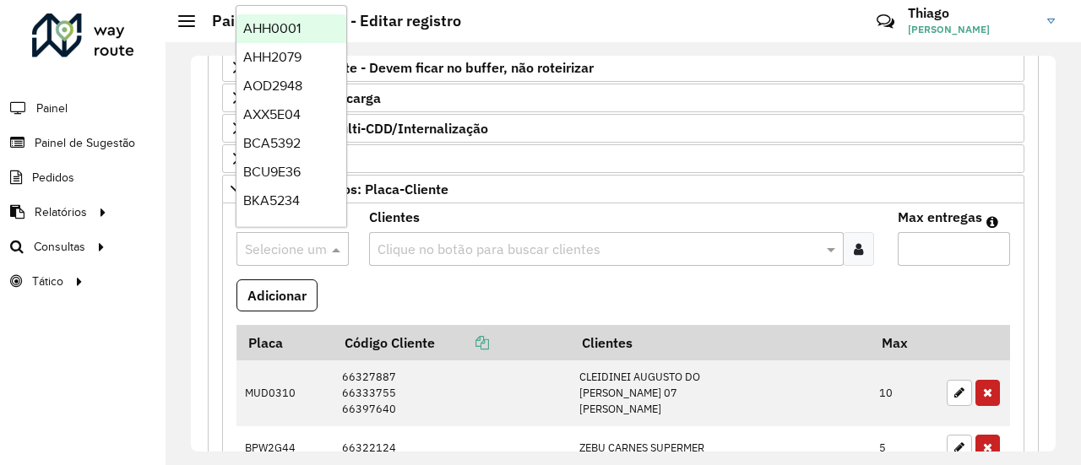
click at [276, 243] on input "text" at bounding box center [276, 250] width 62 height 20
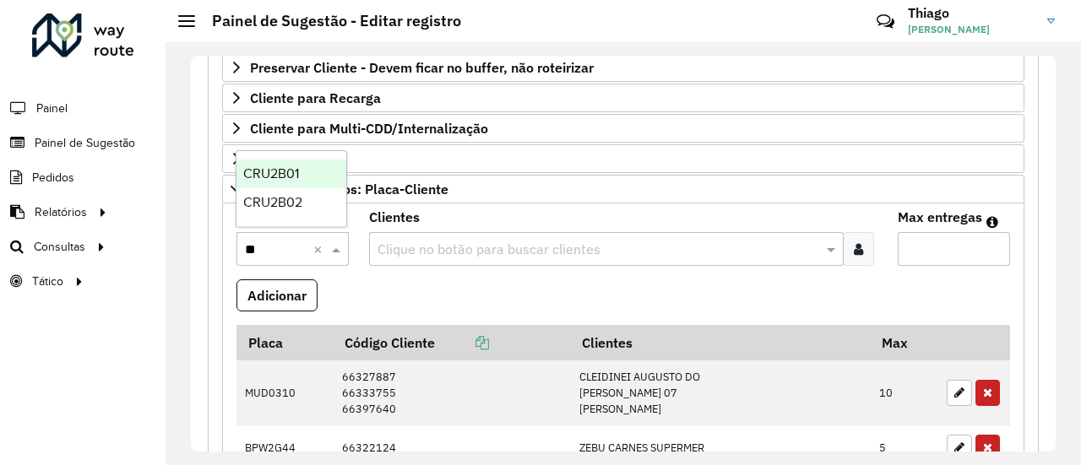
type input "***"
click at [283, 169] on span "CRU2B01" at bounding box center [271, 173] width 56 height 14
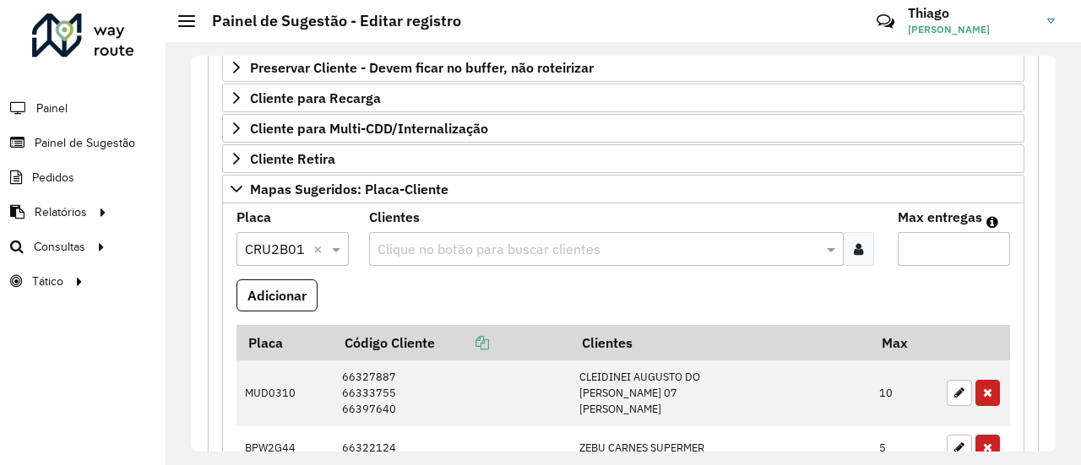
click at [854, 242] on icon at bounding box center [858, 249] width 9 height 14
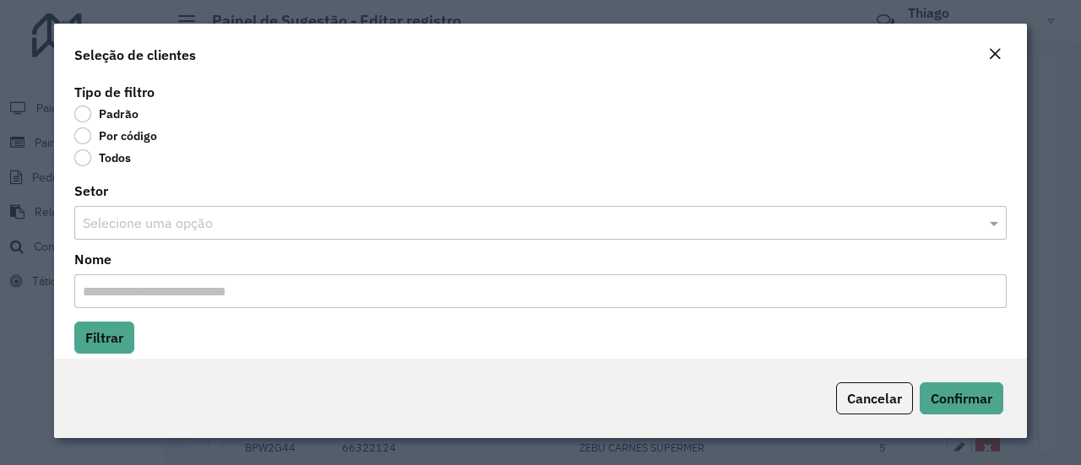
click at [89, 135] on label "Por código" at bounding box center [115, 135] width 83 height 17
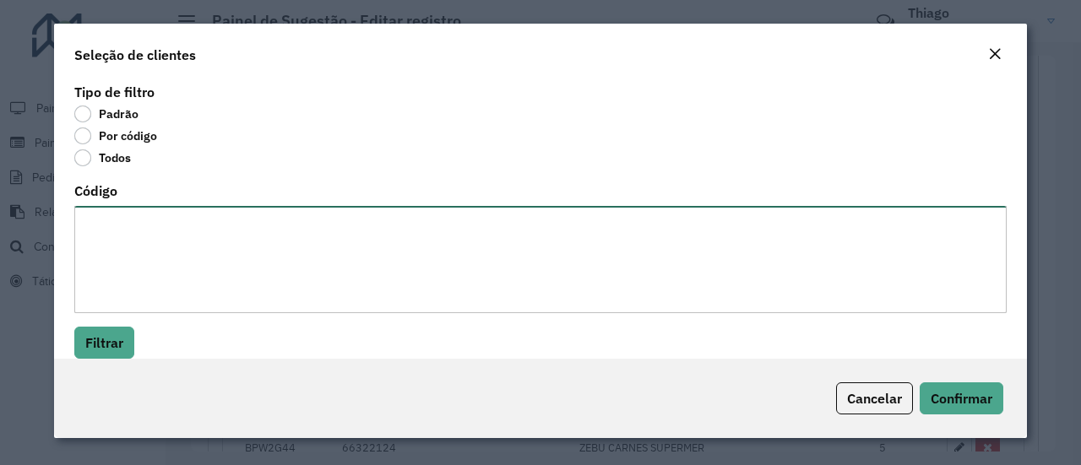
click at [121, 224] on textarea "Código" at bounding box center [540, 259] width 932 height 107
paste textarea "***** ***** ***** ***** ***** ***** ***** ***** ***** ***** ***** ***** ***** *…"
type textarea "***** ***** ***** ***** ***** ***** ***** ***** ***** ***** ***** ***** ***** *…"
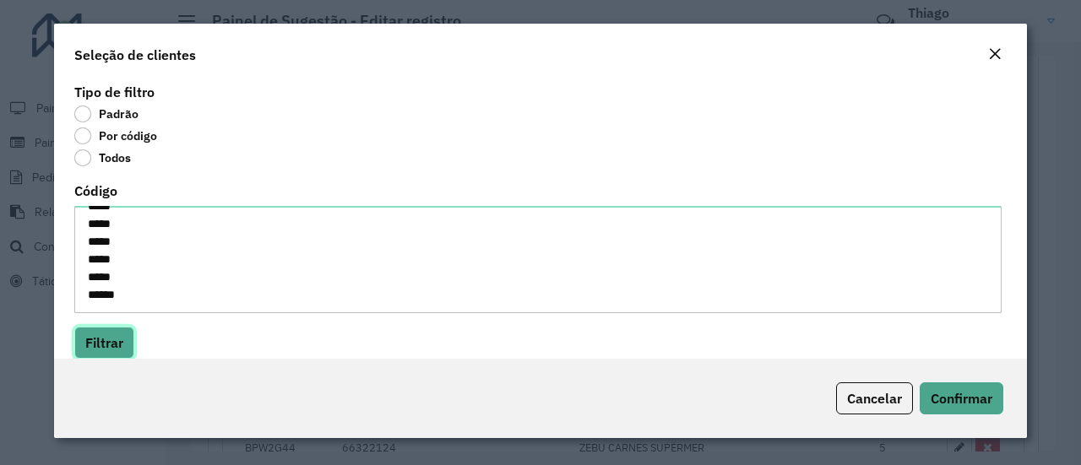
click at [105, 328] on button "Filtrar" at bounding box center [104, 343] width 60 height 32
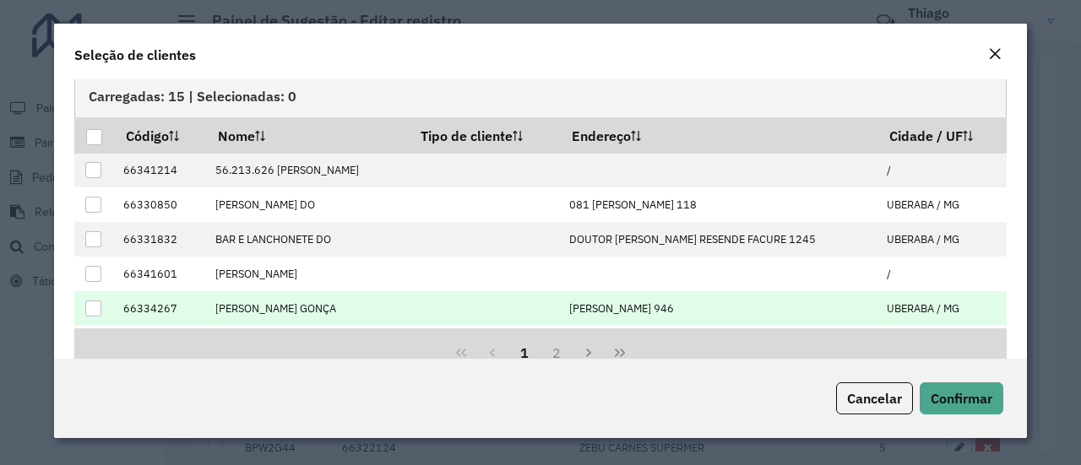
scroll to position [337, 0]
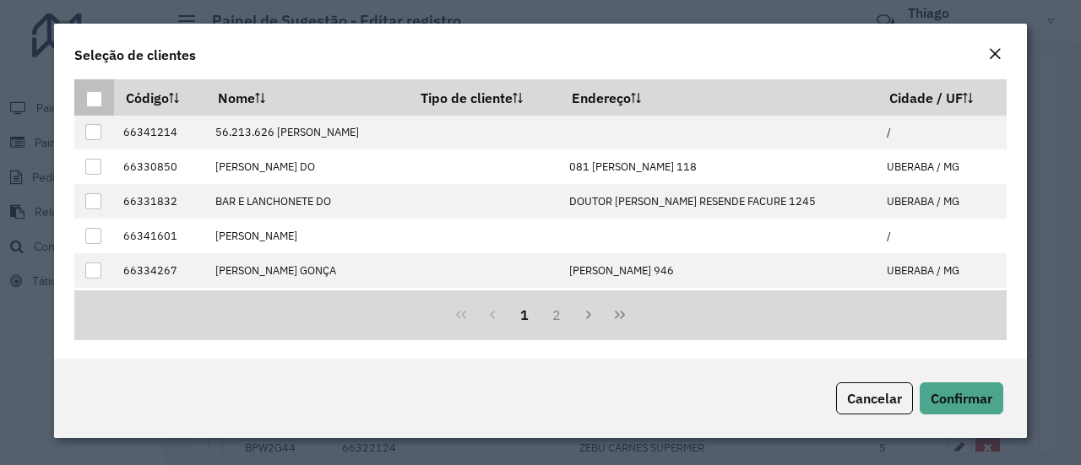
click at [97, 102] on div at bounding box center [94, 99] width 16 height 16
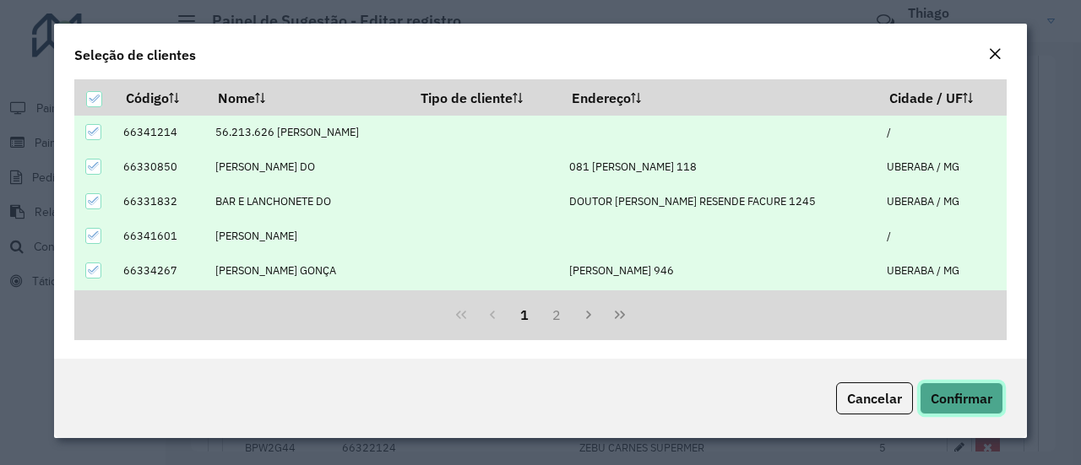
click at [974, 400] on span "Confirmar" at bounding box center [961, 398] width 62 height 17
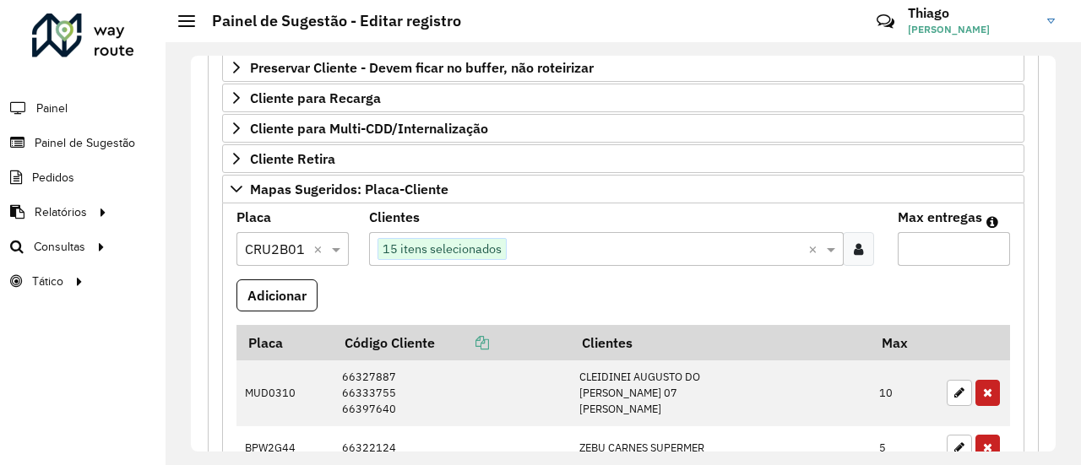
click at [898, 239] on input "Max entregas" at bounding box center [954, 249] width 112 height 34
type input "**"
click at [277, 286] on button "Adicionar" at bounding box center [276, 295] width 81 height 32
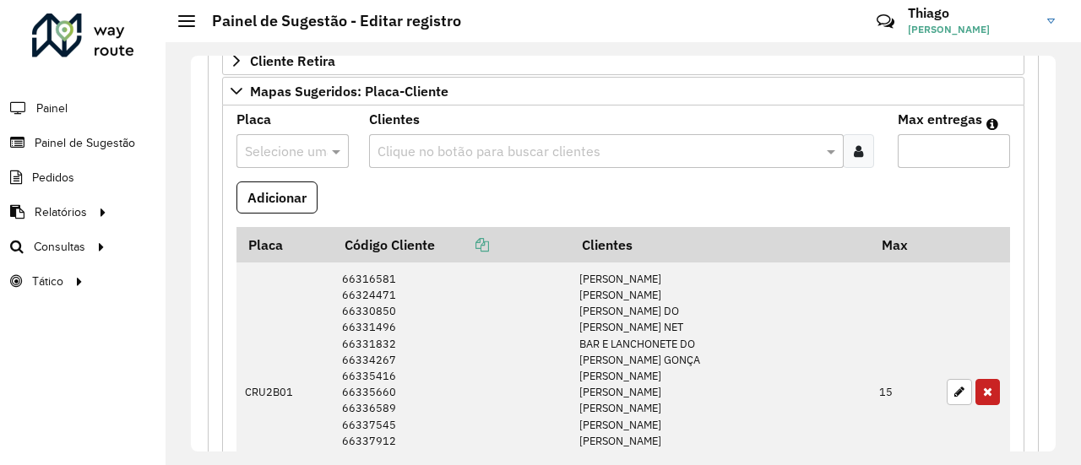
scroll to position [338, 0]
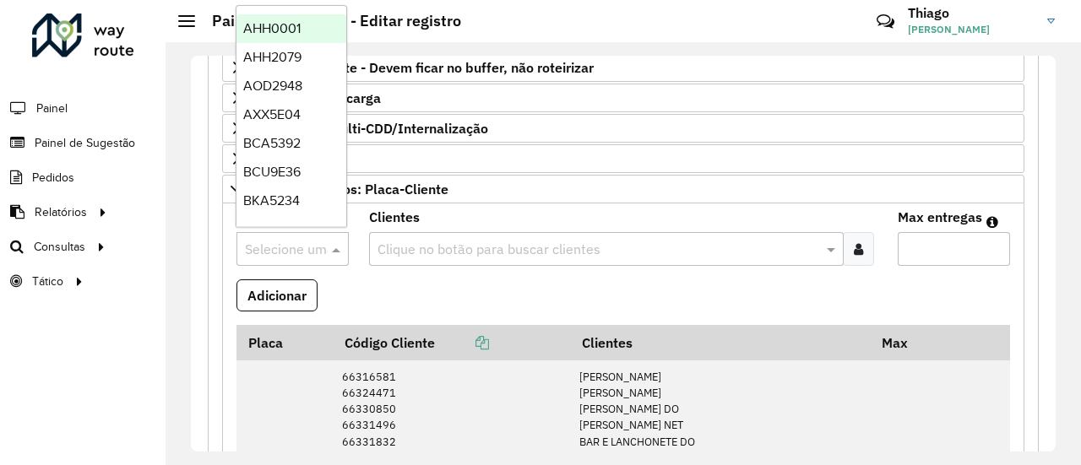
click at [279, 246] on input "text" at bounding box center [276, 250] width 62 height 20
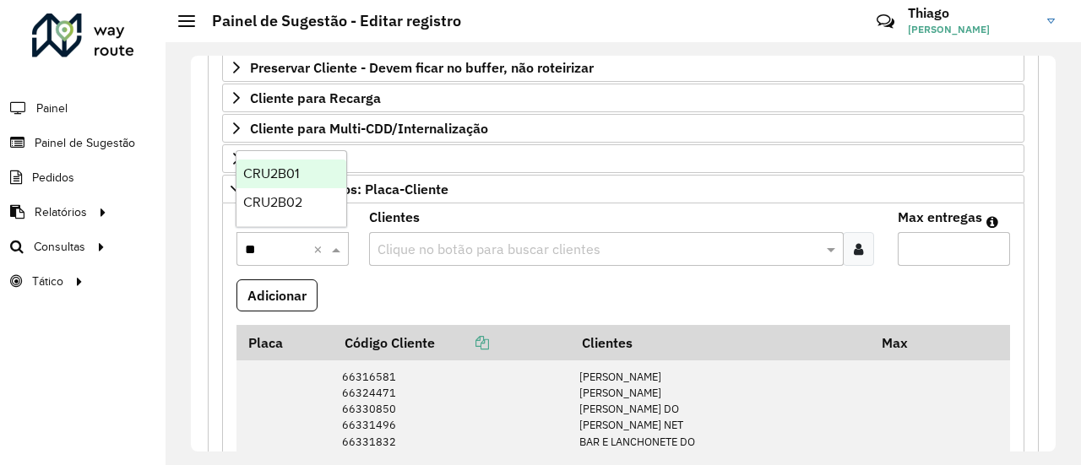
type input "***"
click at [277, 206] on span "CRU2B02" at bounding box center [272, 202] width 59 height 14
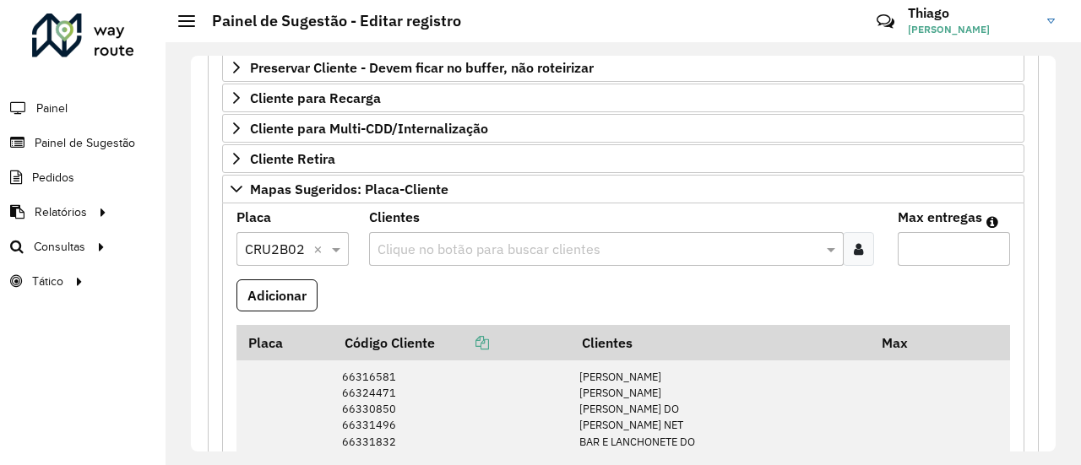
click at [854, 242] on icon at bounding box center [858, 249] width 9 height 14
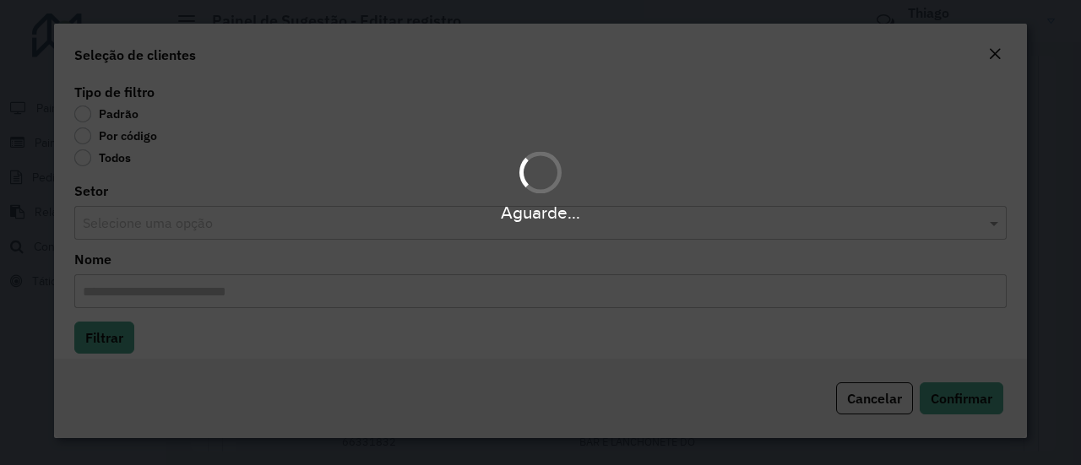
click at [84, 135] on div "Aguarde..." at bounding box center [540, 232] width 1081 height 465
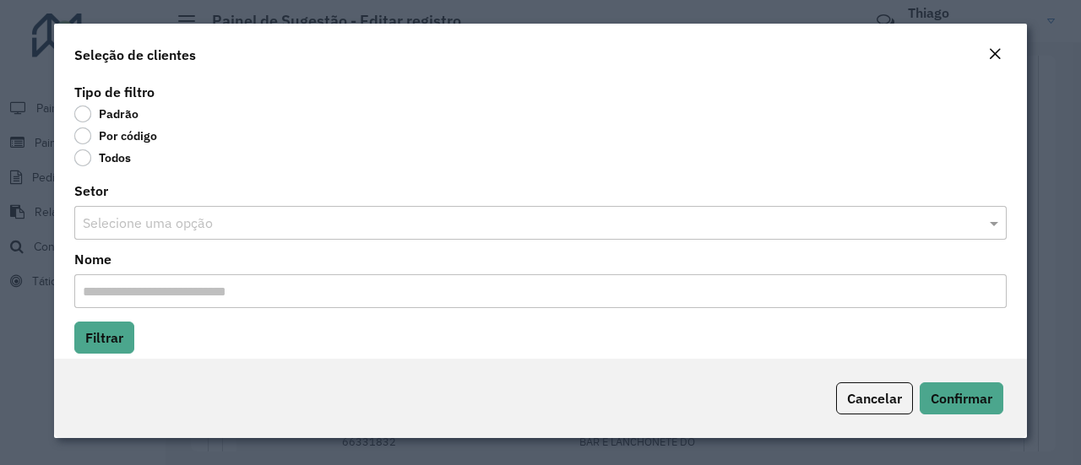
click at [84, 135] on label "Por código" at bounding box center [115, 135] width 83 height 17
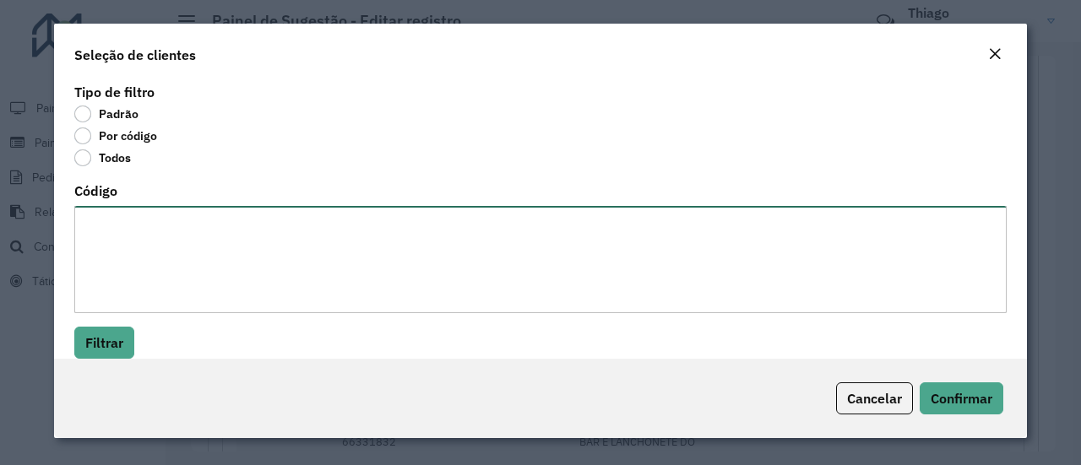
click at [135, 225] on textarea "Código" at bounding box center [540, 259] width 932 height 107
paste textarea "***** ***** ***** ***** ***** ***** ***** ***** ***** ***** ***** ***** ***** *…"
type textarea "***** ***** ***** ***** ***** ***** ***** ***** ***** ***** ***** ***** ***** *…"
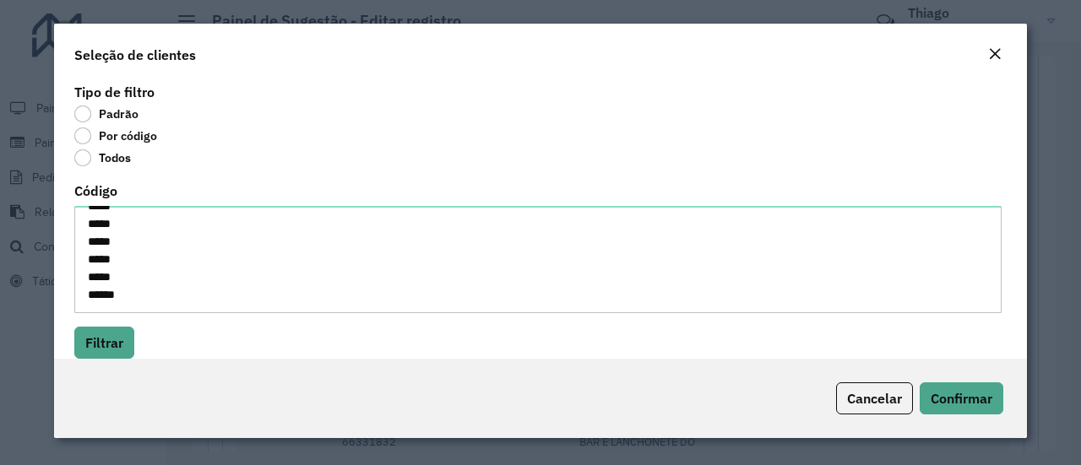
click at [108, 325] on div "Tipo de filtro Padrão Por código Todos Código ***** ***** ***** ***** ***** ***…" at bounding box center [540, 218] width 973 height 279
click at [117, 348] on button "Filtrar" at bounding box center [104, 343] width 60 height 32
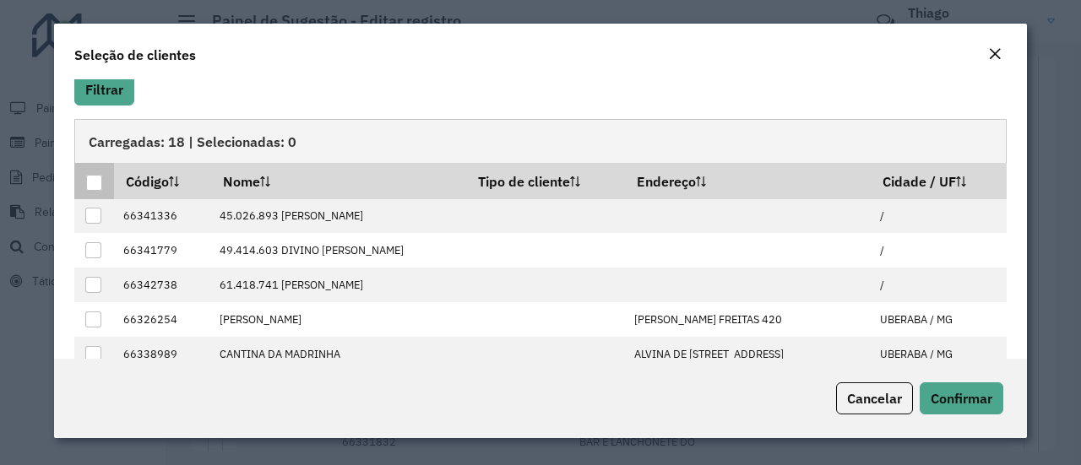
click at [96, 184] on div at bounding box center [94, 183] width 16 height 16
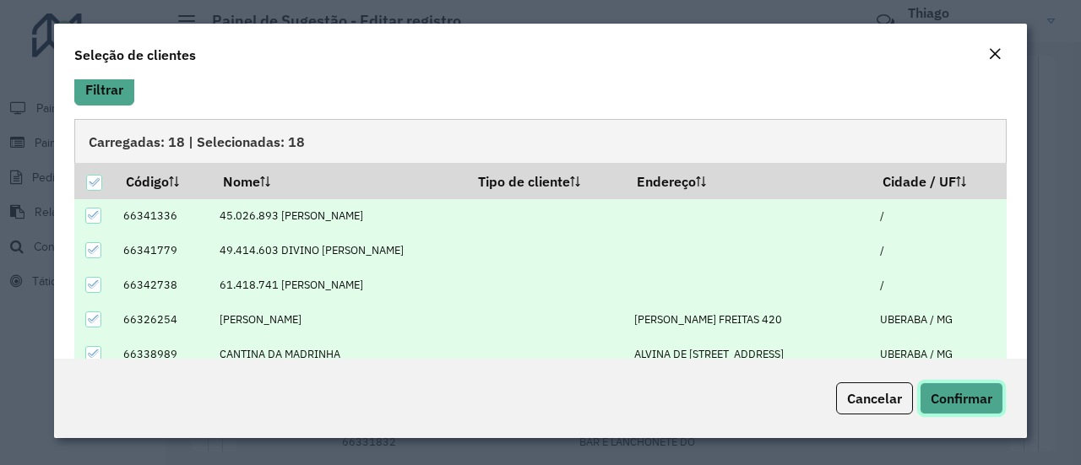
click at [965, 396] on span "Confirmar" at bounding box center [961, 398] width 62 height 17
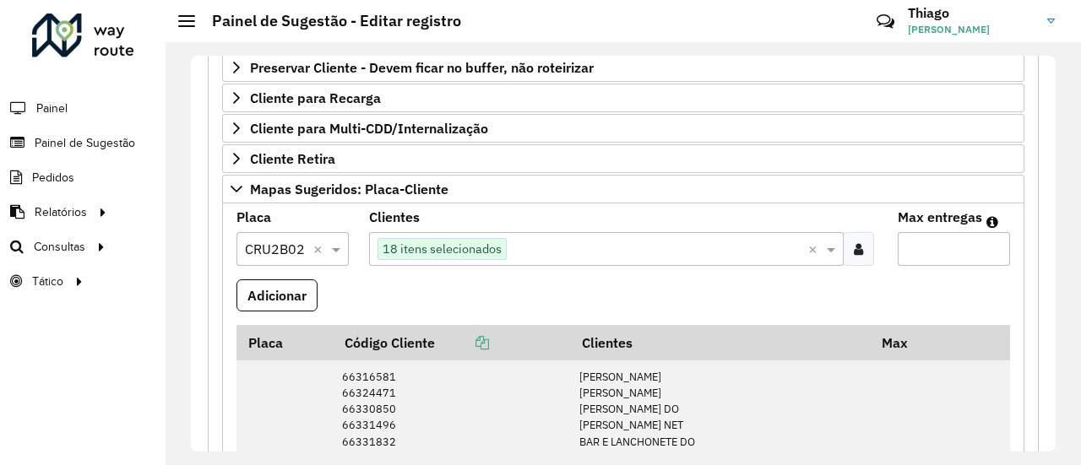
click at [941, 237] on input "Max entregas" at bounding box center [954, 249] width 112 height 34
type input "**"
click at [290, 290] on button "Adicionar" at bounding box center [276, 295] width 81 height 32
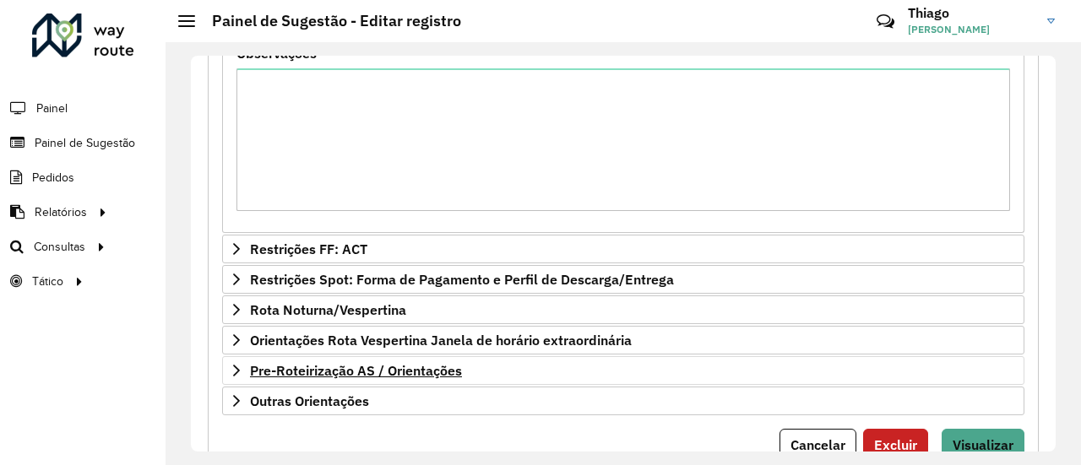
scroll to position [2081, 0]
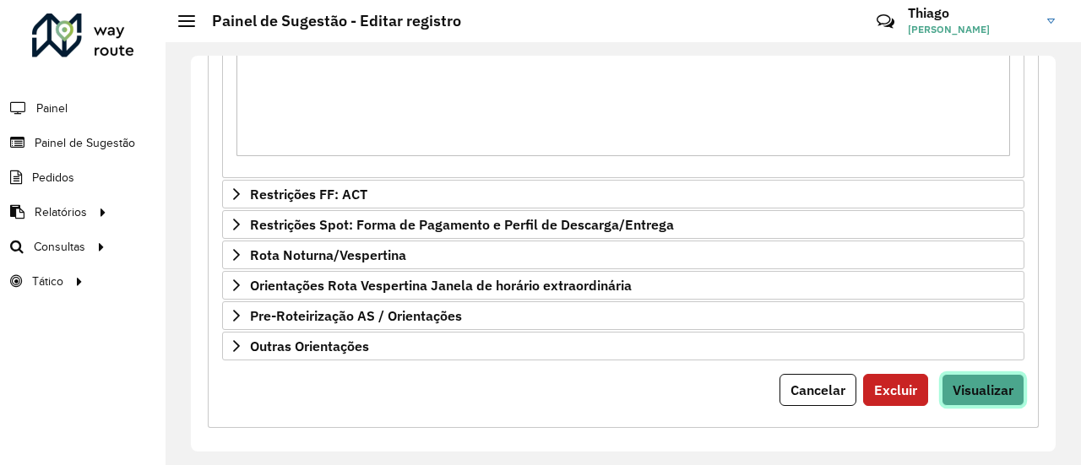
click at [985, 382] on span "Visualizar" at bounding box center [982, 390] width 61 height 17
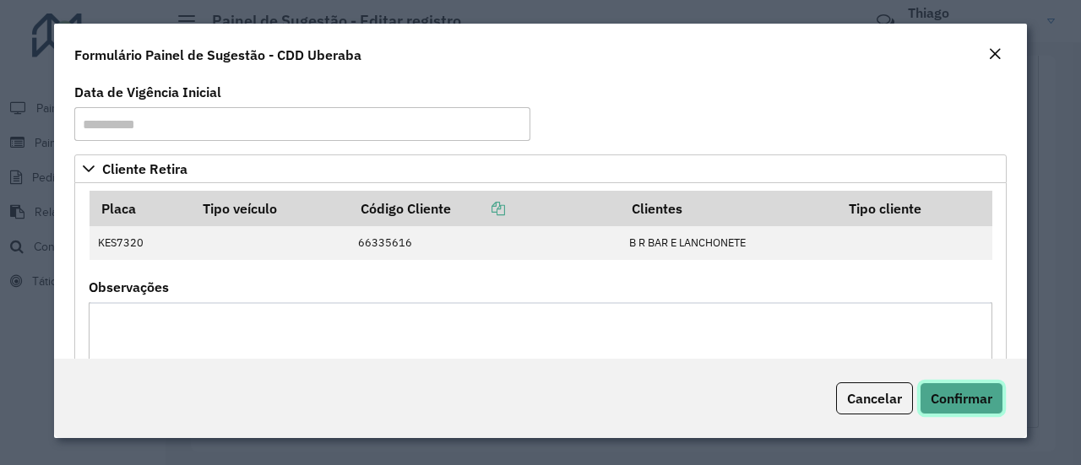
click at [958, 404] on span "Confirmar" at bounding box center [961, 398] width 62 height 17
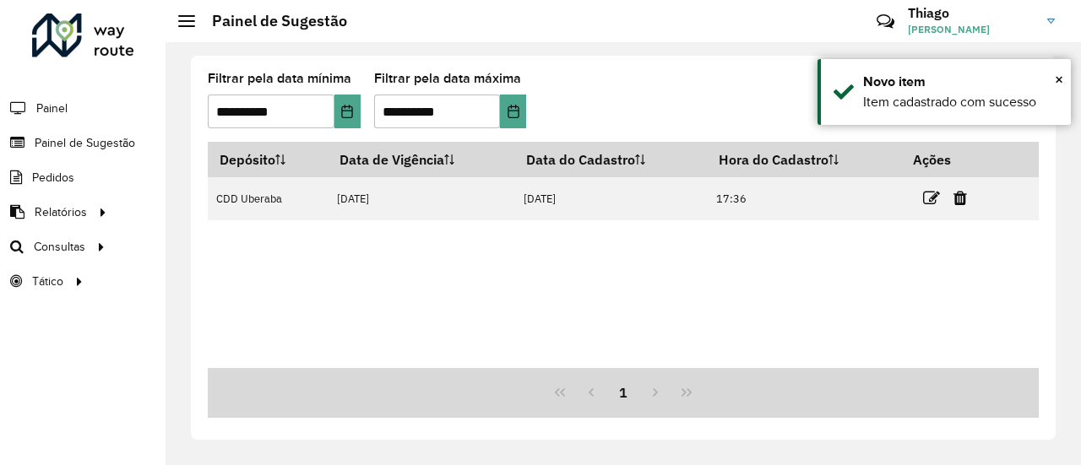
drag, startPoint x: 936, startPoint y: 197, endPoint x: 522, endPoint y: 252, distance: 417.5
click at [935, 197] on icon at bounding box center [931, 198] width 17 height 17
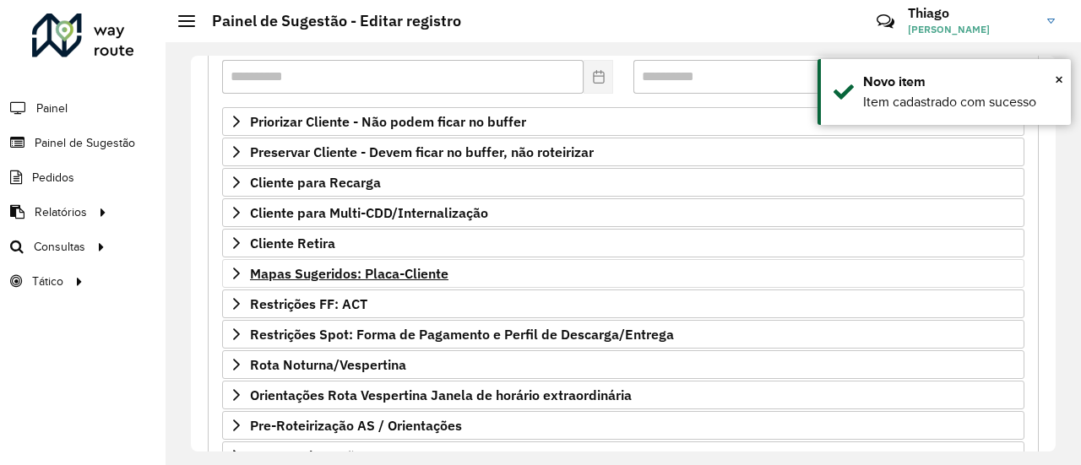
scroll to position [366, 0]
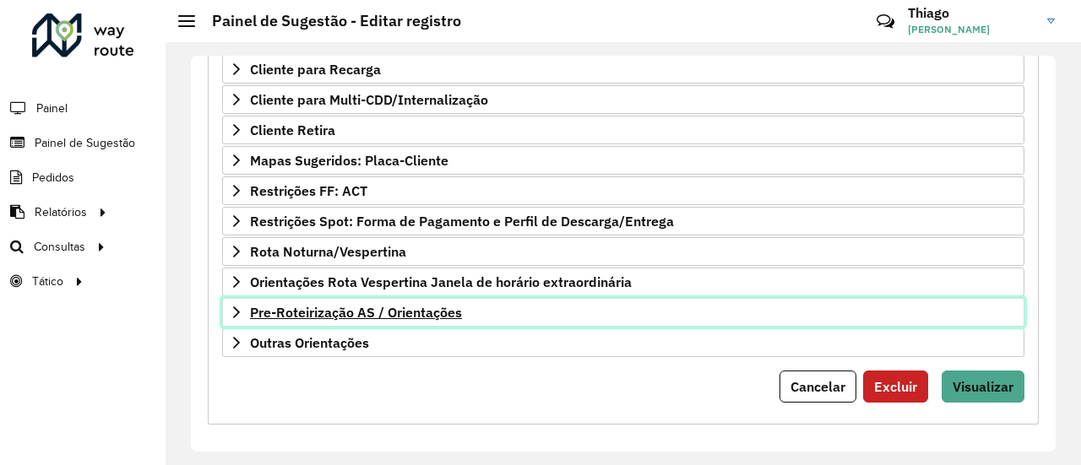
click at [347, 306] on span "Pre-Roteirização AS / Orientações" at bounding box center [356, 313] width 212 height 14
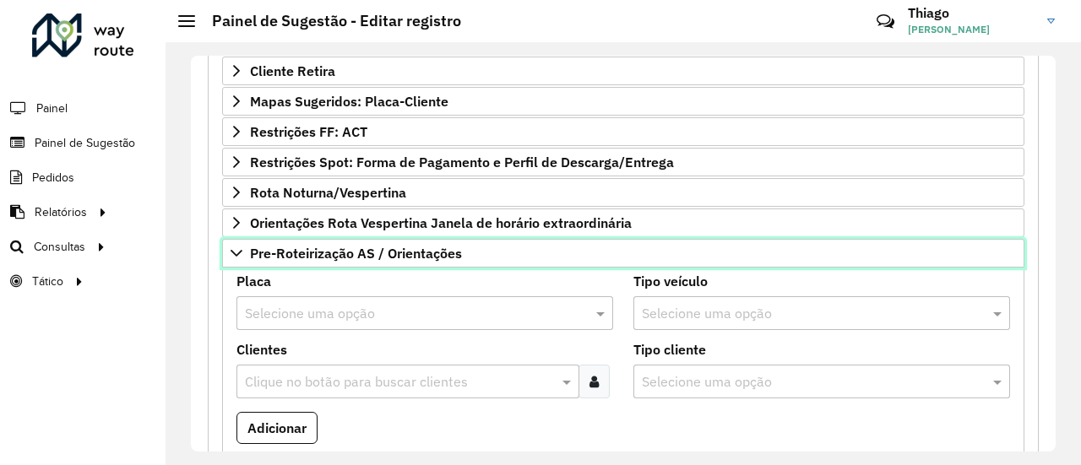
scroll to position [451, 0]
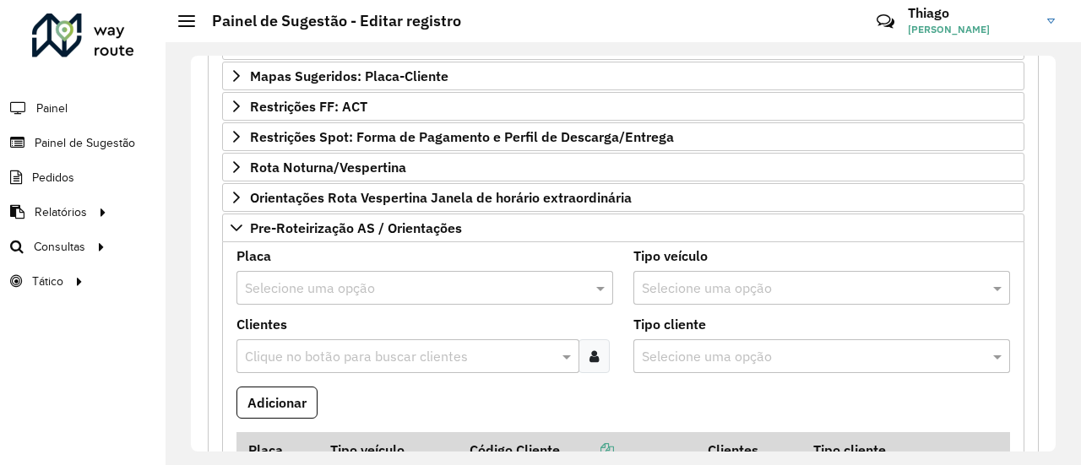
click at [328, 279] on input "text" at bounding box center [408, 289] width 326 height 20
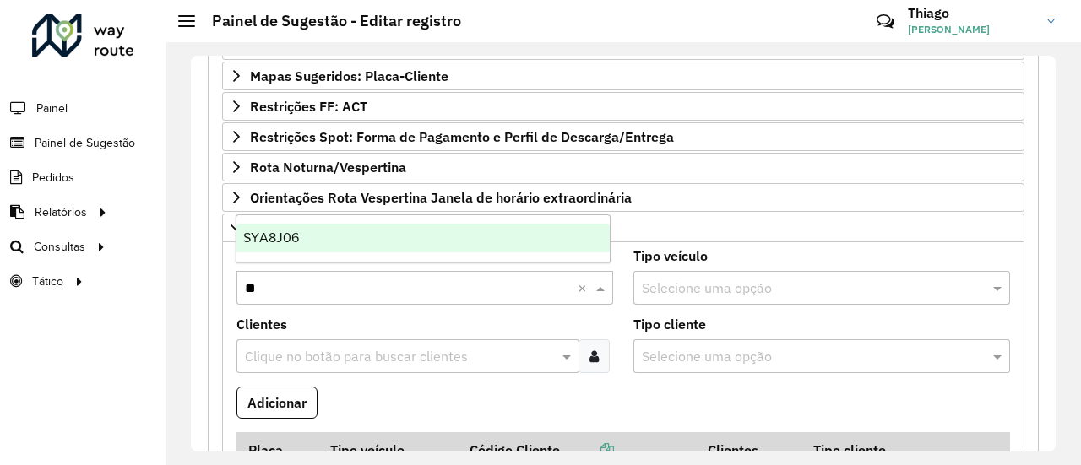
type input "***"
click at [296, 229] on div "SYA8J06" at bounding box center [422, 238] width 373 height 29
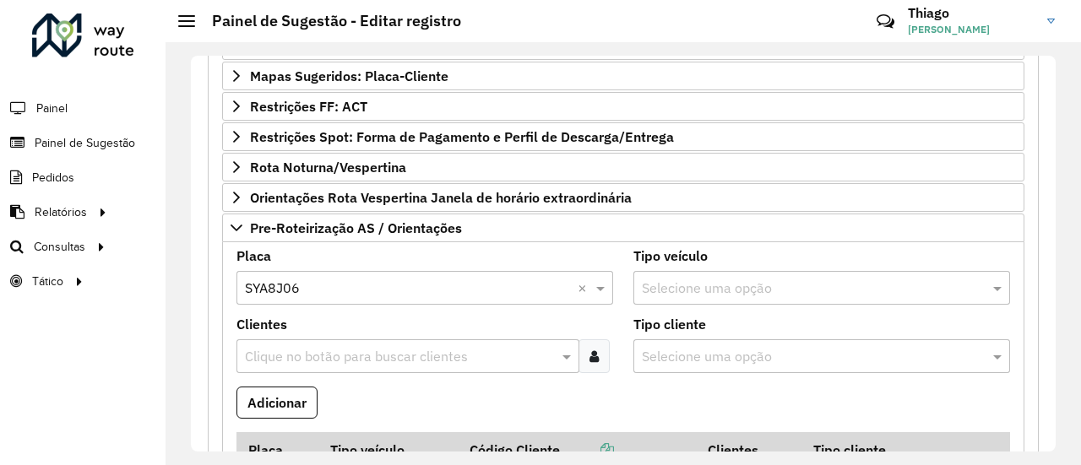
click at [285, 351] on input "text" at bounding box center [399, 357] width 317 height 20
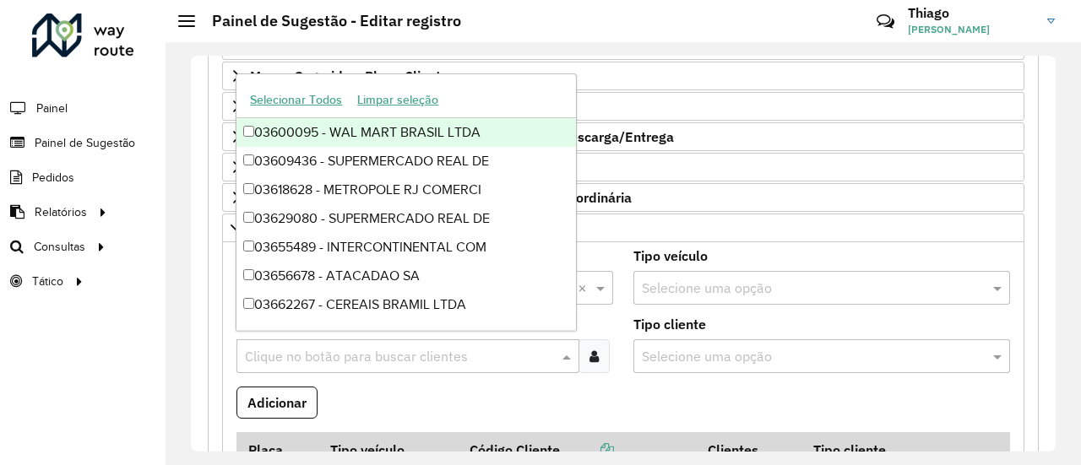
paste input "*****"
type input "*****"
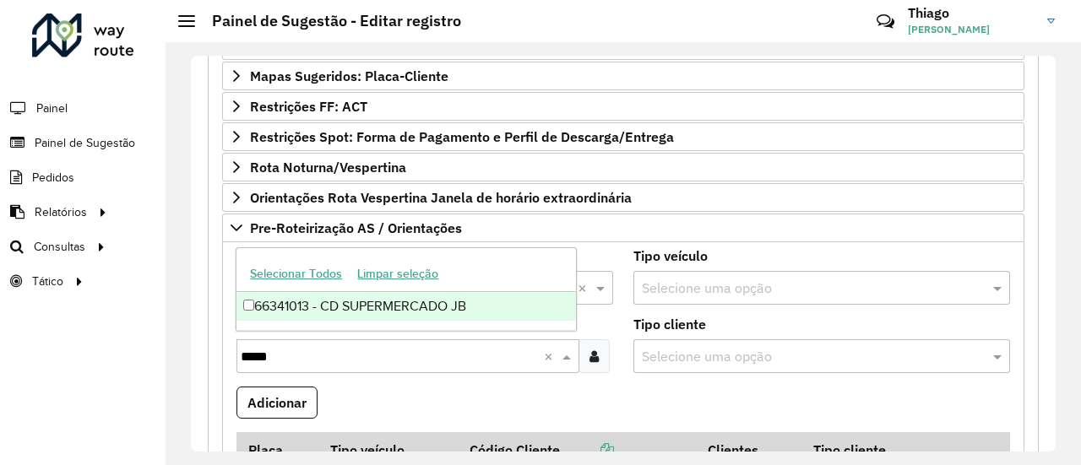
click at [328, 309] on div "66341013 - CD SUPERMERCADO JB" at bounding box center [405, 306] width 339 height 29
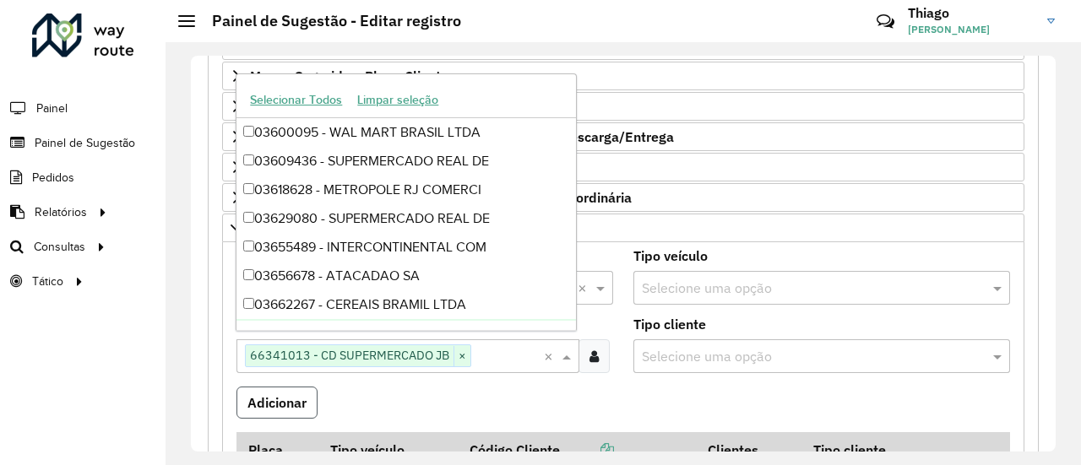
click at [277, 391] on button "Adicionar" at bounding box center [276, 403] width 81 height 32
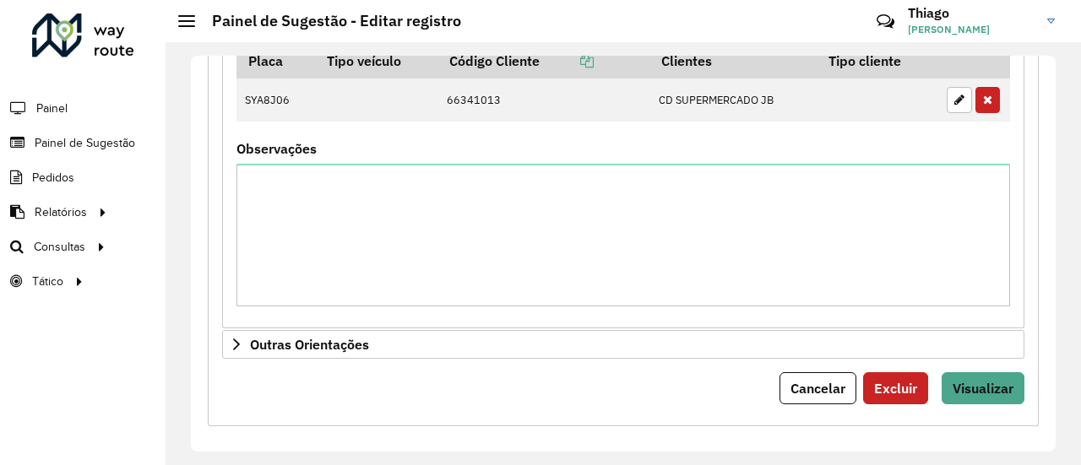
scroll to position [841, 0]
click at [957, 379] on span "Visualizar" at bounding box center [982, 387] width 61 height 17
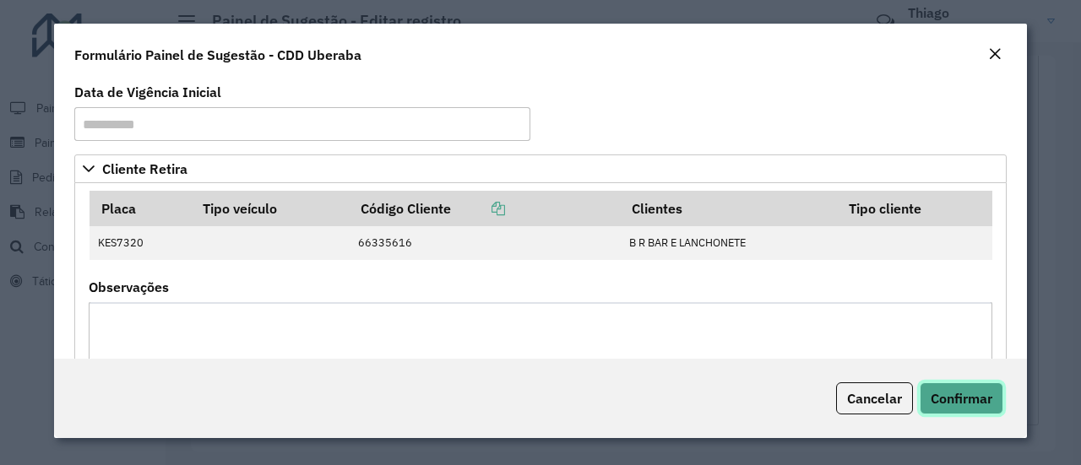
click at [981, 401] on span "Confirmar" at bounding box center [961, 398] width 62 height 17
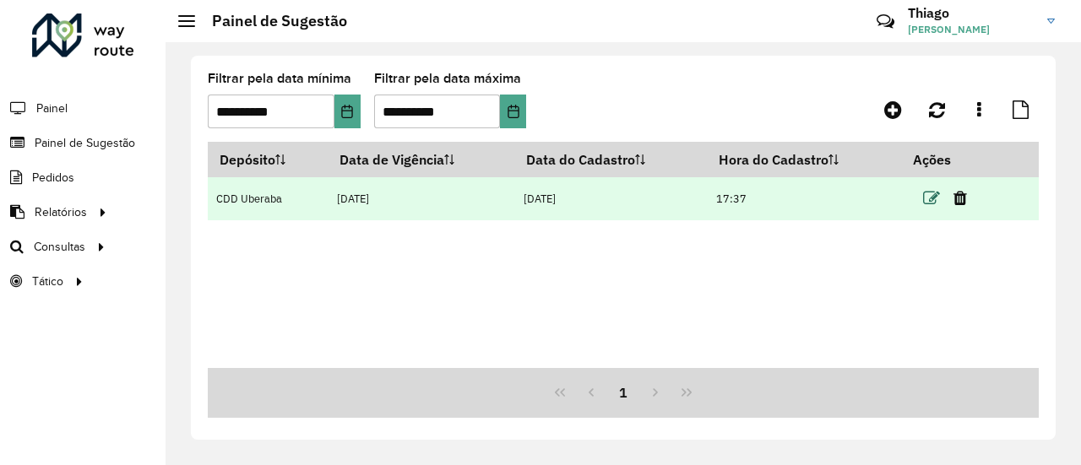
click at [930, 203] on icon at bounding box center [931, 198] width 17 height 17
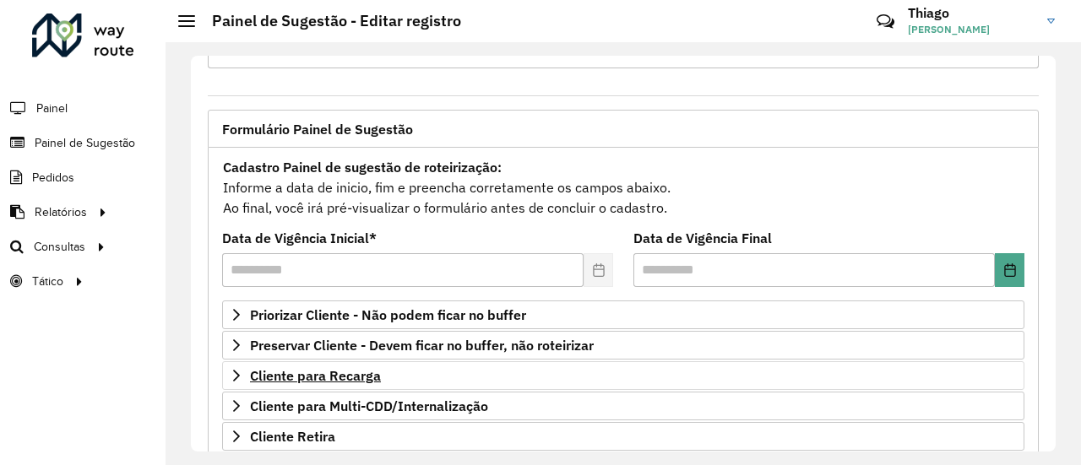
scroll to position [169, 0]
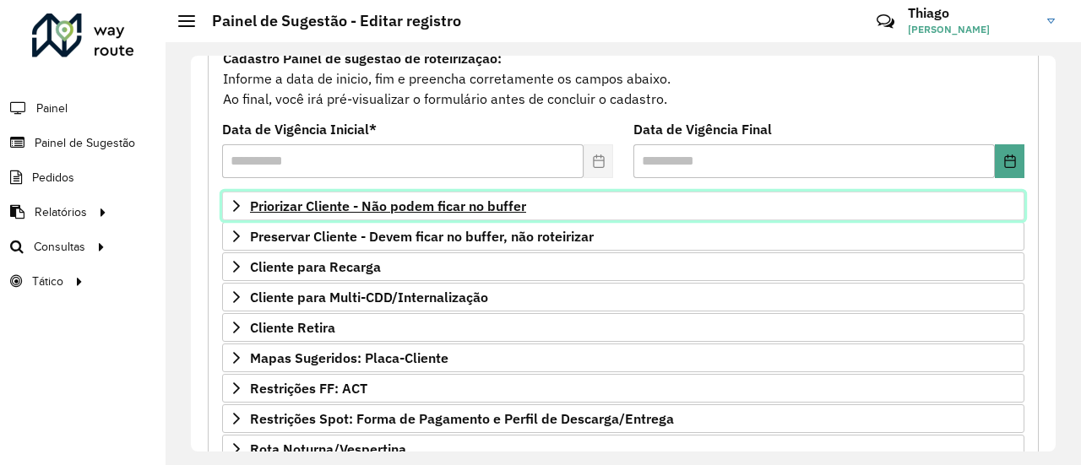
click at [415, 205] on span "Priorizar Cliente - Não podem ficar no buffer" at bounding box center [388, 206] width 276 height 14
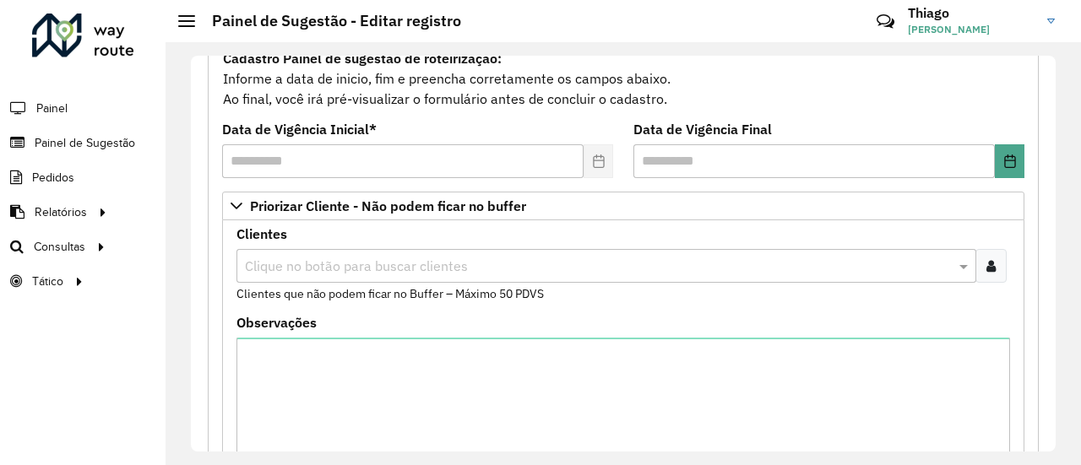
click at [997, 256] on div at bounding box center [990, 266] width 31 height 34
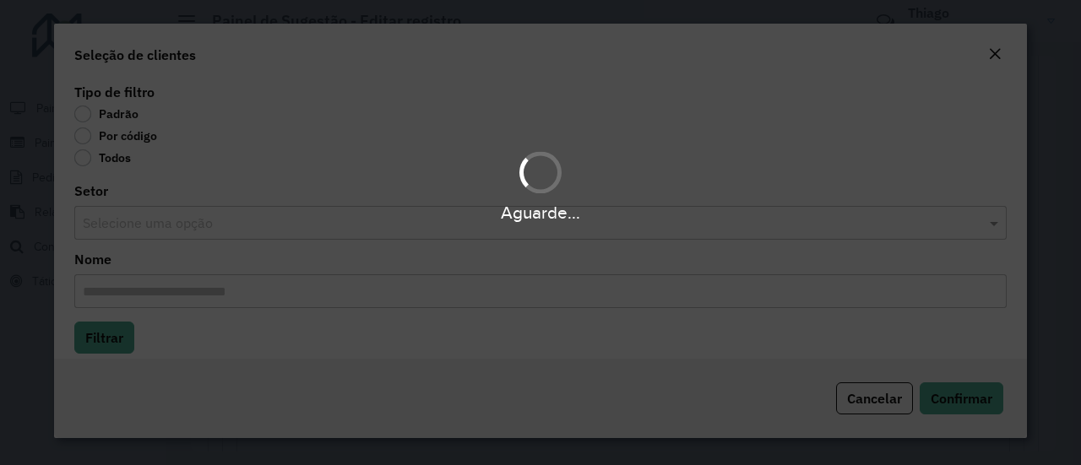
click at [84, 130] on div "Aguarde..." at bounding box center [540, 232] width 1081 height 465
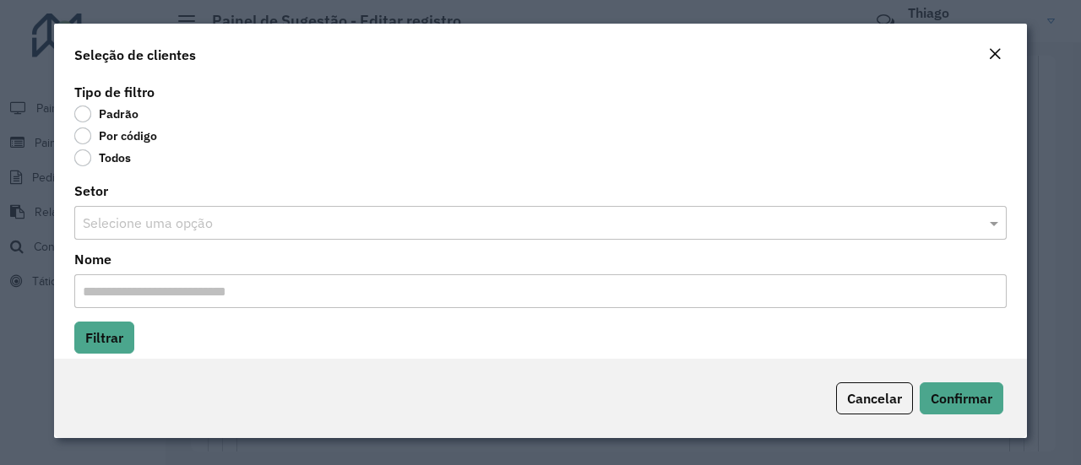
click at [84, 130] on label "Por código" at bounding box center [115, 135] width 83 height 17
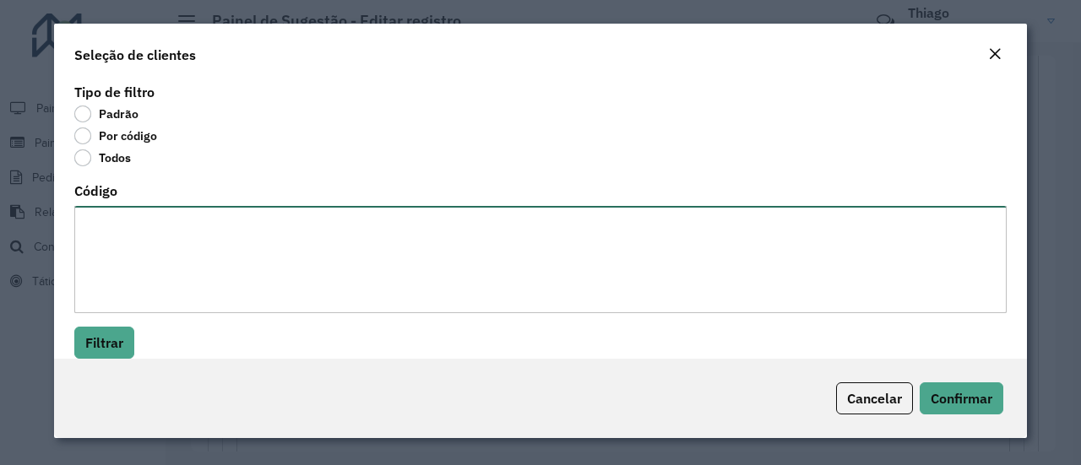
click at [110, 218] on textarea "Código" at bounding box center [540, 259] width 932 height 107
paste textarea "***** ***** ***** ***** ***** ***** ***** ***** ***** ***** ***** ***** ***** *…"
type textarea "***** ***** ***** ***** ***** ***** ***** ***** ***** ***** ***** ***** ***** *…"
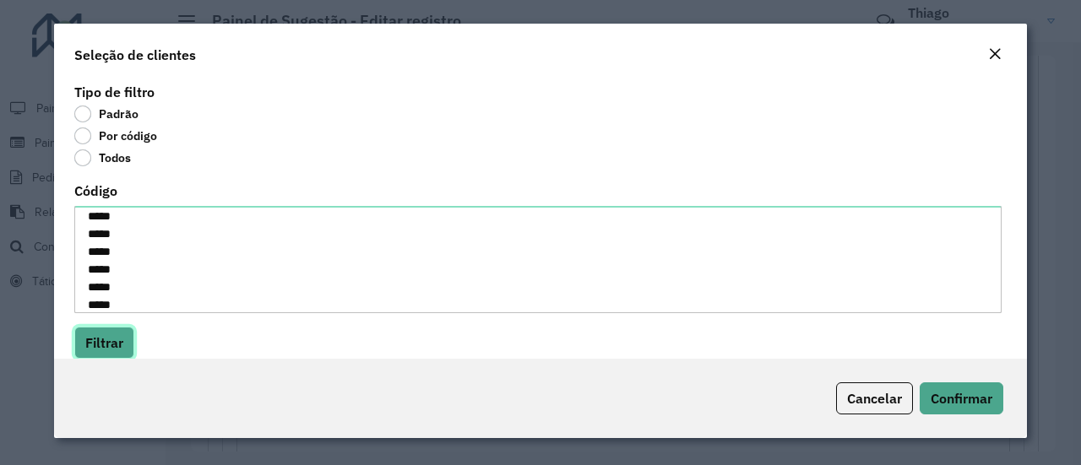
click at [111, 328] on button "Filtrar" at bounding box center [104, 343] width 60 height 32
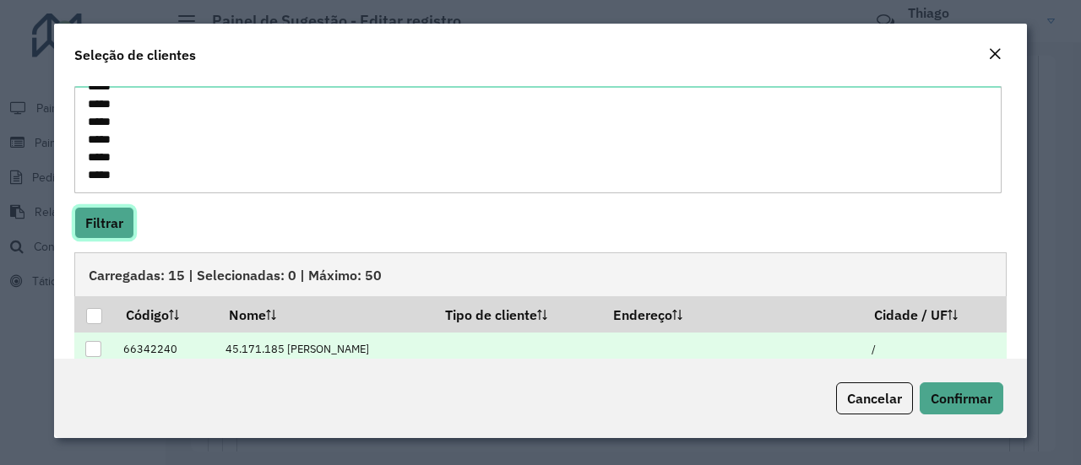
scroll to position [253, 0]
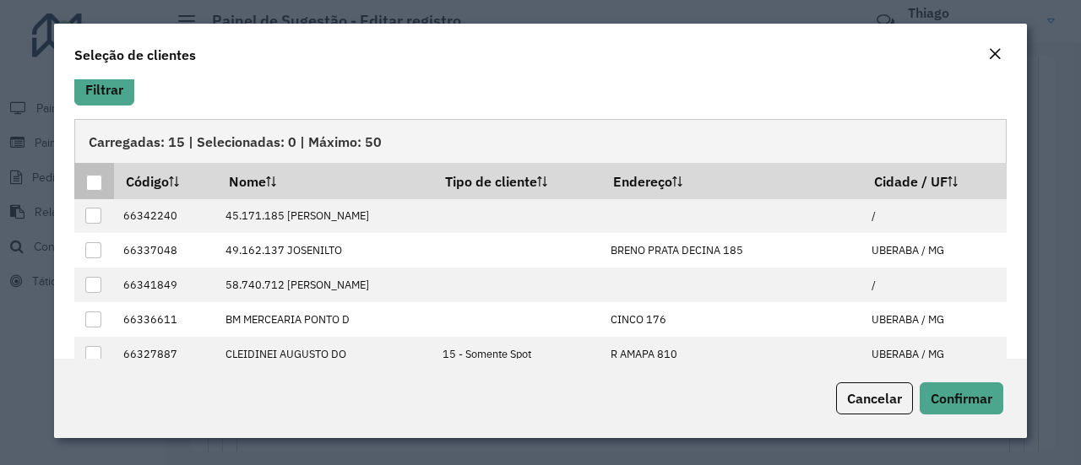
click at [90, 178] on div at bounding box center [94, 183] width 16 height 16
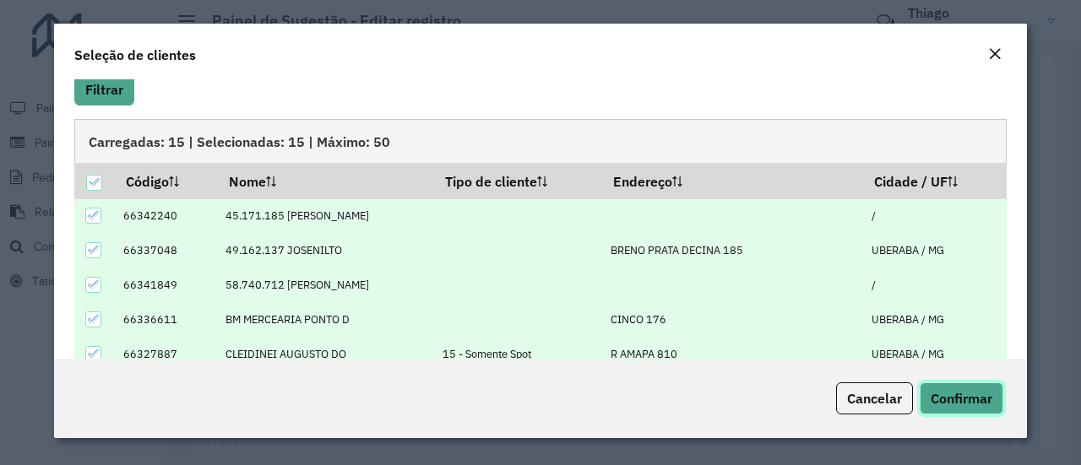
click at [952, 398] on span "Confirmar" at bounding box center [961, 398] width 62 height 17
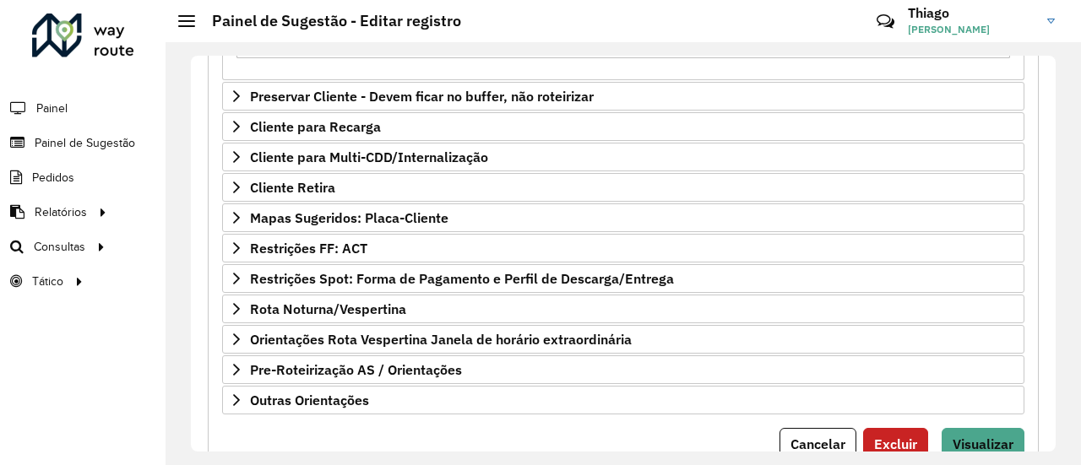
scroll to position [648, 0]
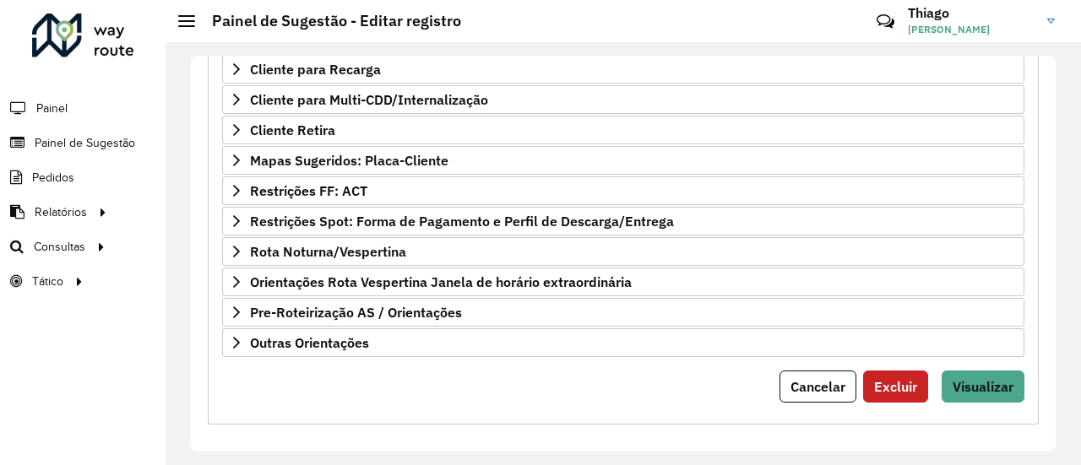
click at [979, 371] on button "Visualizar" at bounding box center [982, 387] width 83 height 32
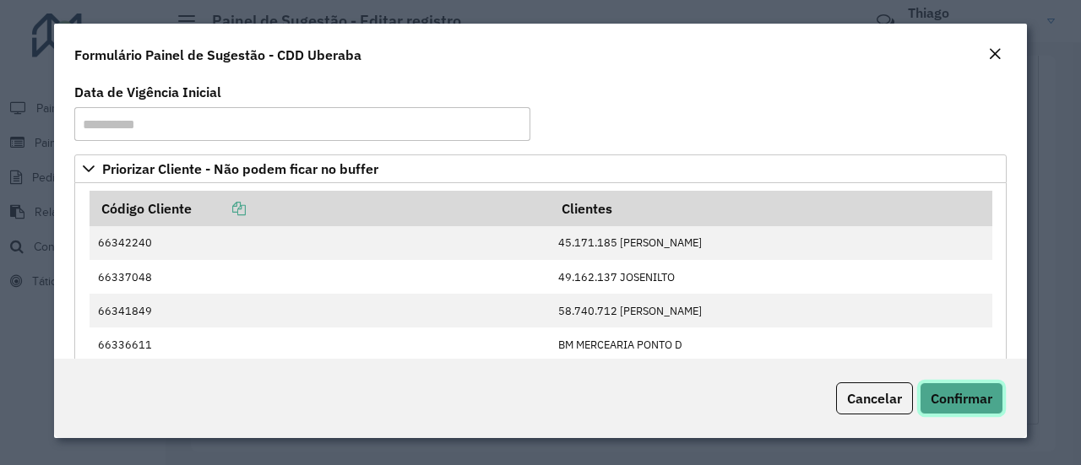
click at [976, 388] on button "Confirmar" at bounding box center [961, 398] width 84 height 32
